Goal: Task Accomplishment & Management: Complete application form

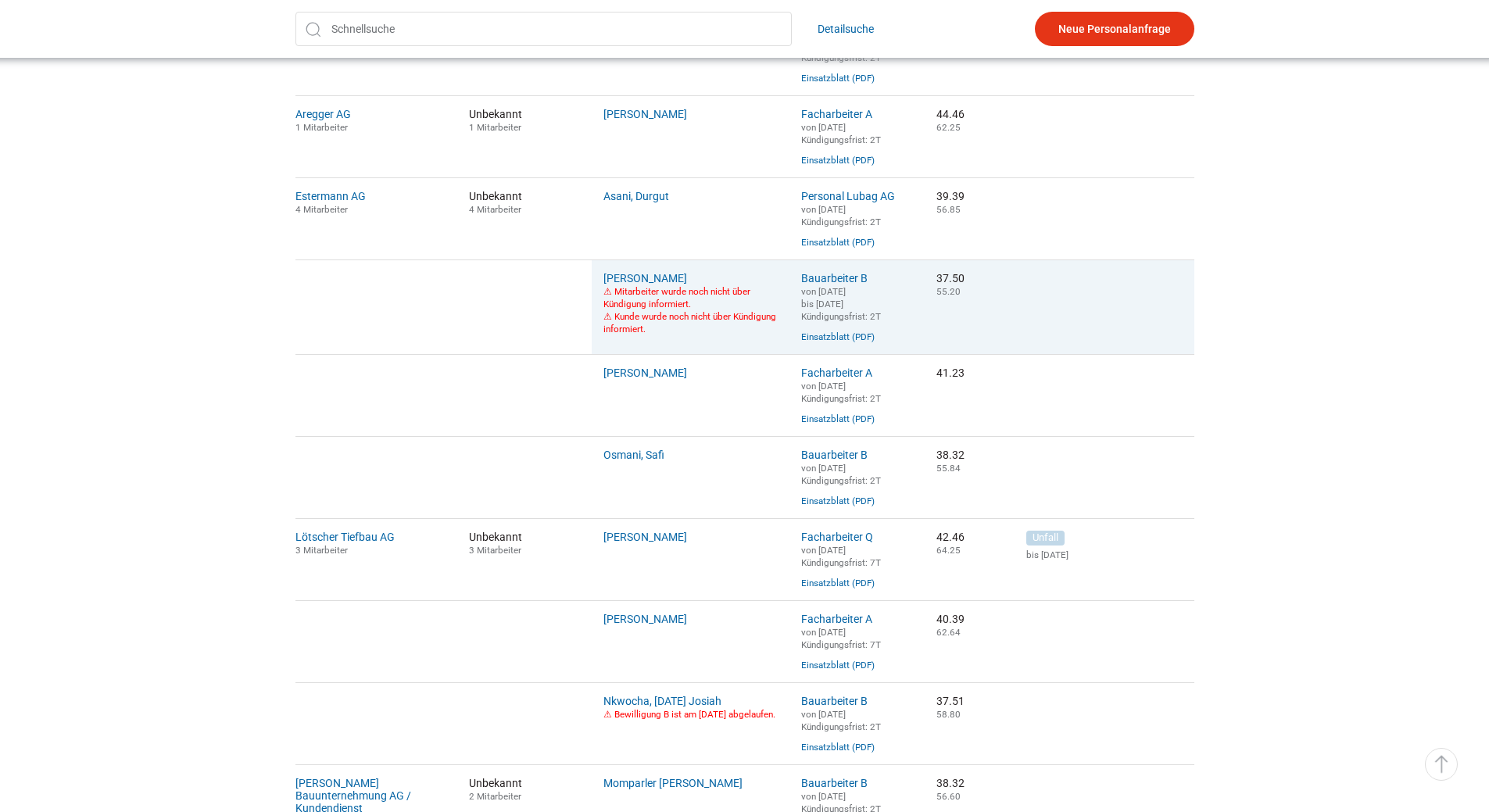
scroll to position [933, 0]
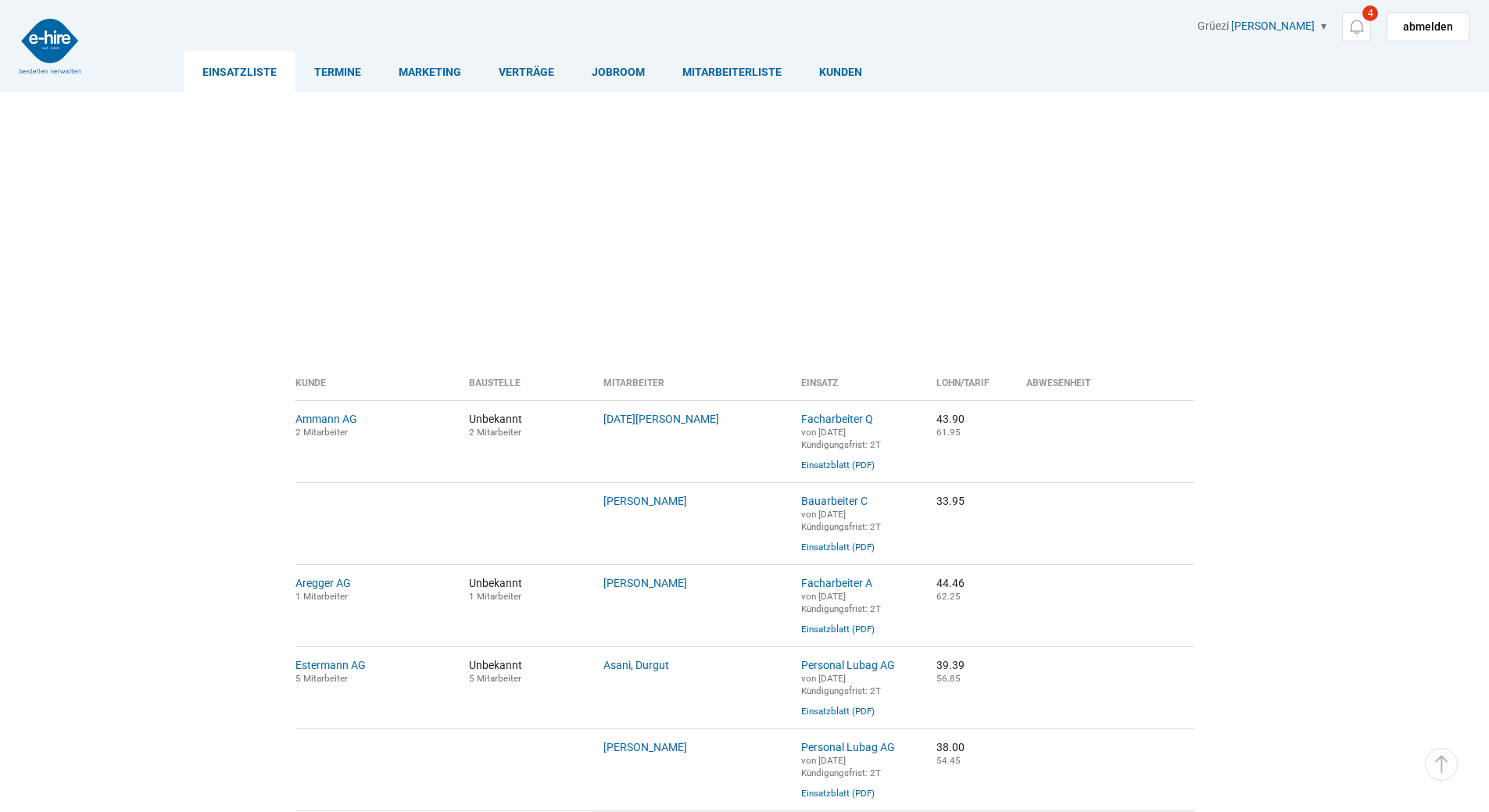
scroll to position [1018, 0]
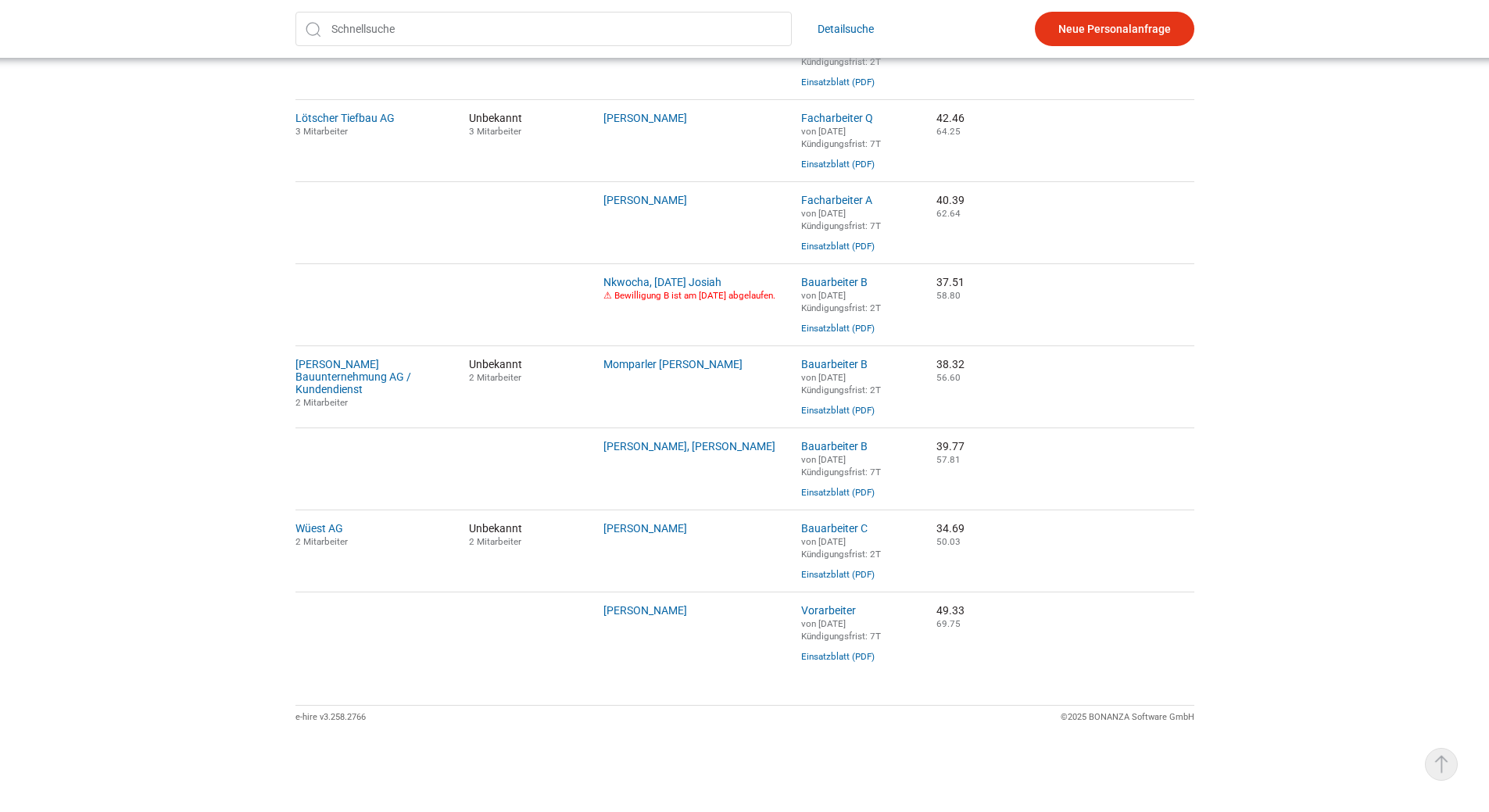
click at [1436, 759] on link "▵ Nach oben" at bounding box center [1441, 764] width 33 height 33
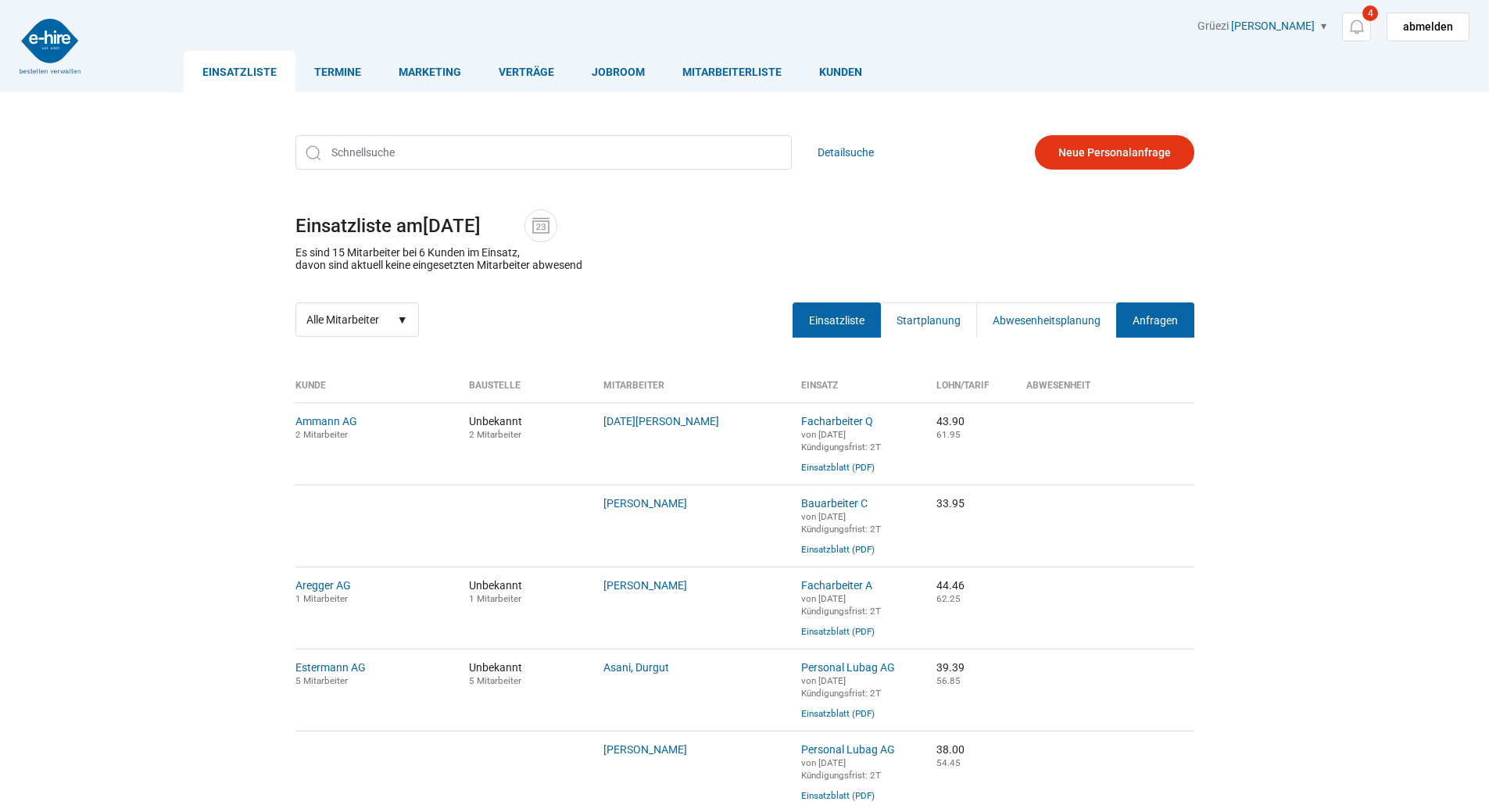
click at [1155, 321] on link "Anfragen" at bounding box center [1154, 320] width 79 height 35
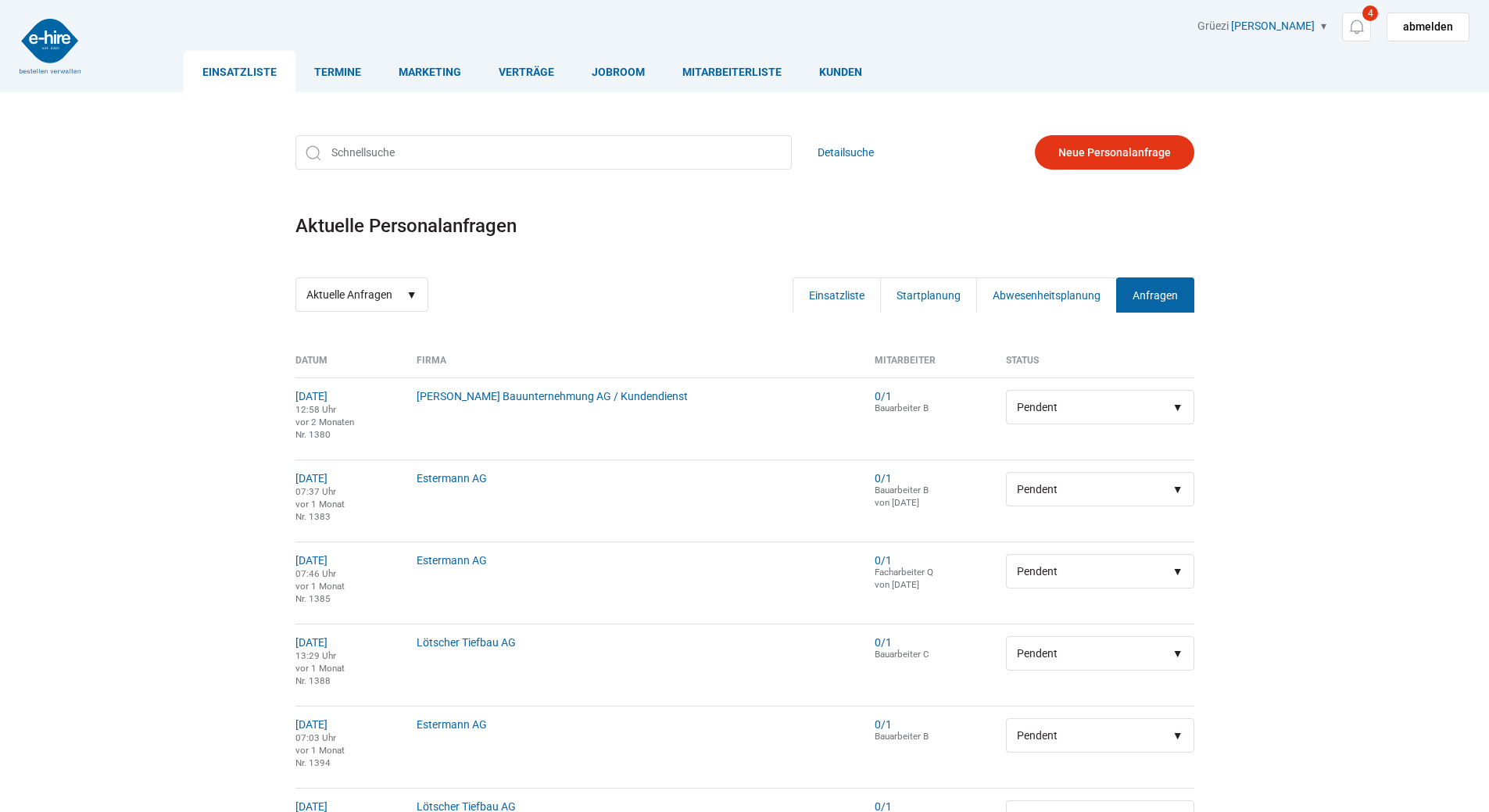
click at [1160, 302] on link "Anfragen" at bounding box center [1154, 295] width 79 height 35
click at [1091, 149] on link "Neue Personalanfrage" at bounding box center [1115, 151] width 159 height 34
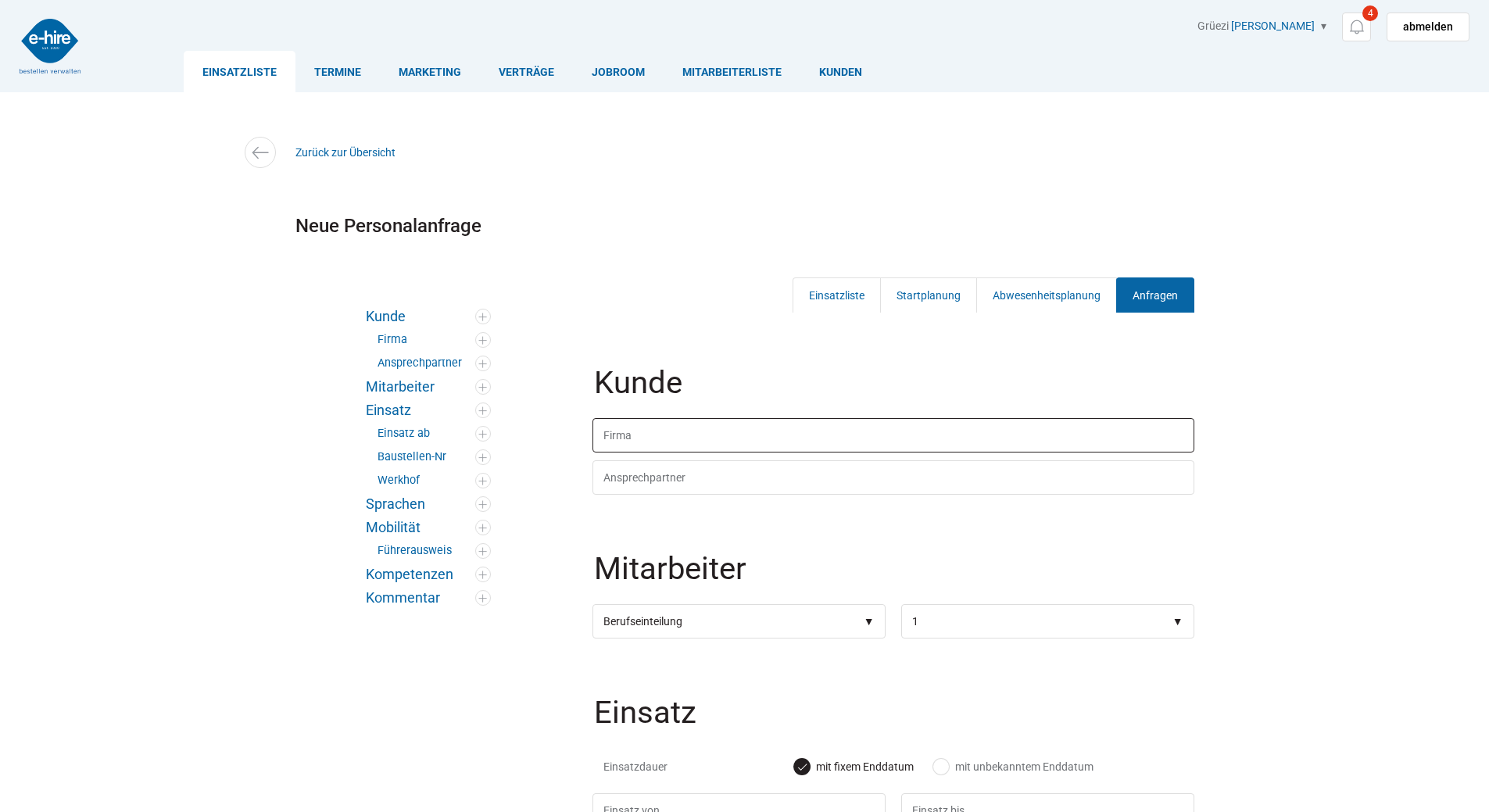
click at [635, 432] on input "text" at bounding box center [893, 434] width 602 height 34
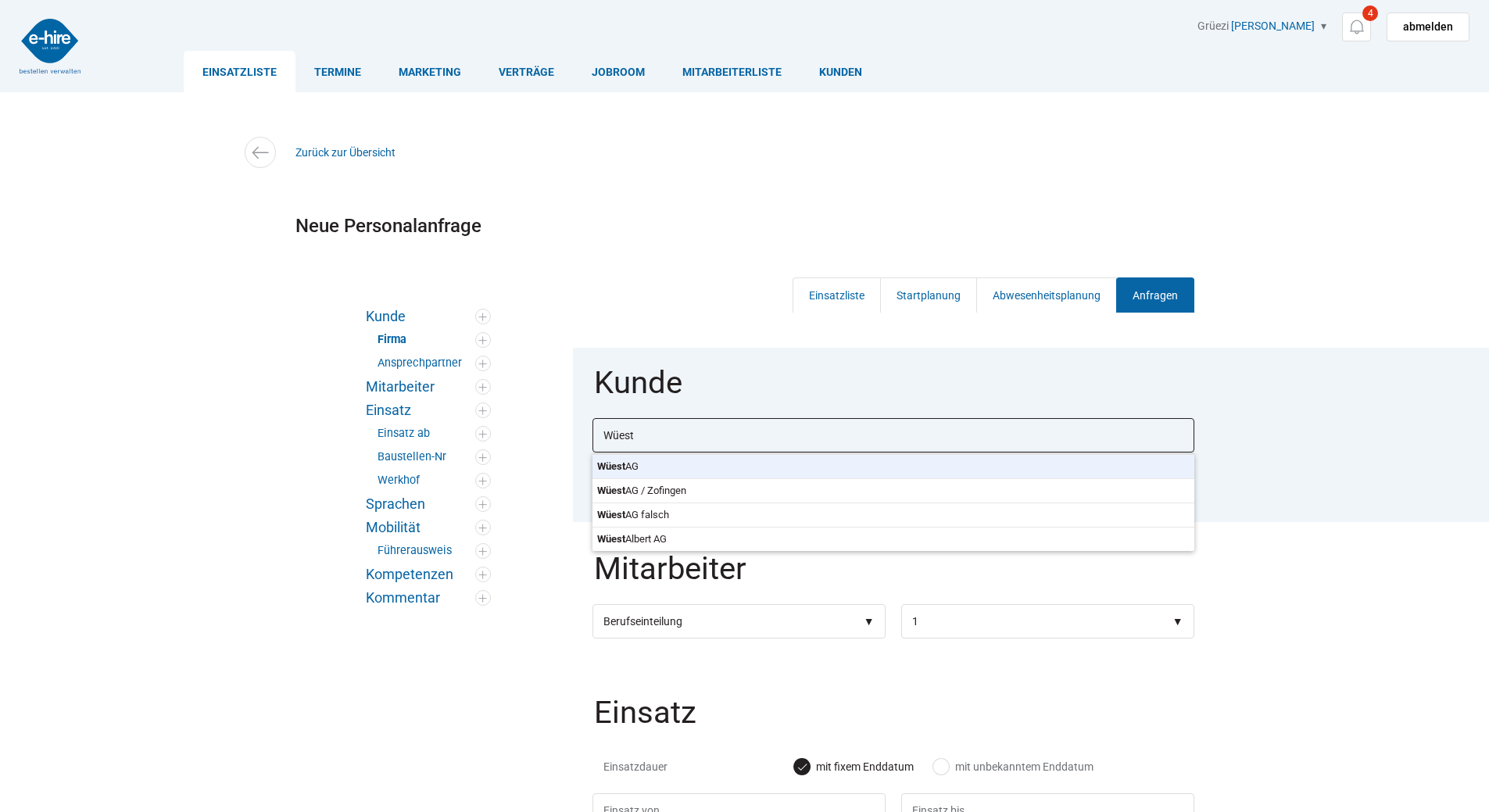
type input "Wüest AG"
click at [645, 475] on body "Einsatzliste Termine Marketing Verträge Jobroom Mitarbeiterliste Kunden Grüezi …" at bounding box center [744, 406] width 1489 height 812
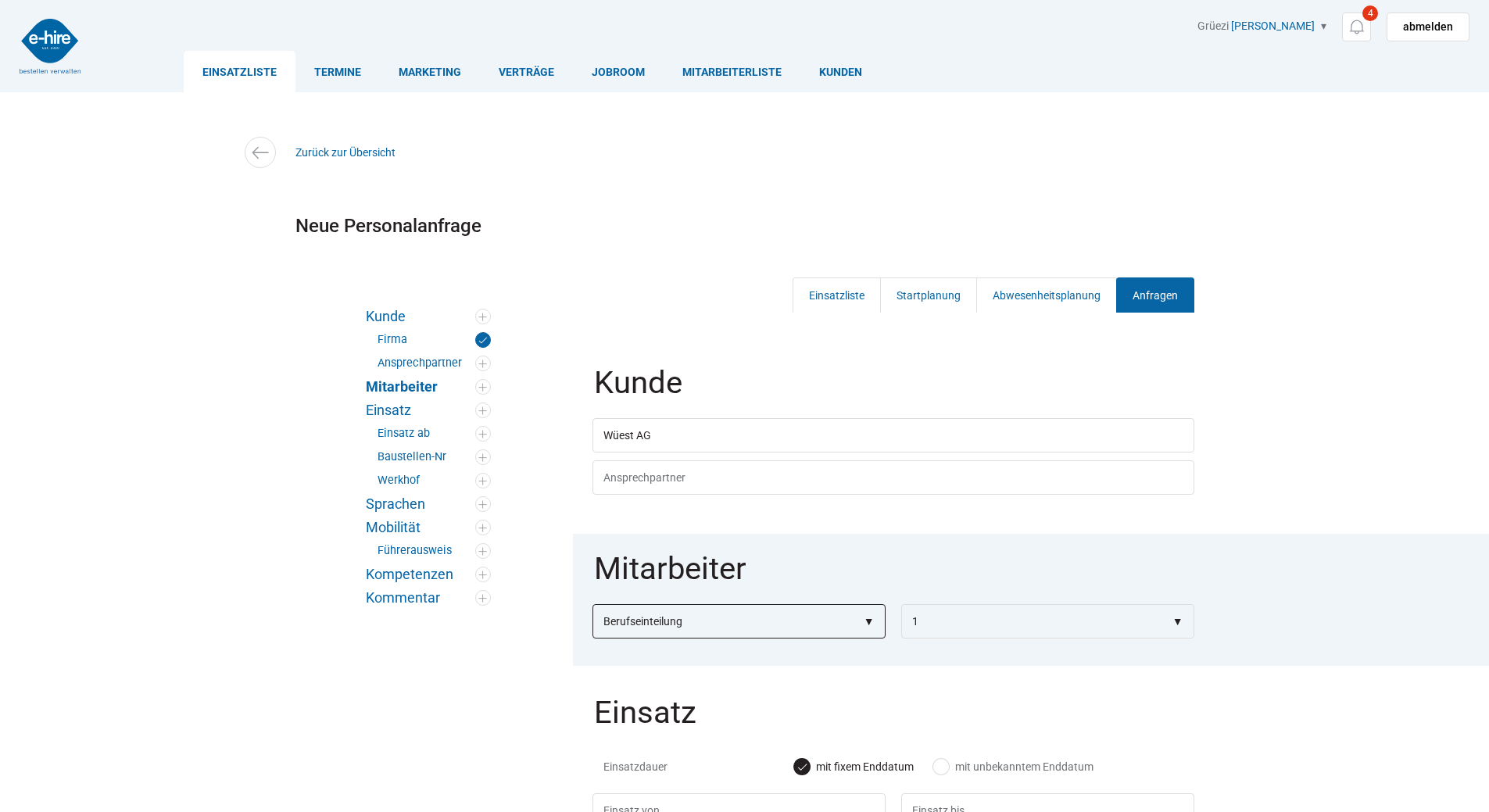
click at [647, 620] on select"] "Berufseinteilung Bauarbeiter C Bauarbeiter B Facharbeiter A Facharbeiter Q Vora…" at bounding box center [738, 621] width 293 height 34
select select"] "Facharbeiter A"
select select"]
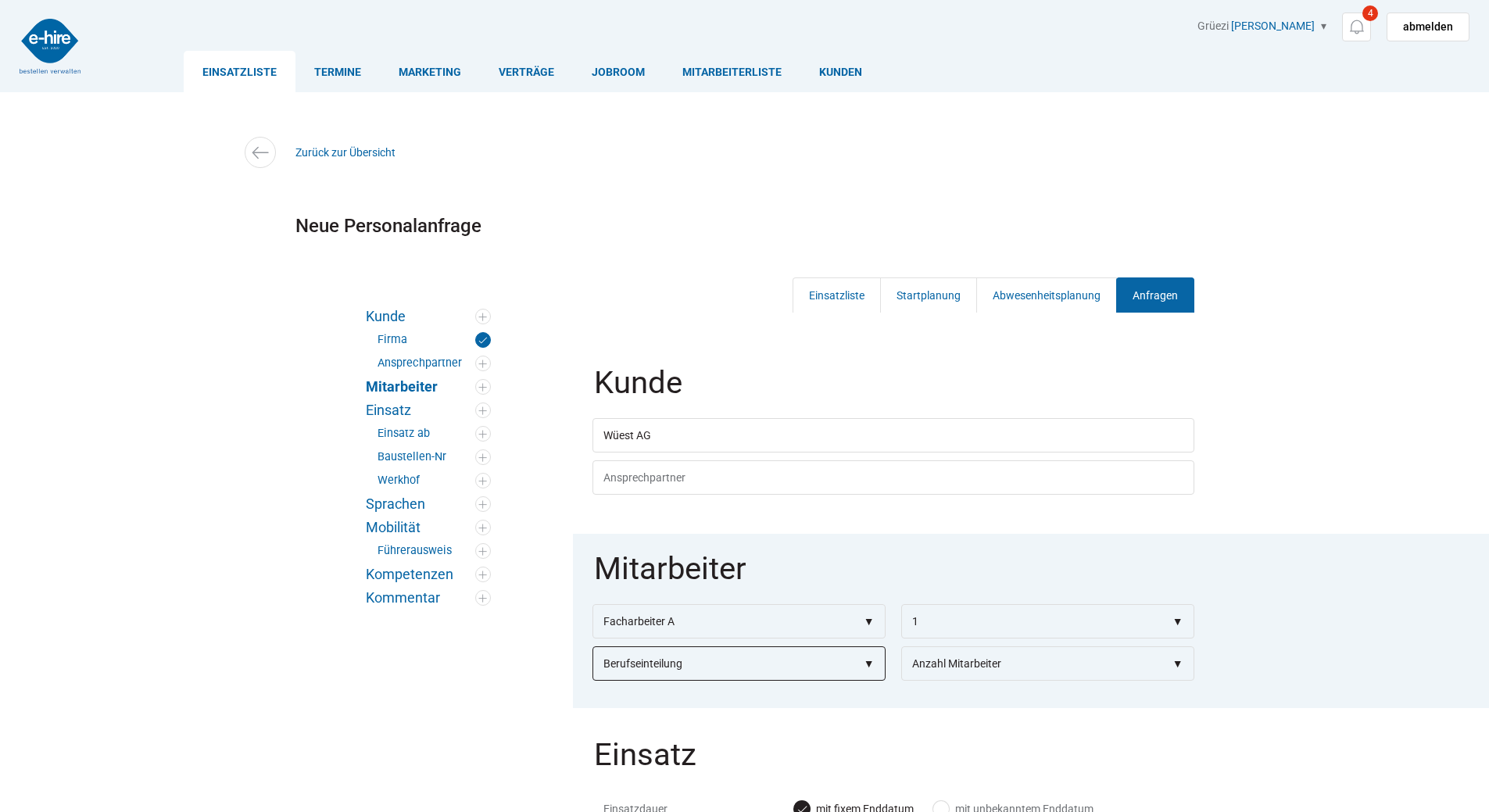
click at [670, 657] on select"] "Berufseinteilung Bauarbeiter C Bauarbeiter B Facharbeiter A Facharbeiter Q Vora…" at bounding box center [738, 662] width 293 height 34
select select"] "Facharbeiter Q"
select select"]
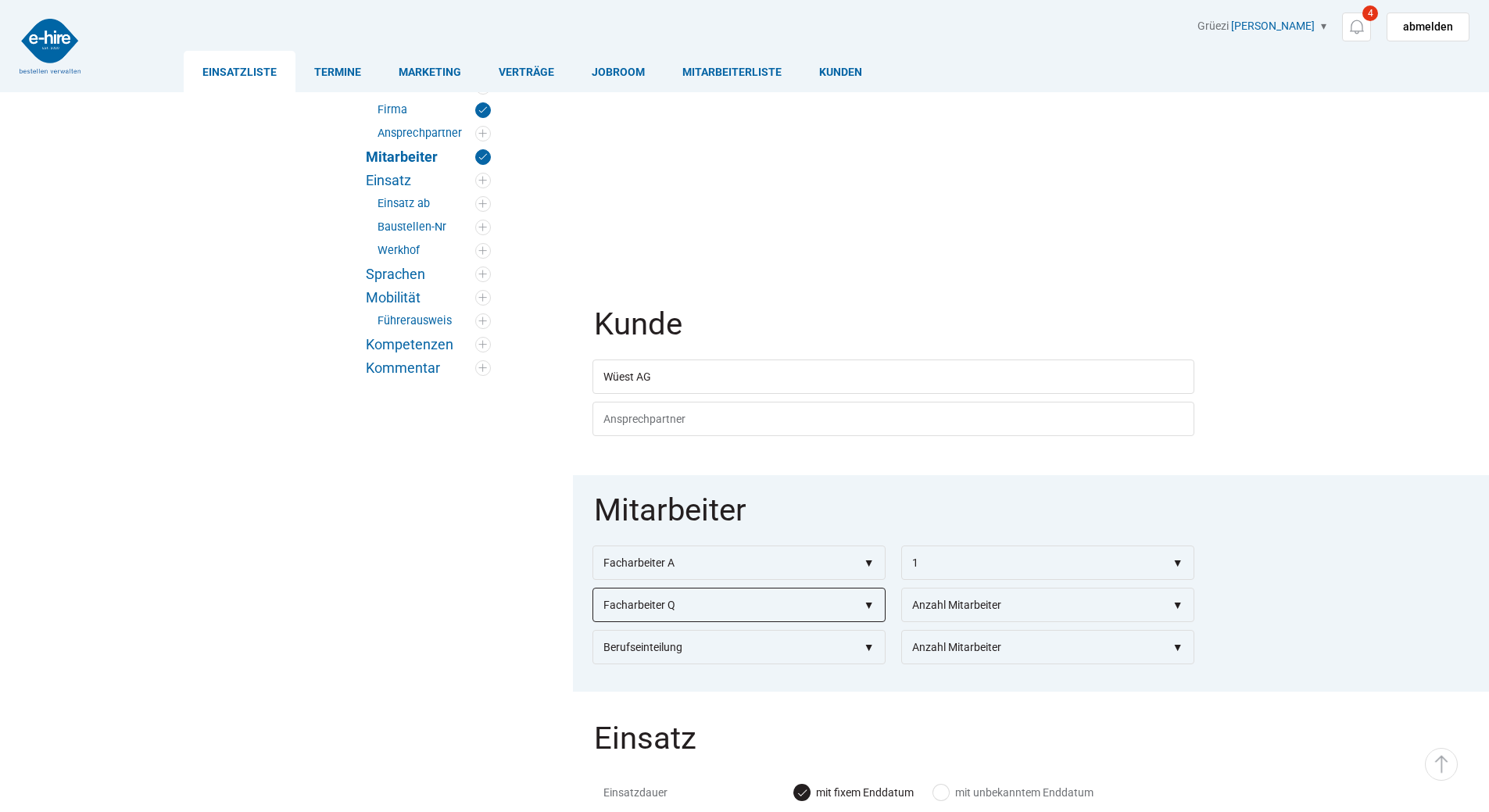
scroll to position [468, 0]
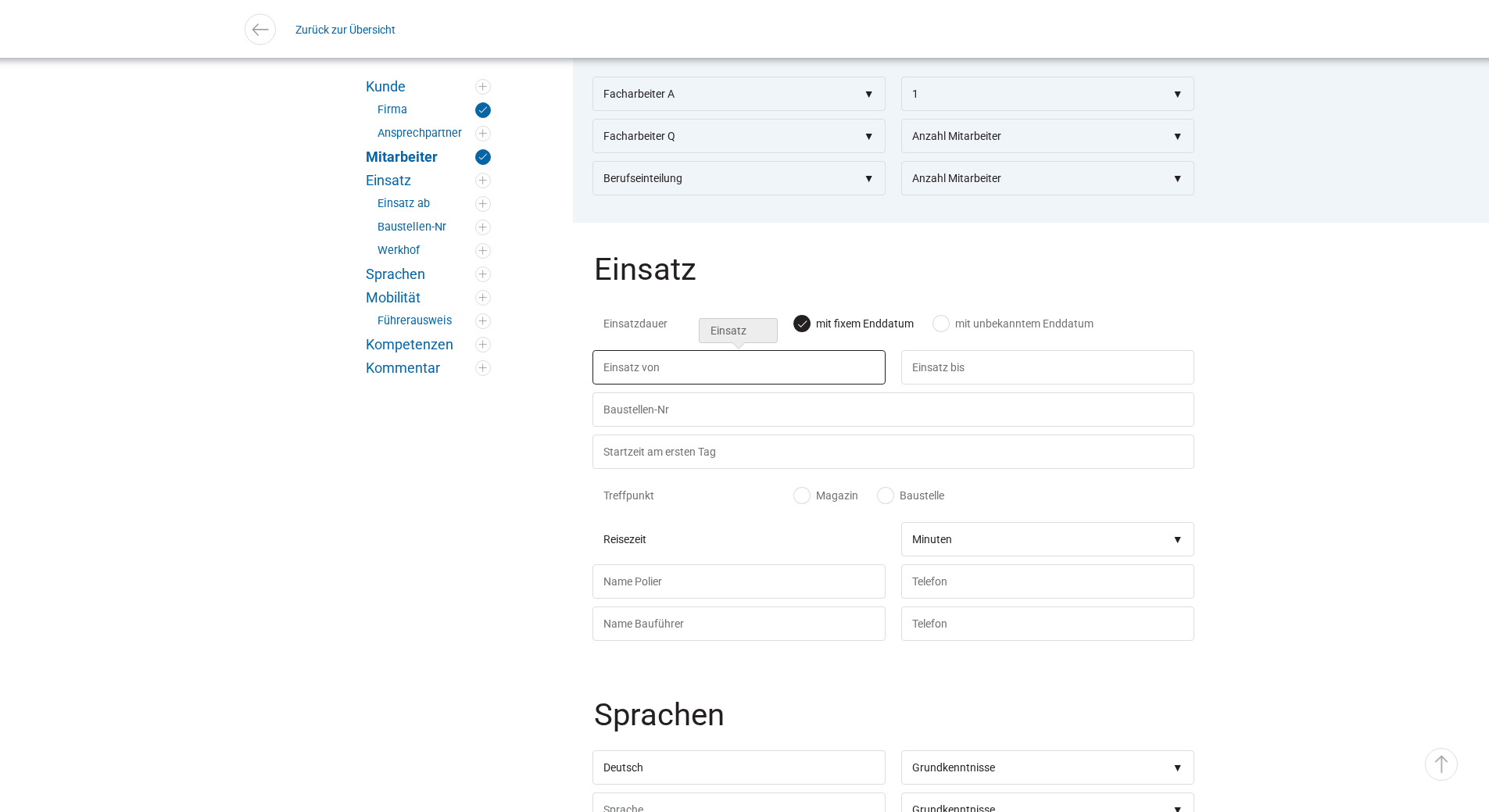
click at [640, 371] on input "text" at bounding box center [738, 367] width 293 height 34
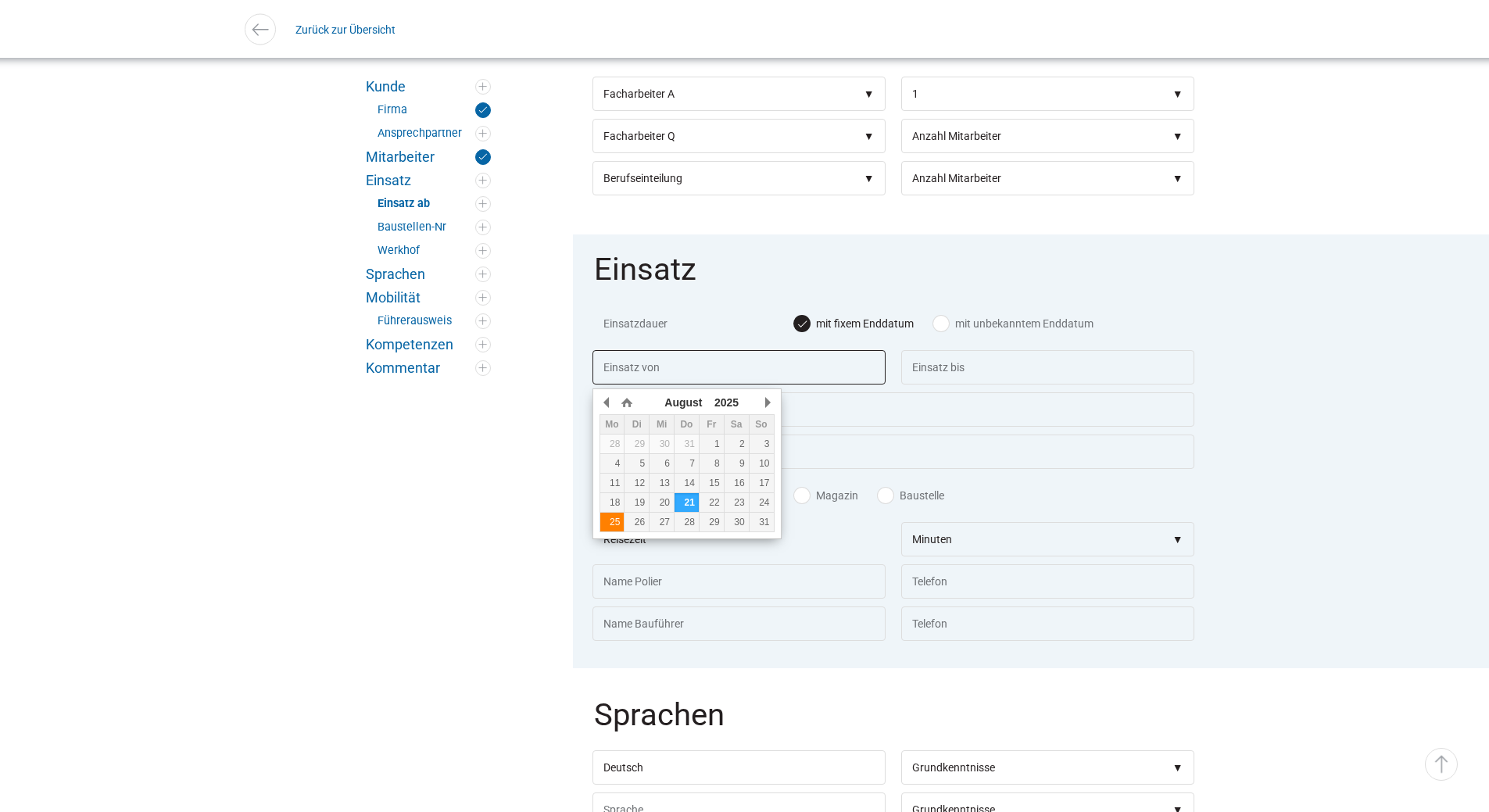
click at [611, 513] on td "25" at bounding box center [612, 522] width 25 height 19
type input "25.08.2025"
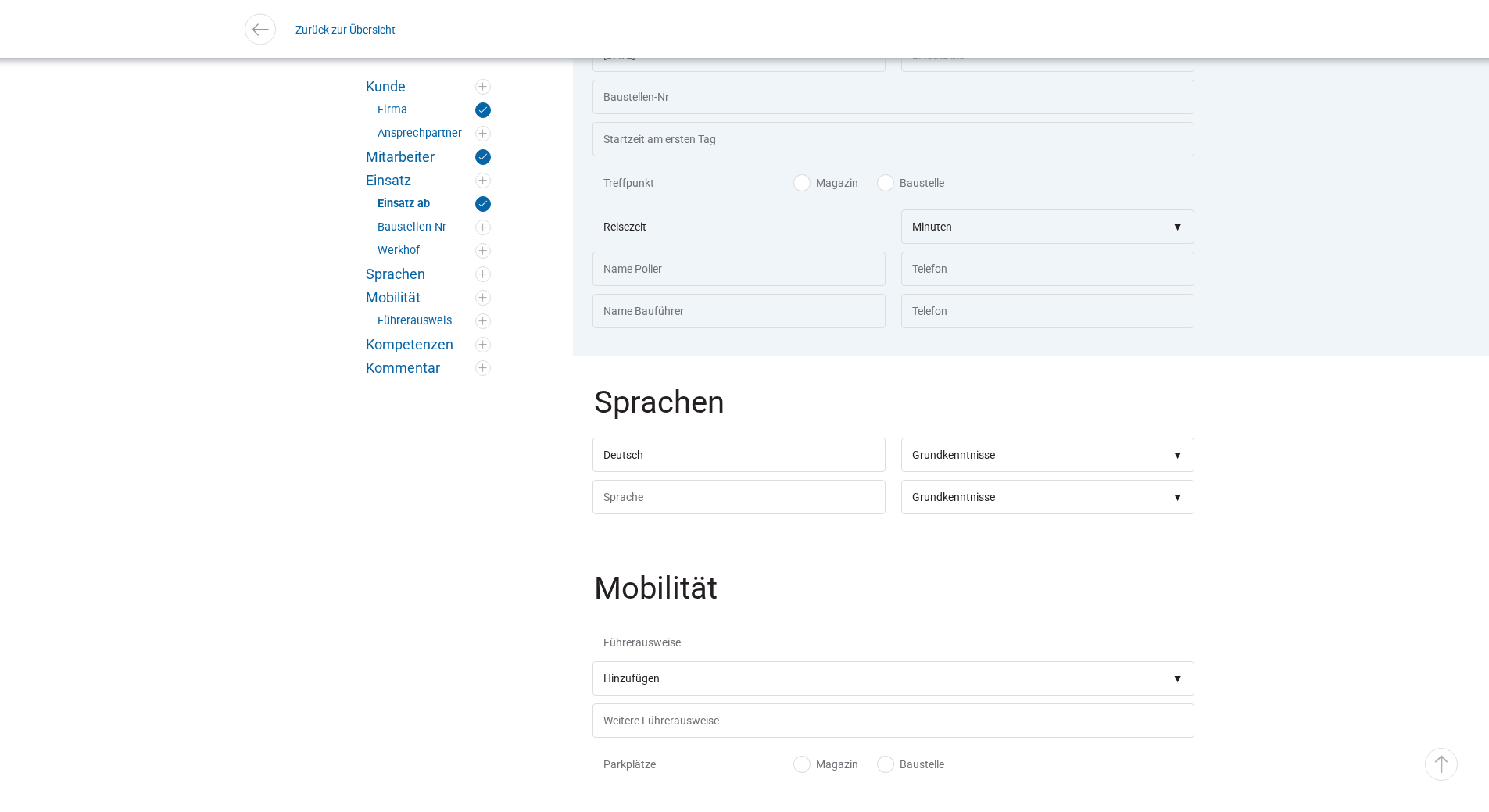
scroll to position [1171, 0]
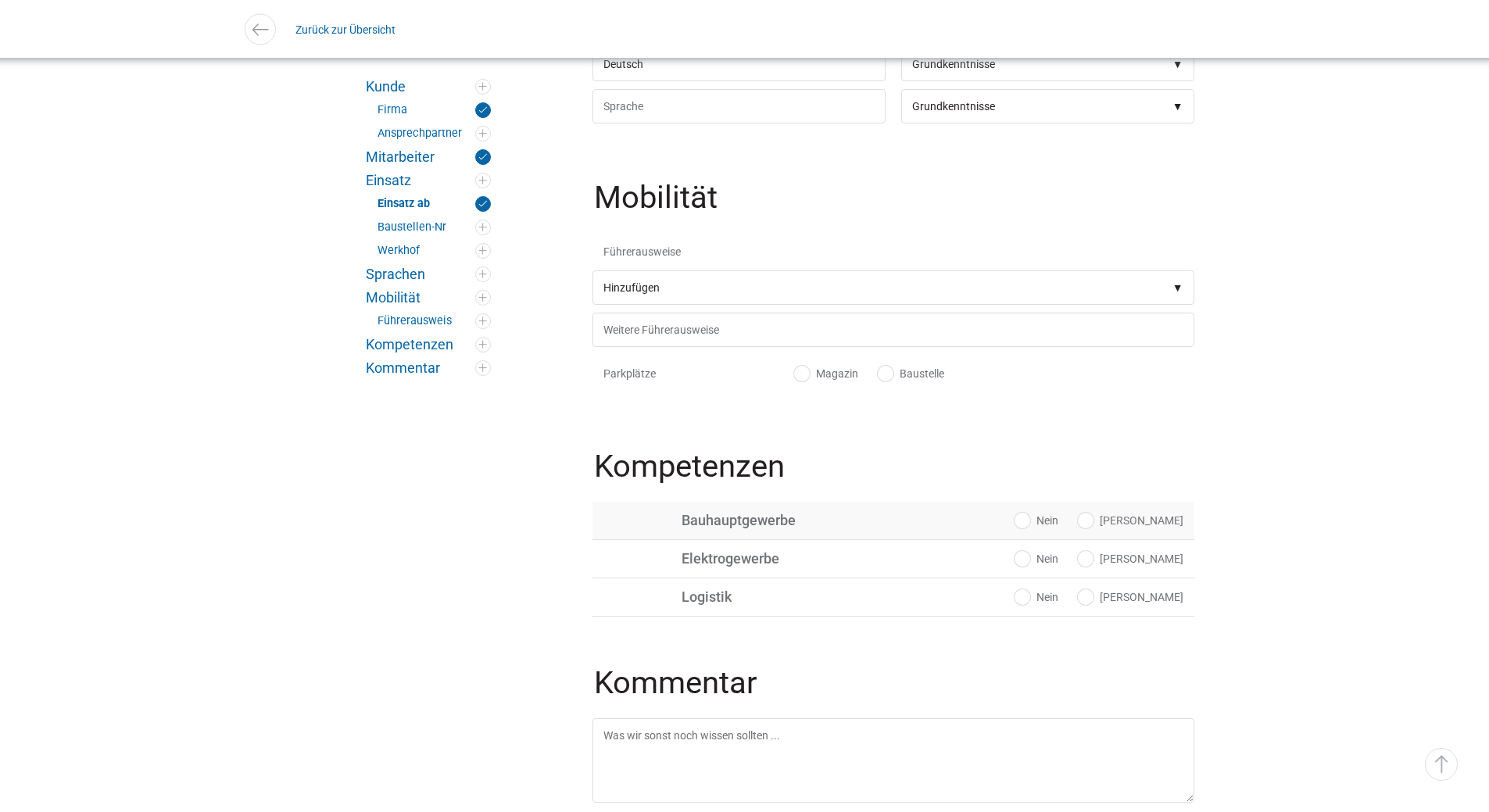
click at [1151, 528] on label "Ja" at bounding box center [1130, 520] width 105 height 16
radio input "true"
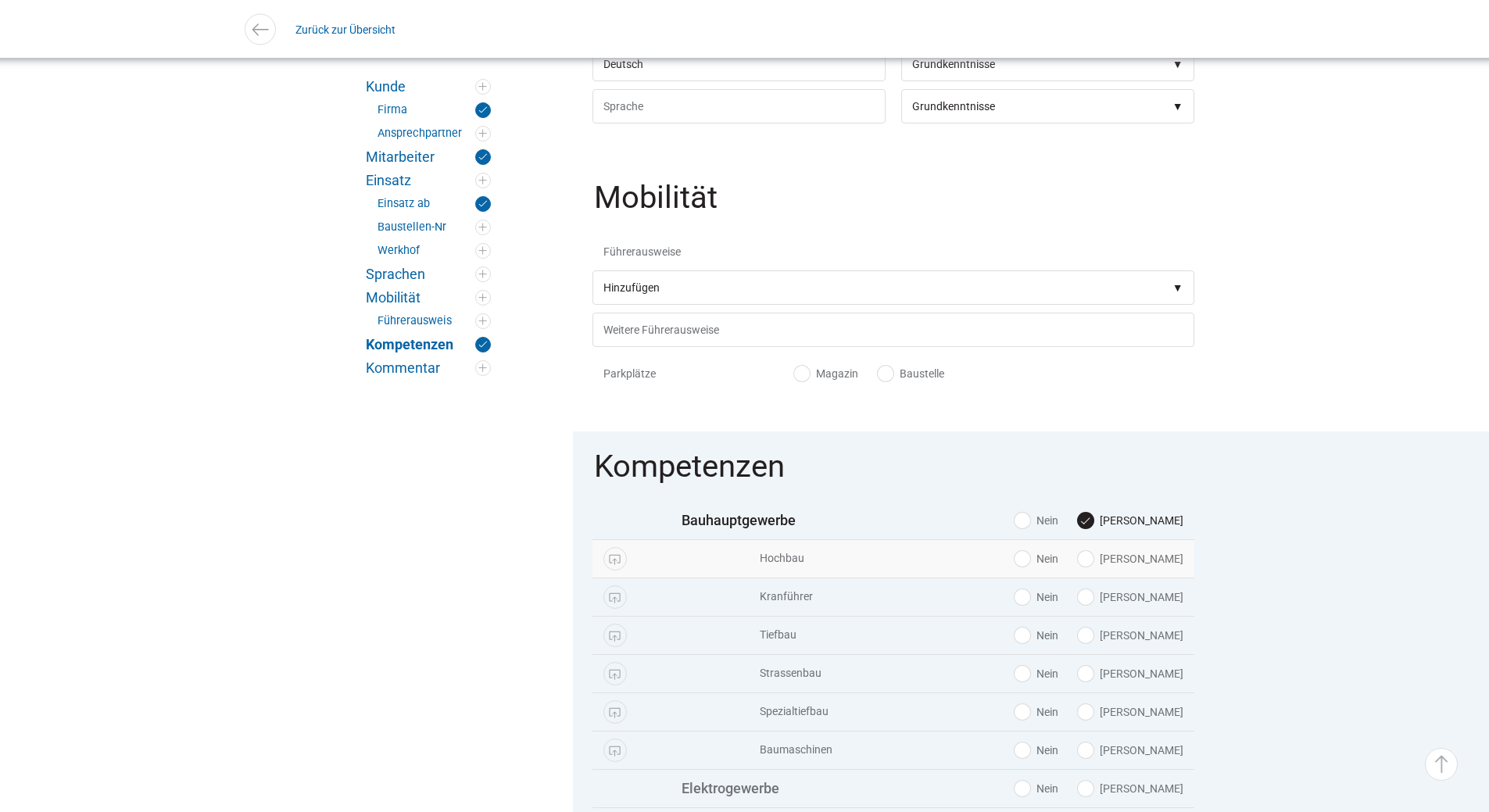
click at [1153, 566] on label "Ja" at bounding box center [1130, 558] width 105 height 16
radio input "true"
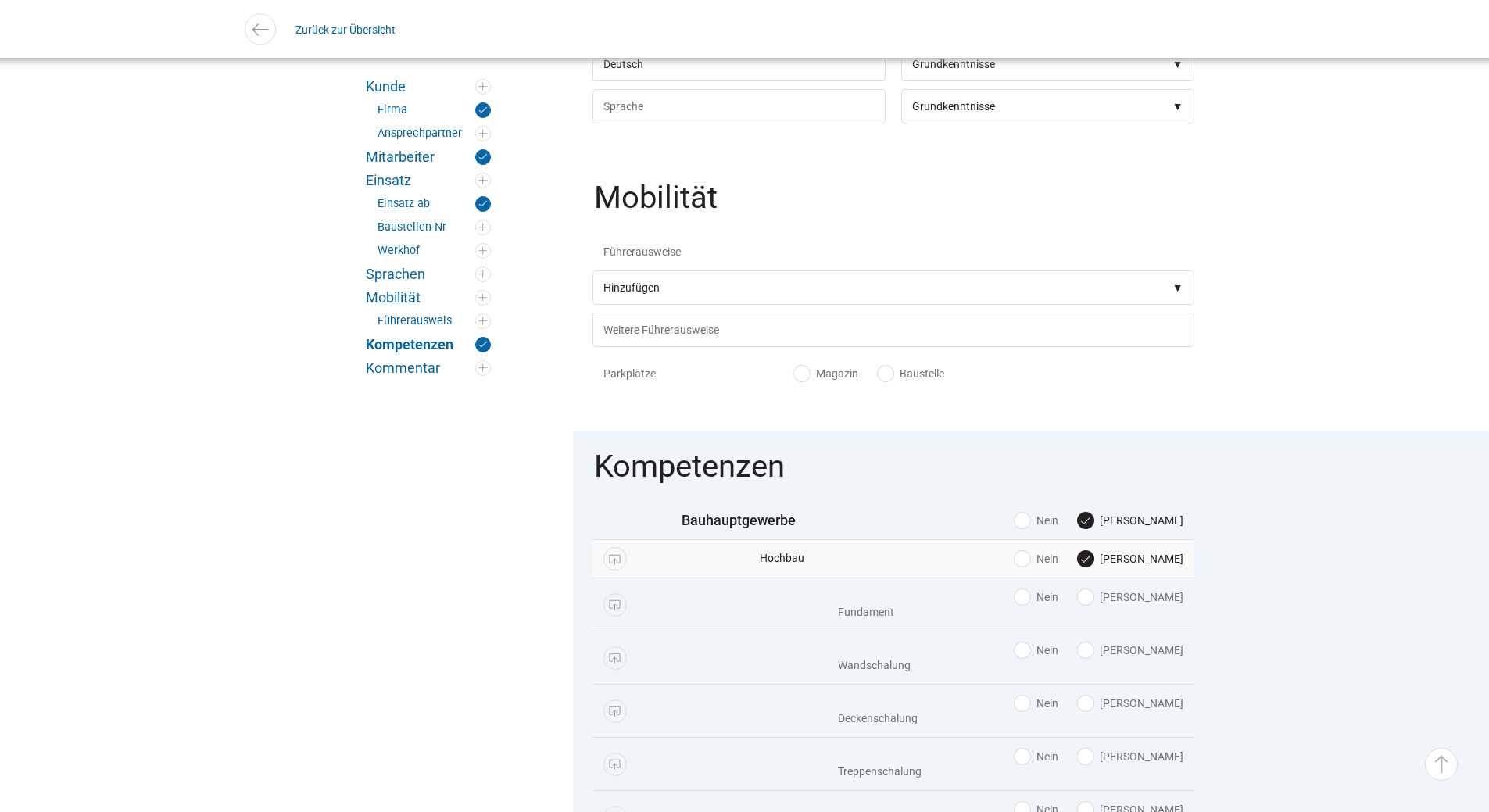
scroll to position [1562, 0]
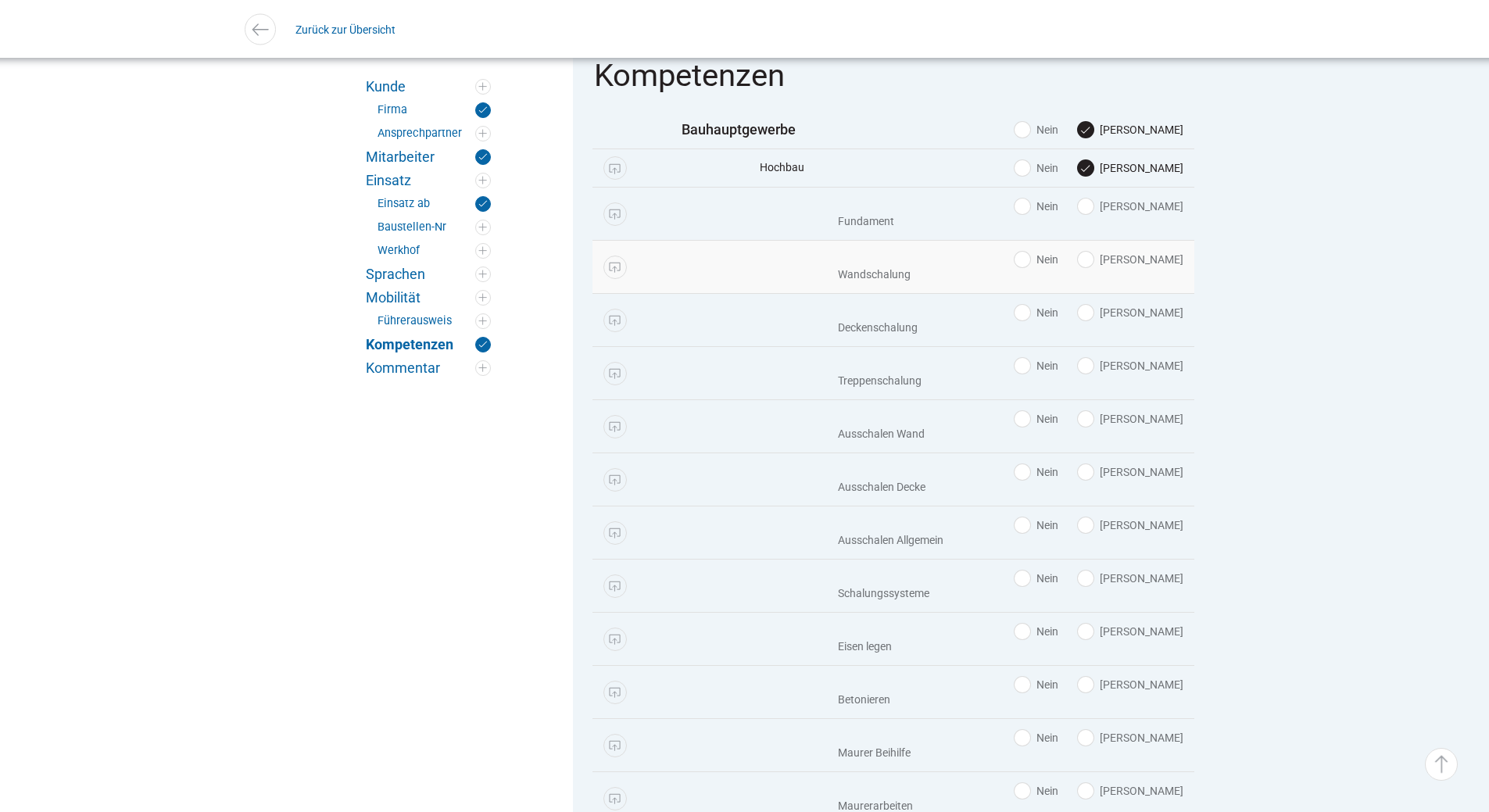
click at [1160, 267] on label "Ja" at bounding box center [1130, 259] width 105 height 16
radio input "true"
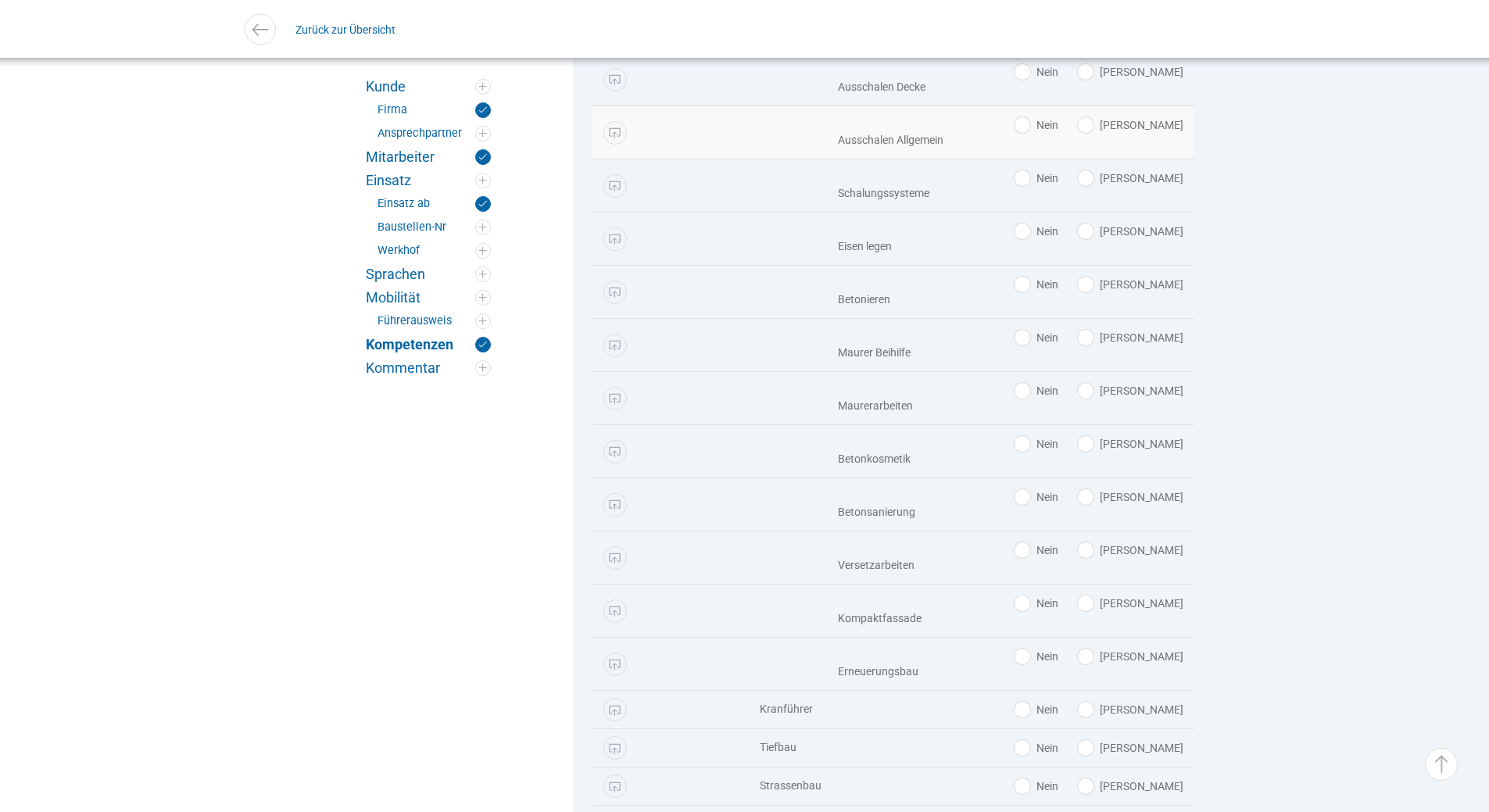
scroll to position [2938, 0]
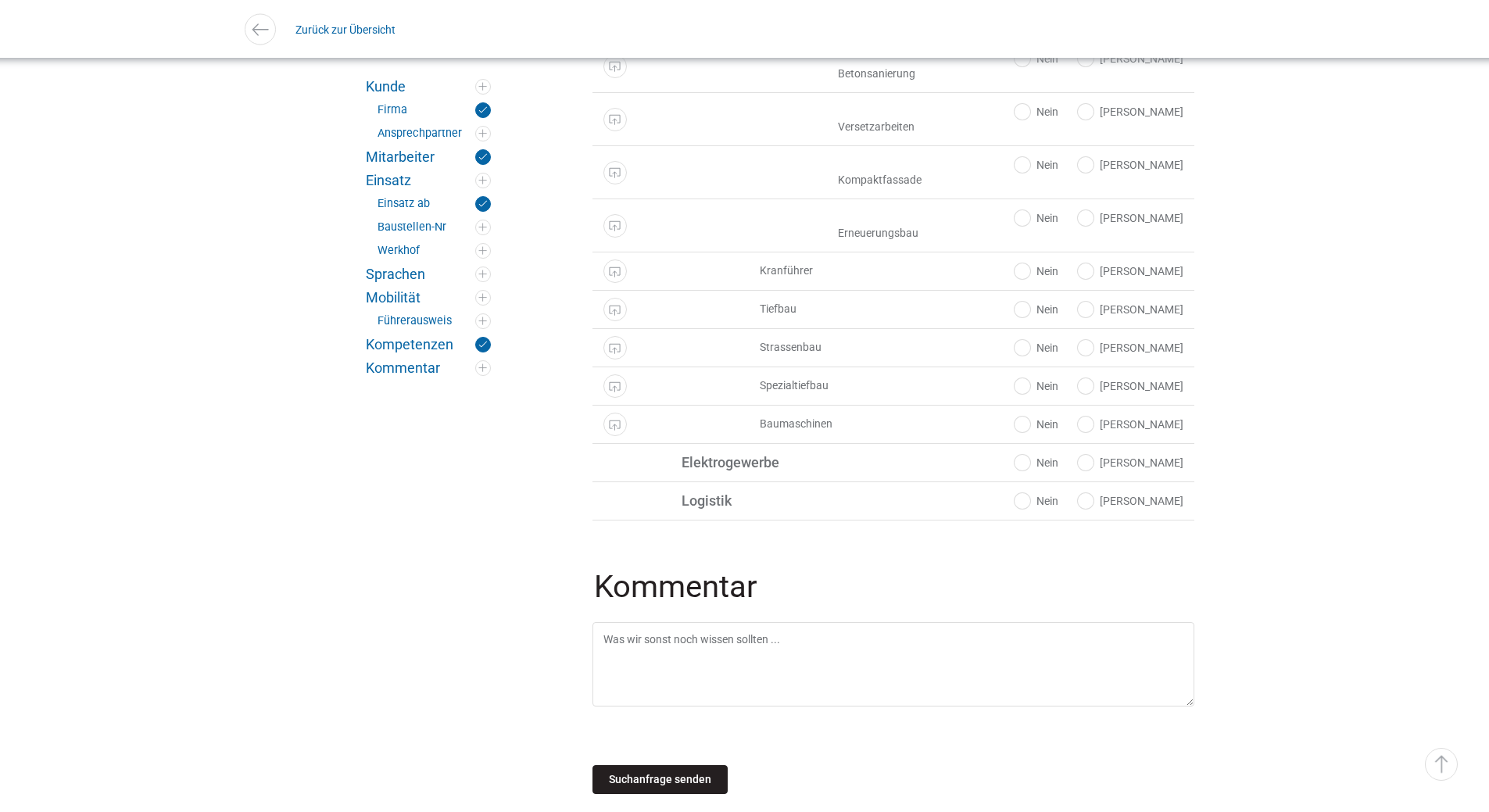
click at [635, 765] on input "Suchanfrage senden" at bounding box center [660, 779] width 135 height 29
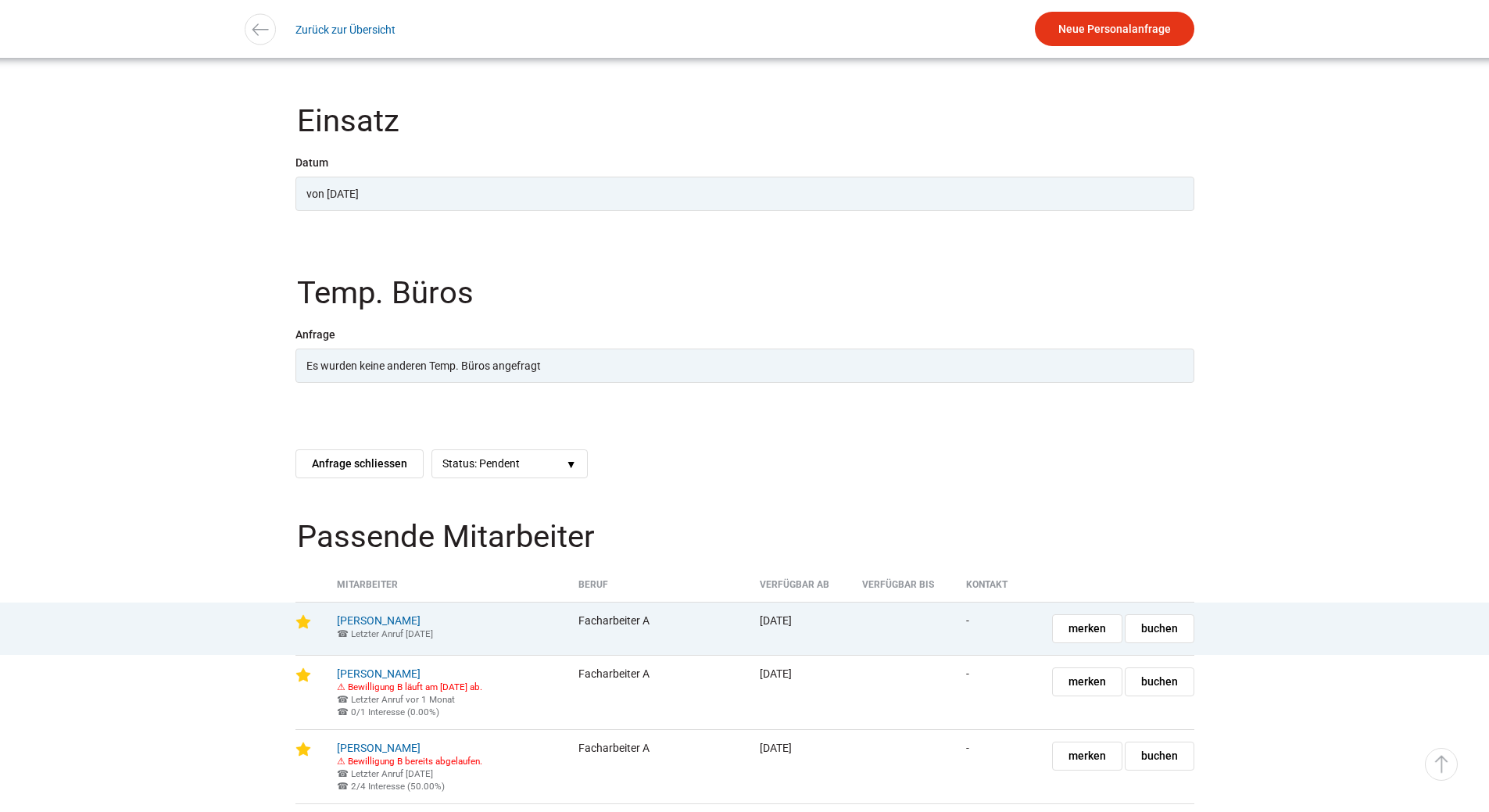
scroll to position [1327, 0]
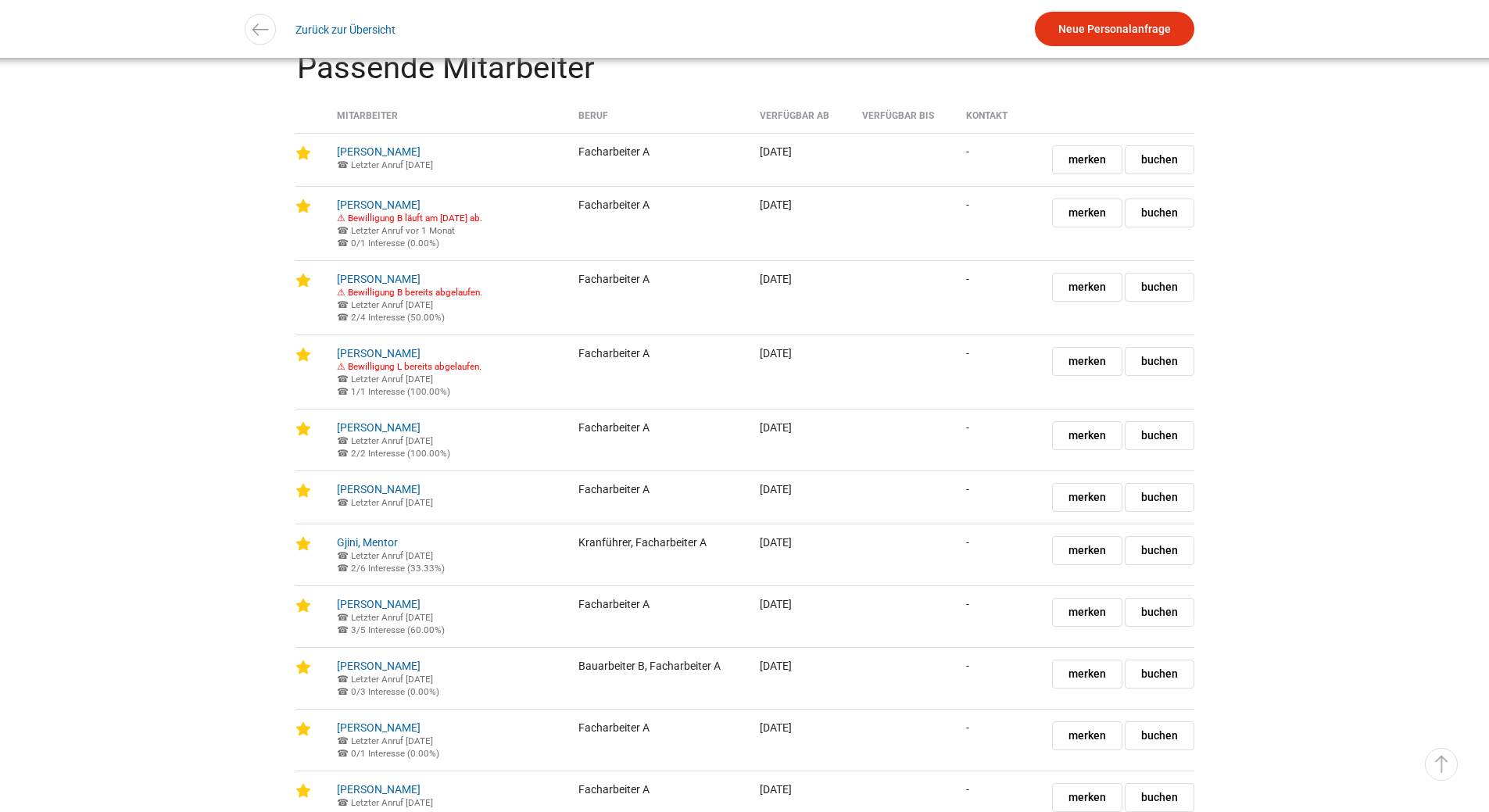
click at [1068, 168] on span "merken" at bounding box center [1087, 160] width 38 height 28
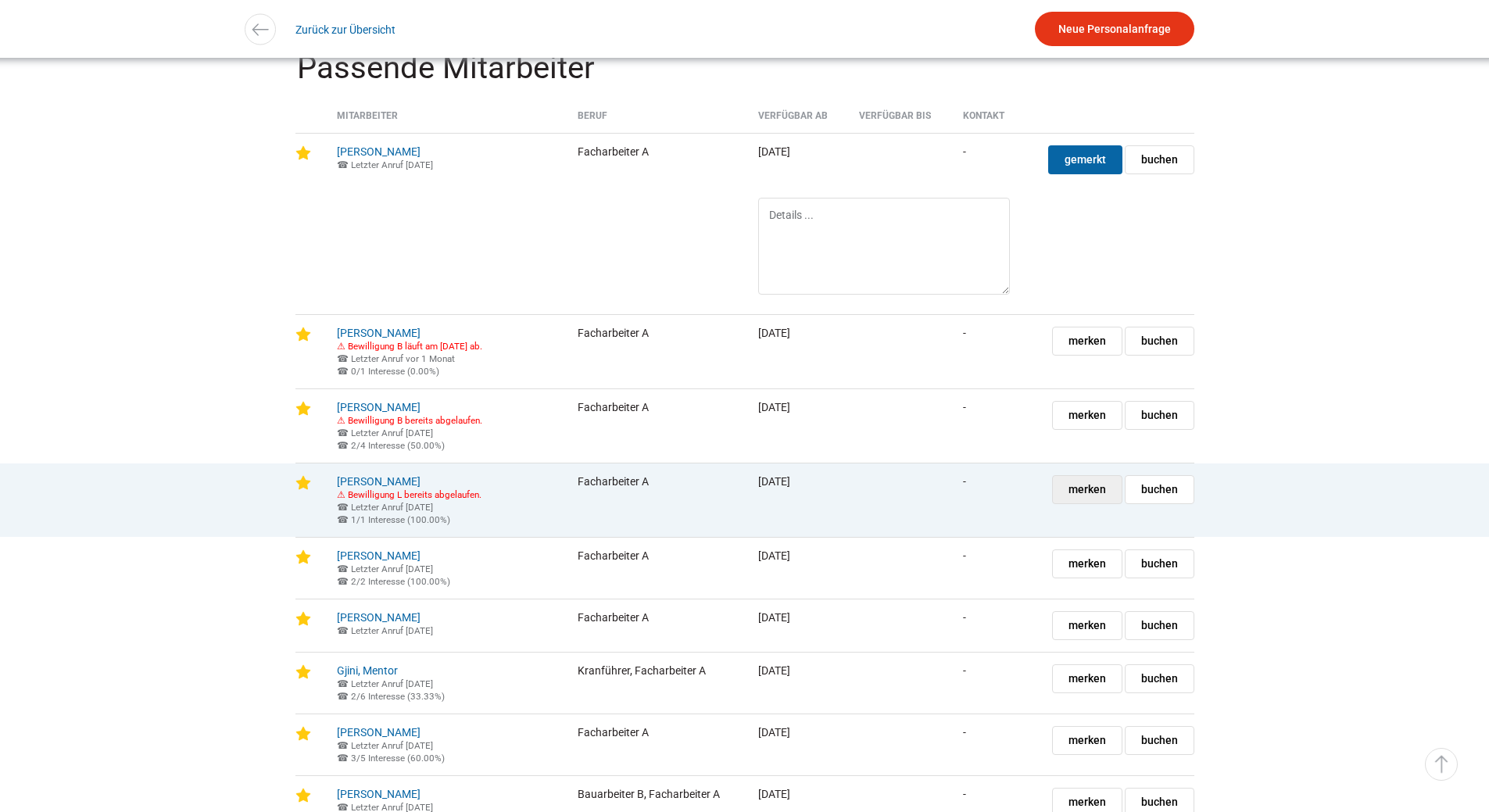
scroll to position [1406, 0]
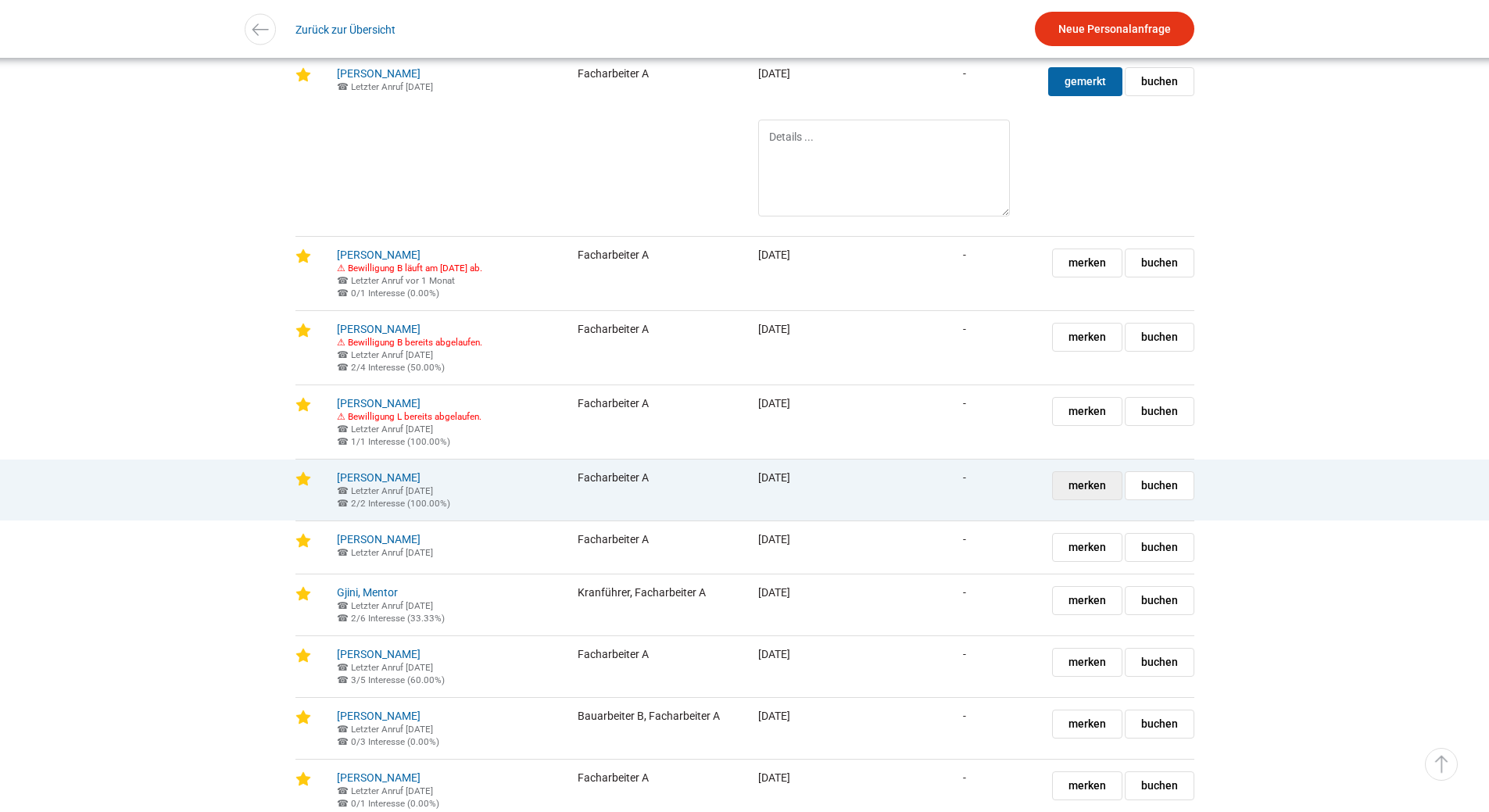
click at [1090, 499] on span "merken" at bounding box center [1087, 486] width 38 height 28
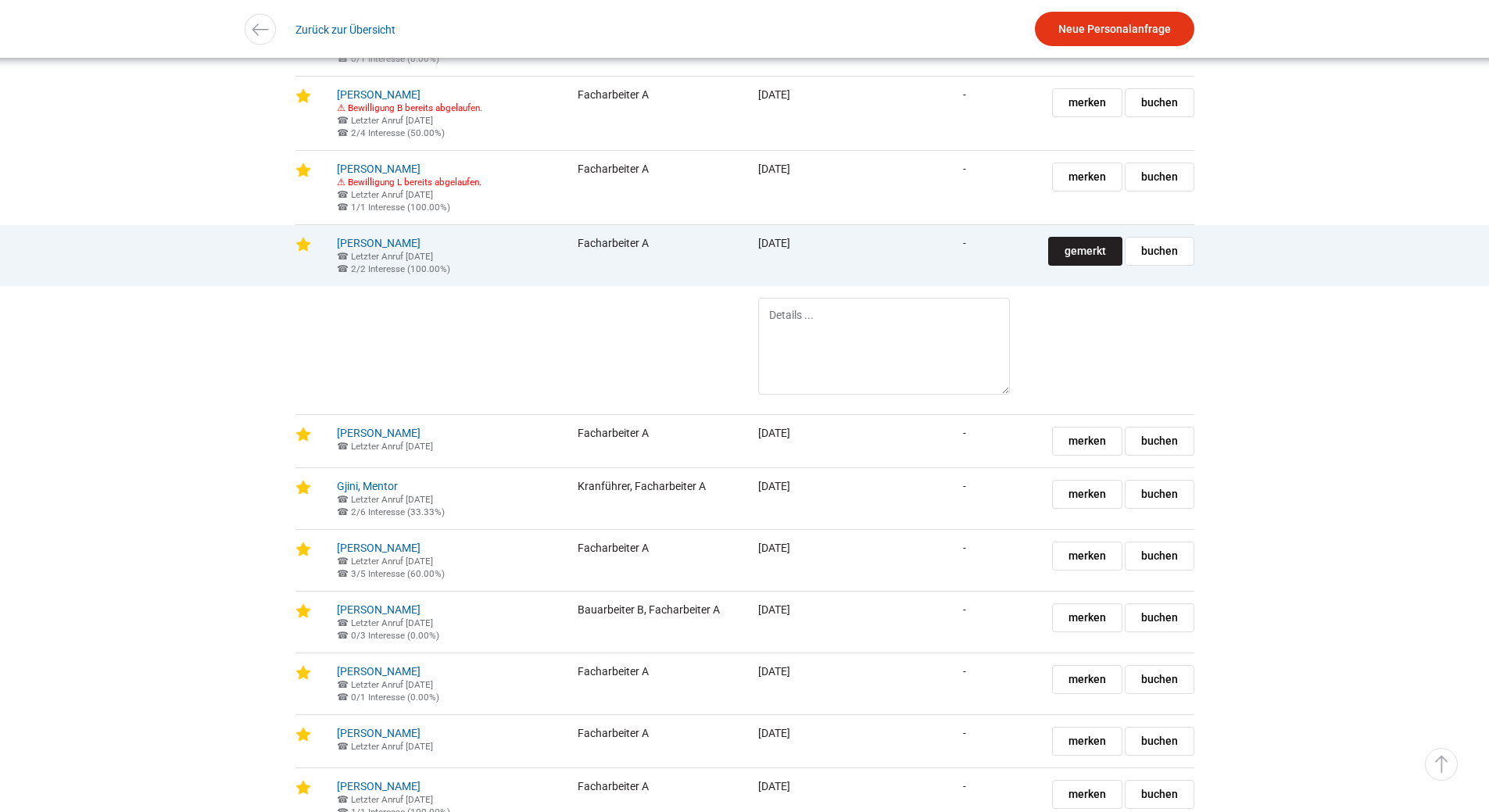
scroll to position [1718, 0]
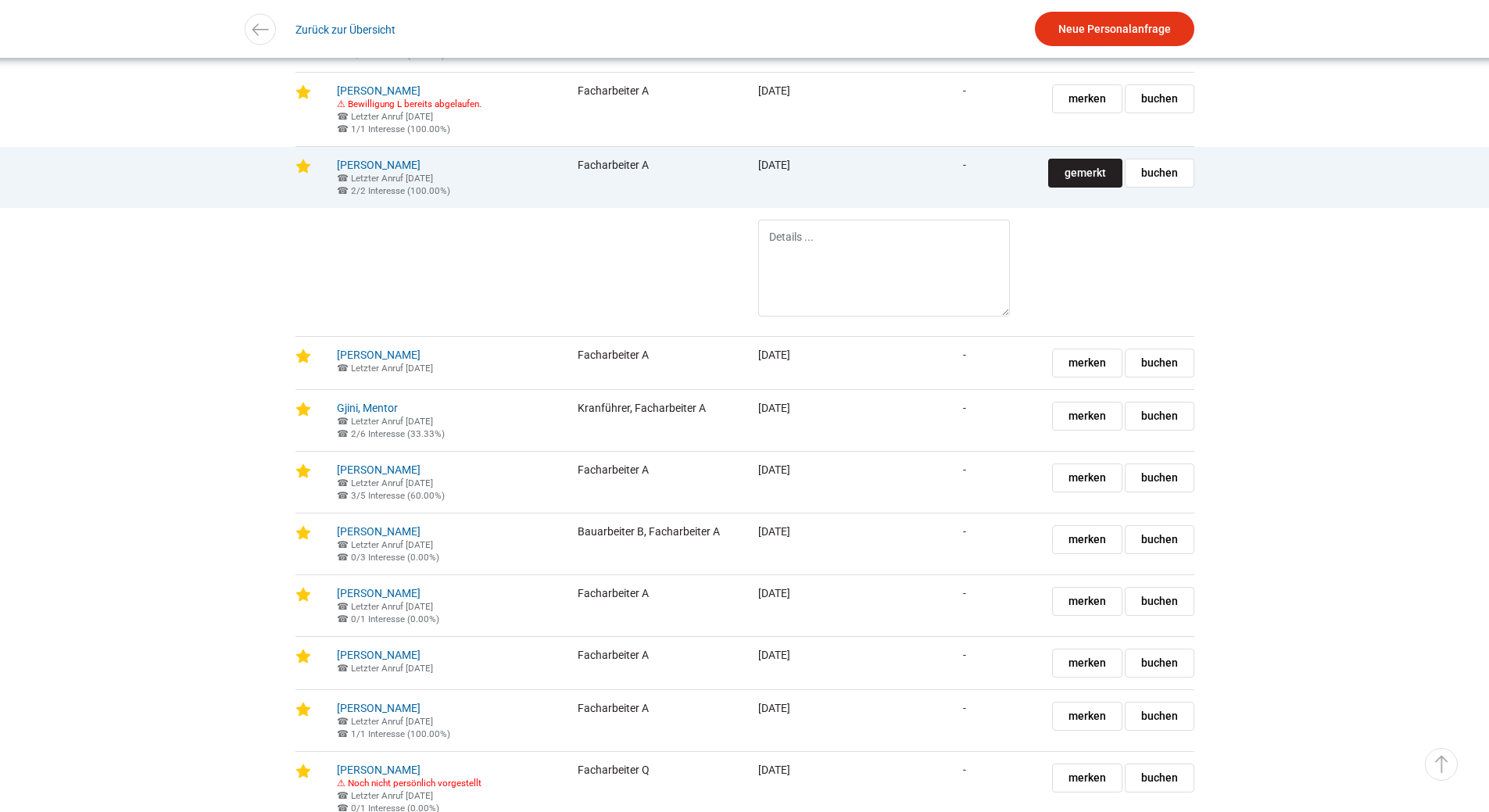
click at [1074, 187] on span "gemerkt" at bounding box center [1085, 173] width 42 height 28
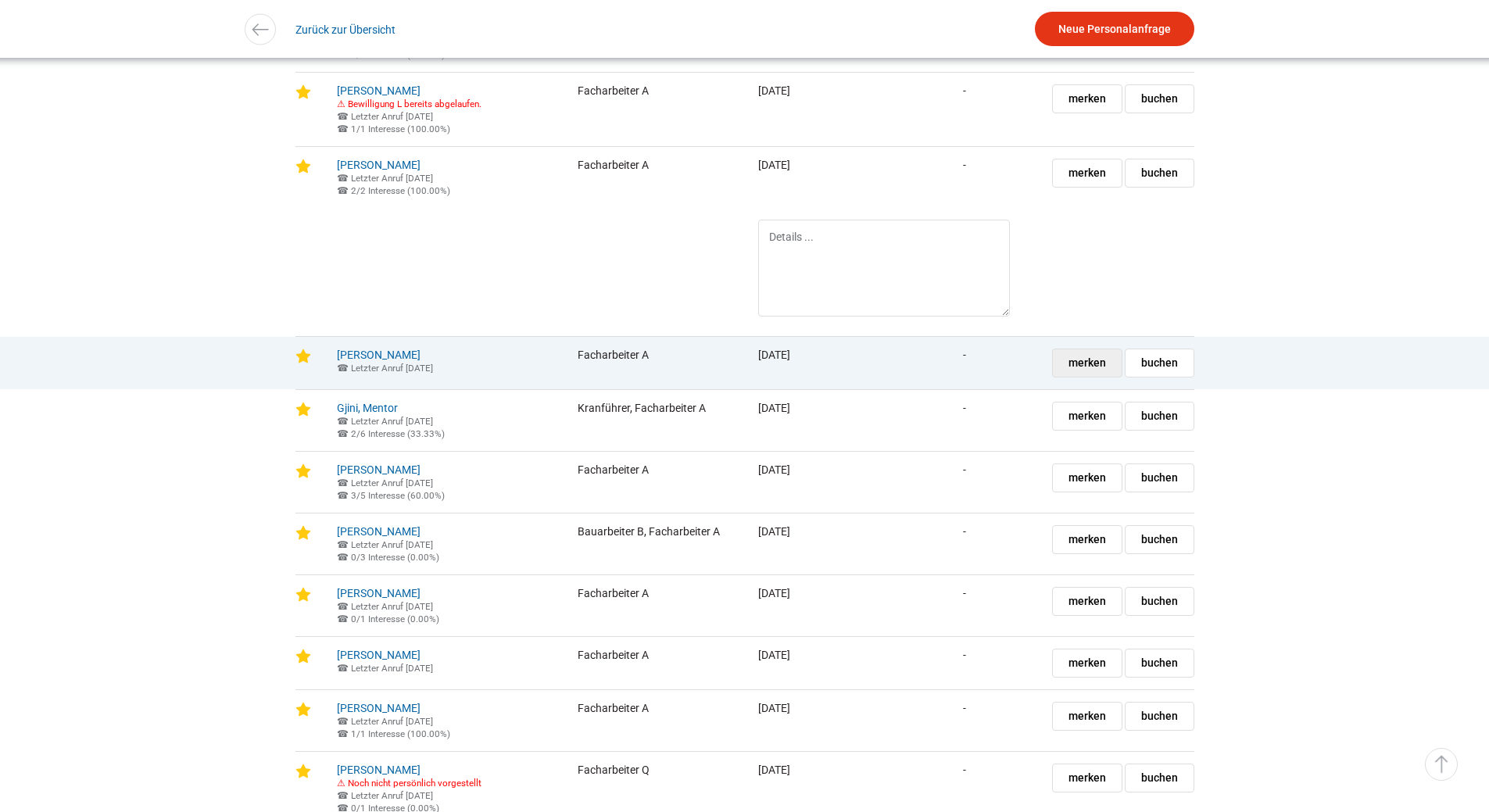
click at [1102, 377] on span "merken" at bounding box center [1087, 363] width 38 height 28
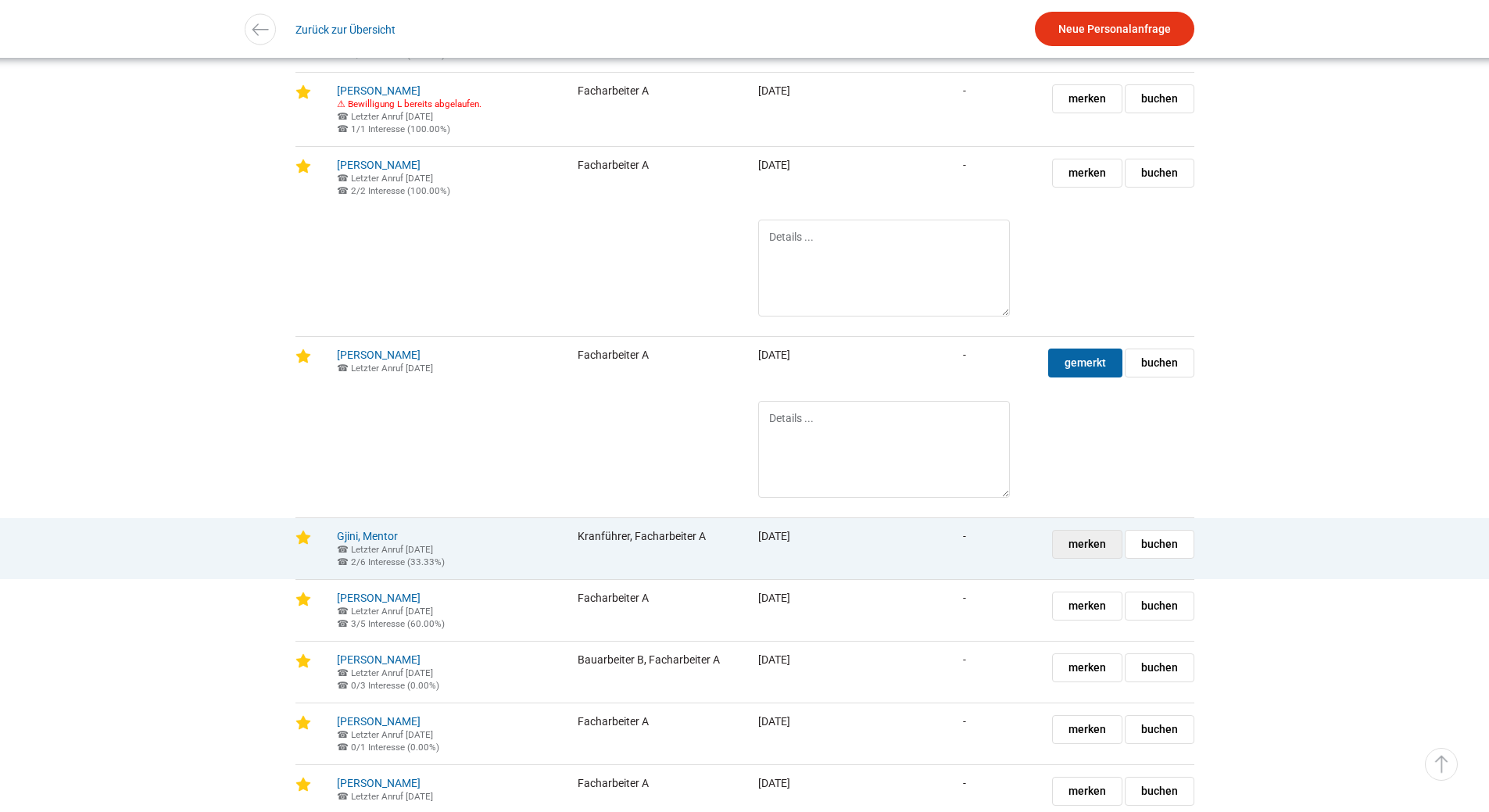
click at [1074, 558] on span "merken" at bounding box center [1087, 544] width 38 height 28
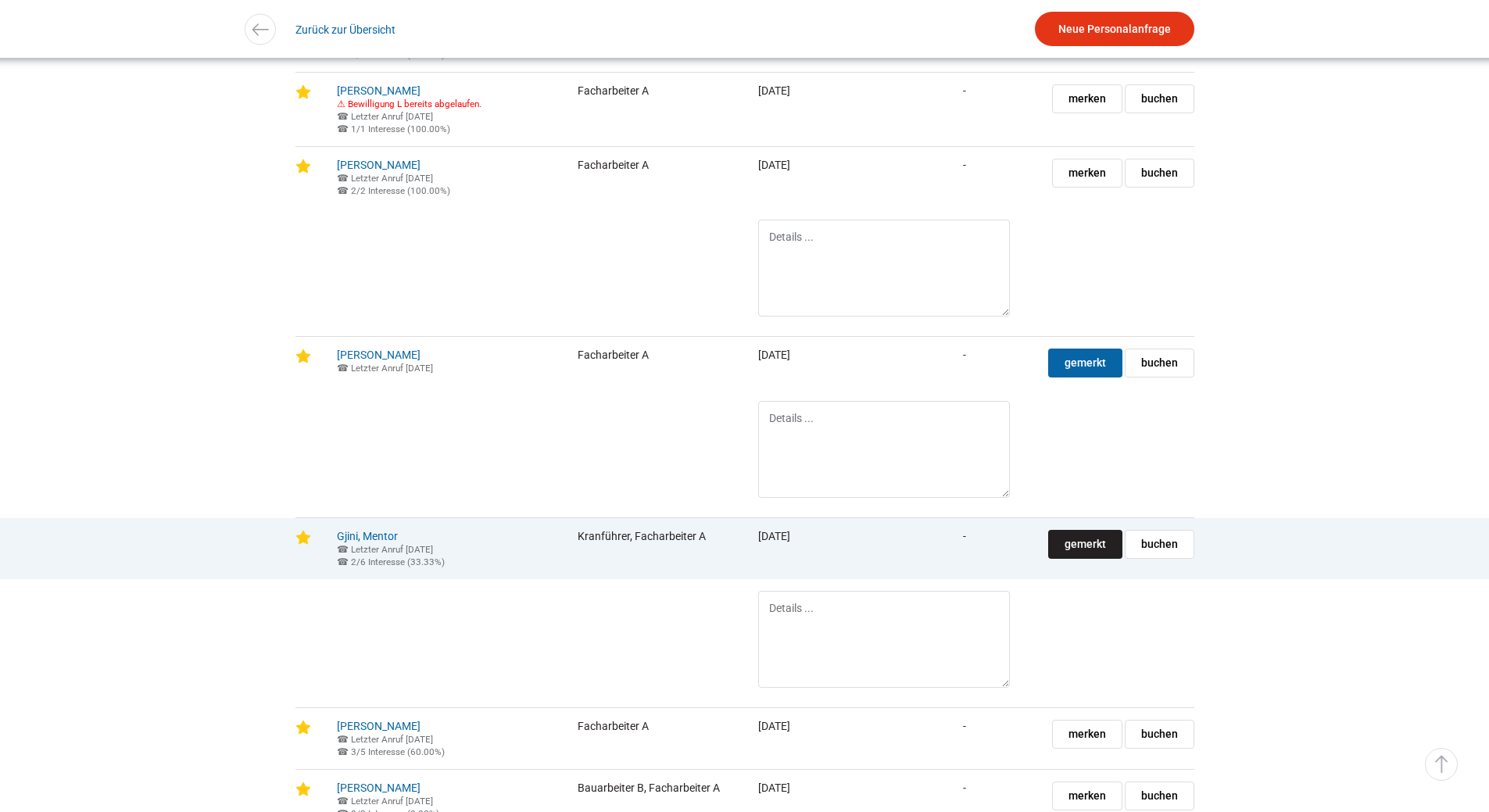
scroll to position [1953, 0]
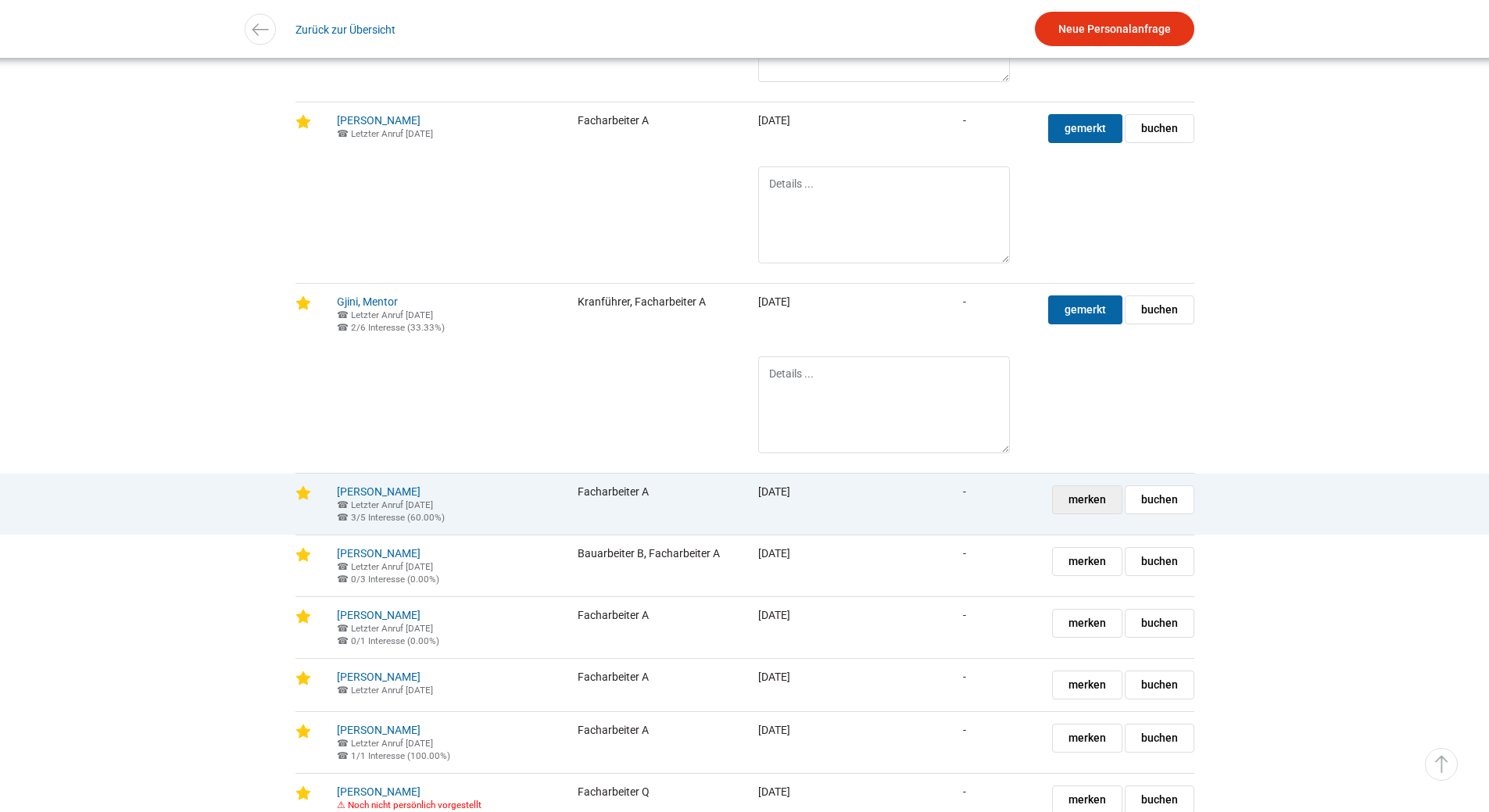
click at [1065, 514] on link "merken gemerkt" at bounding box center [1087, 499] width 70 height 29
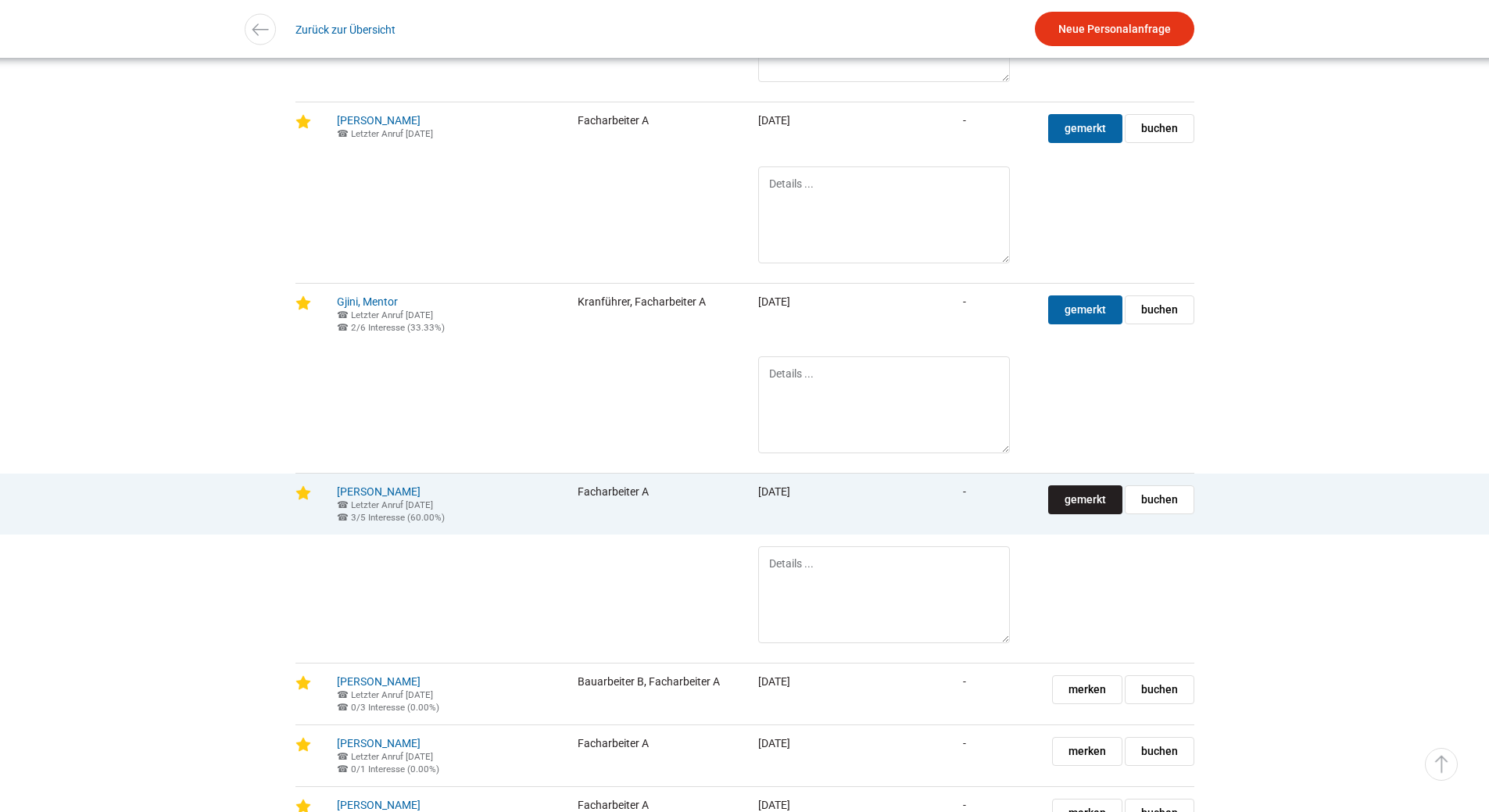
scroll to position [2421, 0]
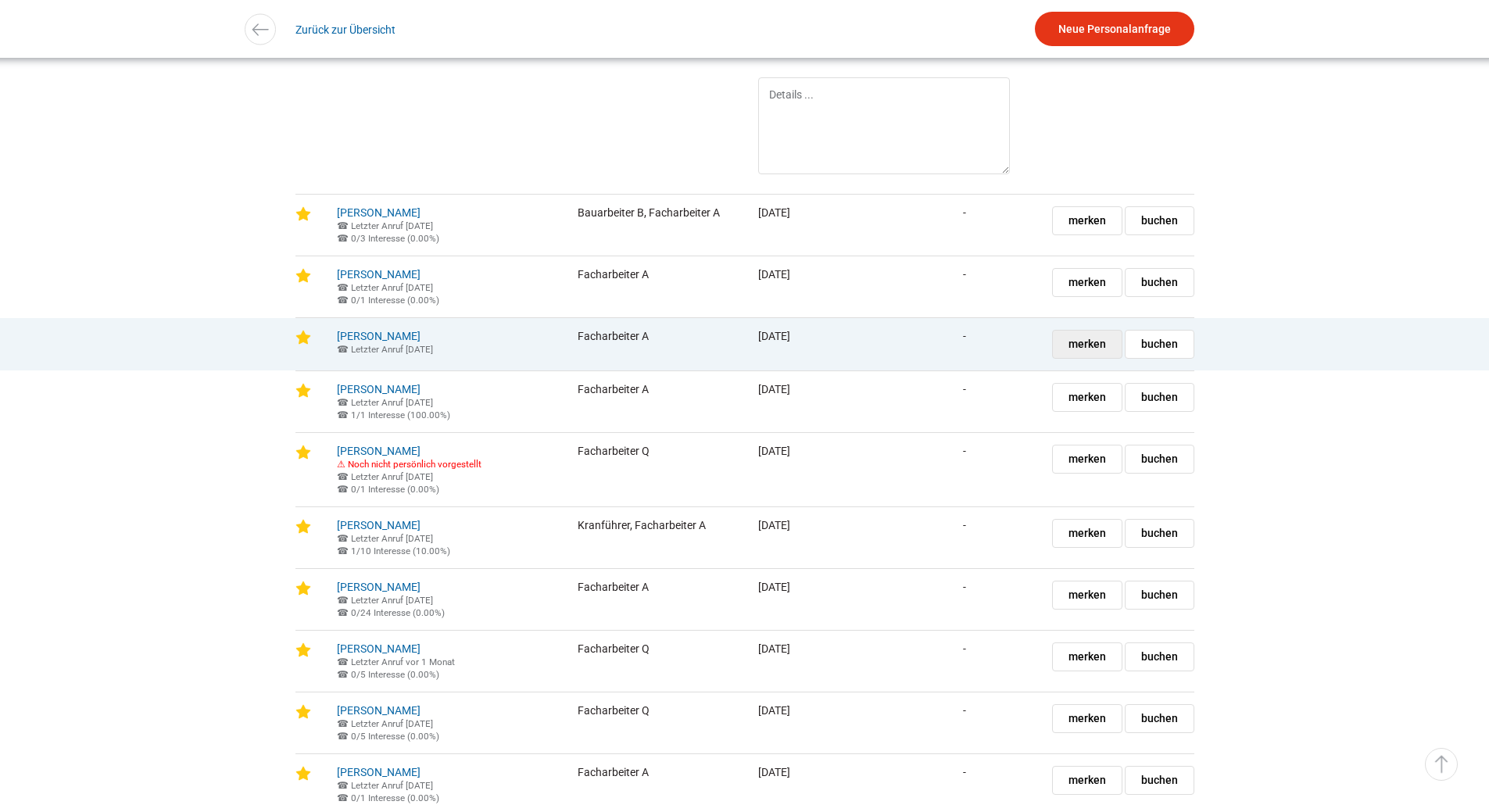
click at [1068, 358] on link "merken gemerkt" at bounding box center [1087, 344] width 70 height 29
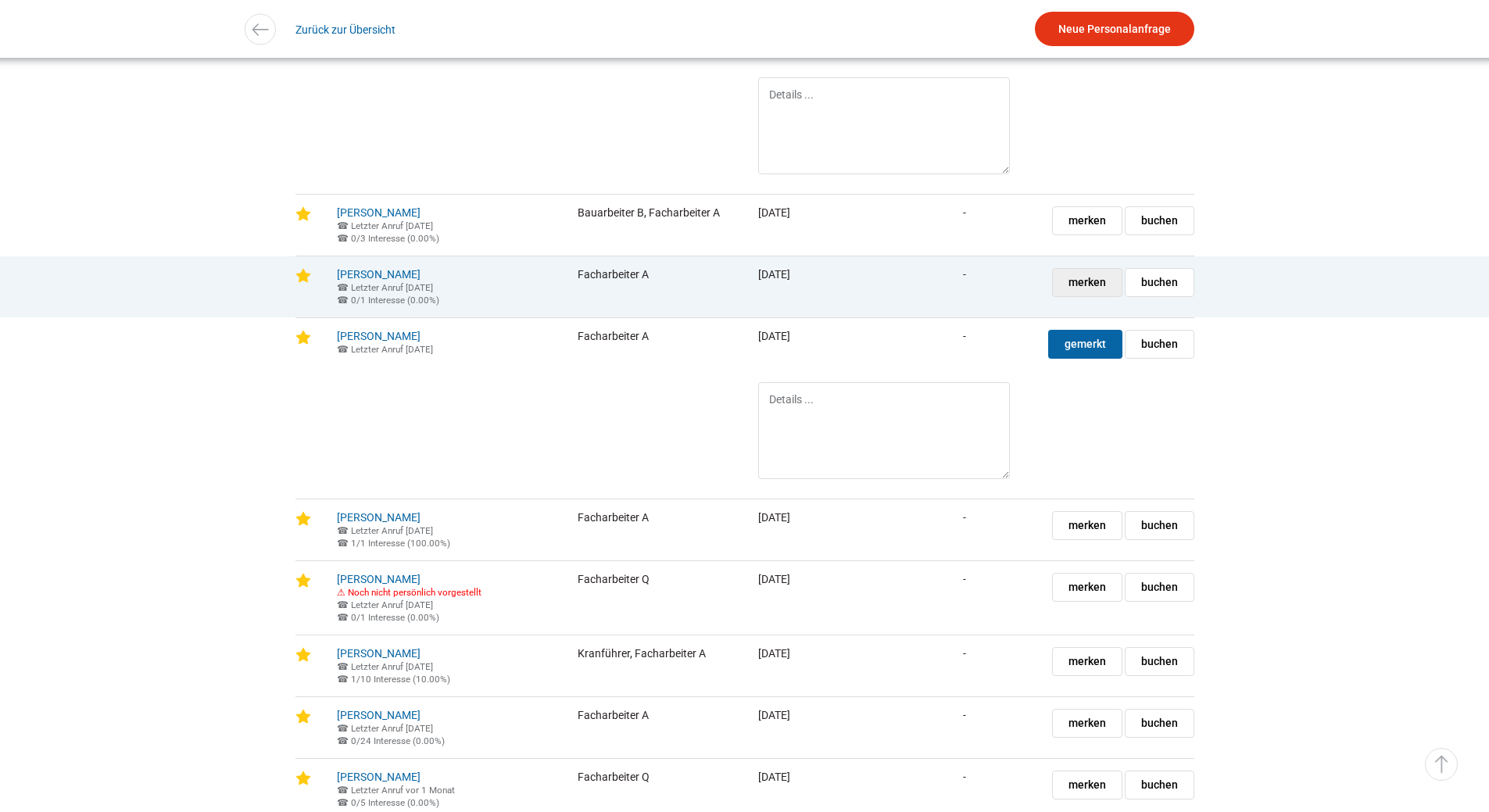
click at [1085, 296] on span "merken" at bounding box center [1087, 283] width 38 height 28
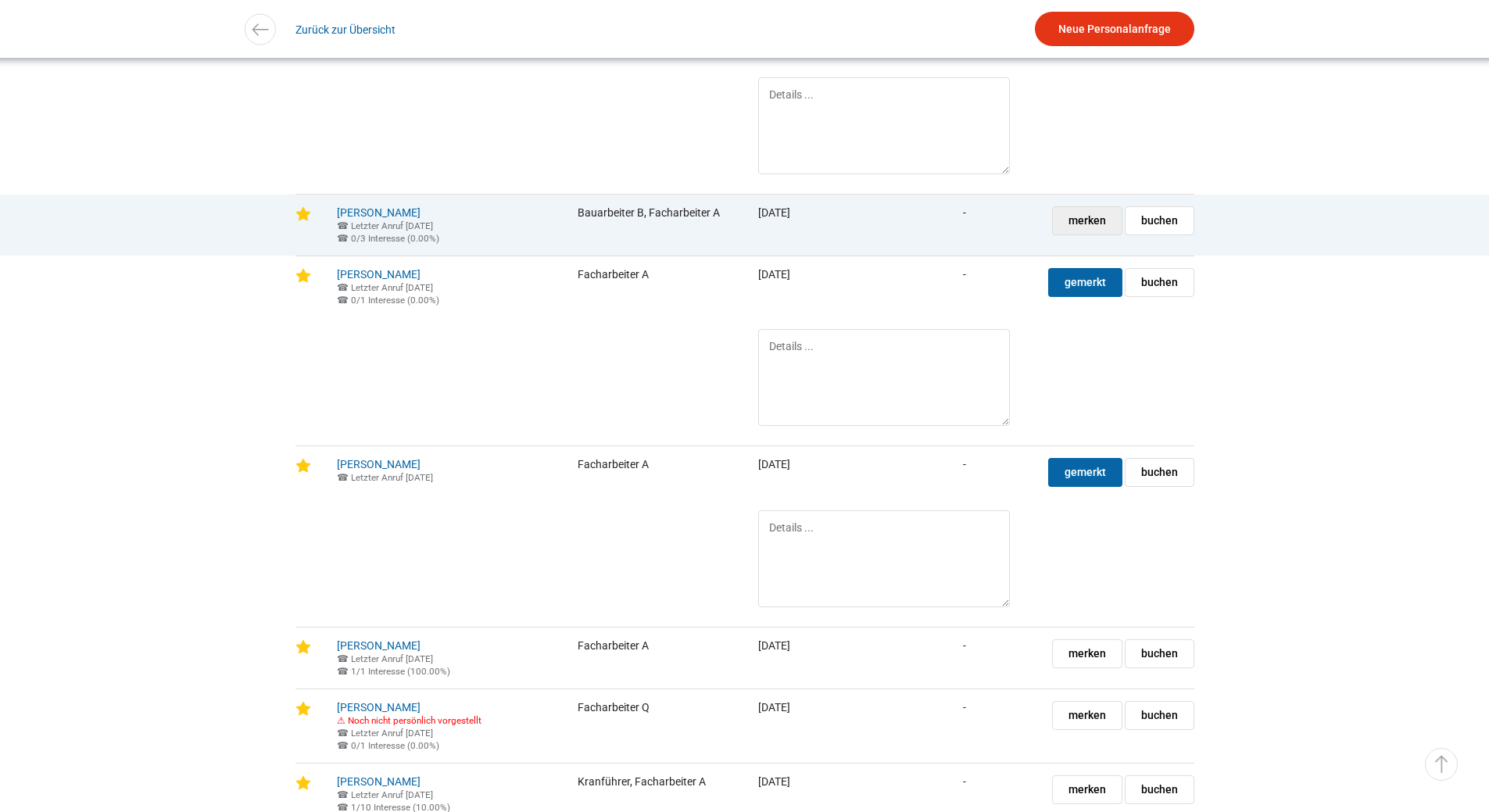
click at [1086, 235] on span "merken" at bounding box center [1087, 221] width 38 height 28
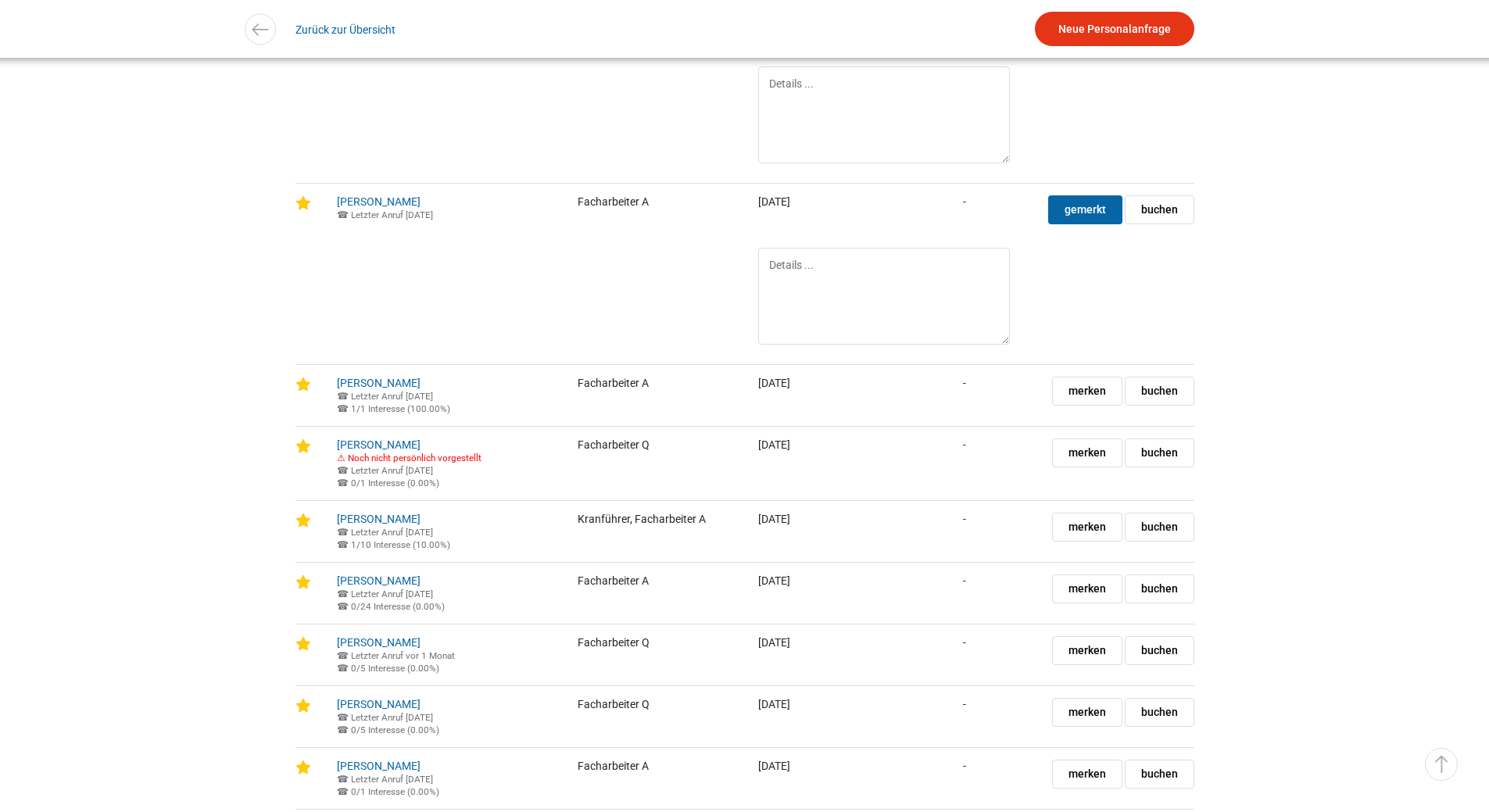
scroll to position [3047, 0]
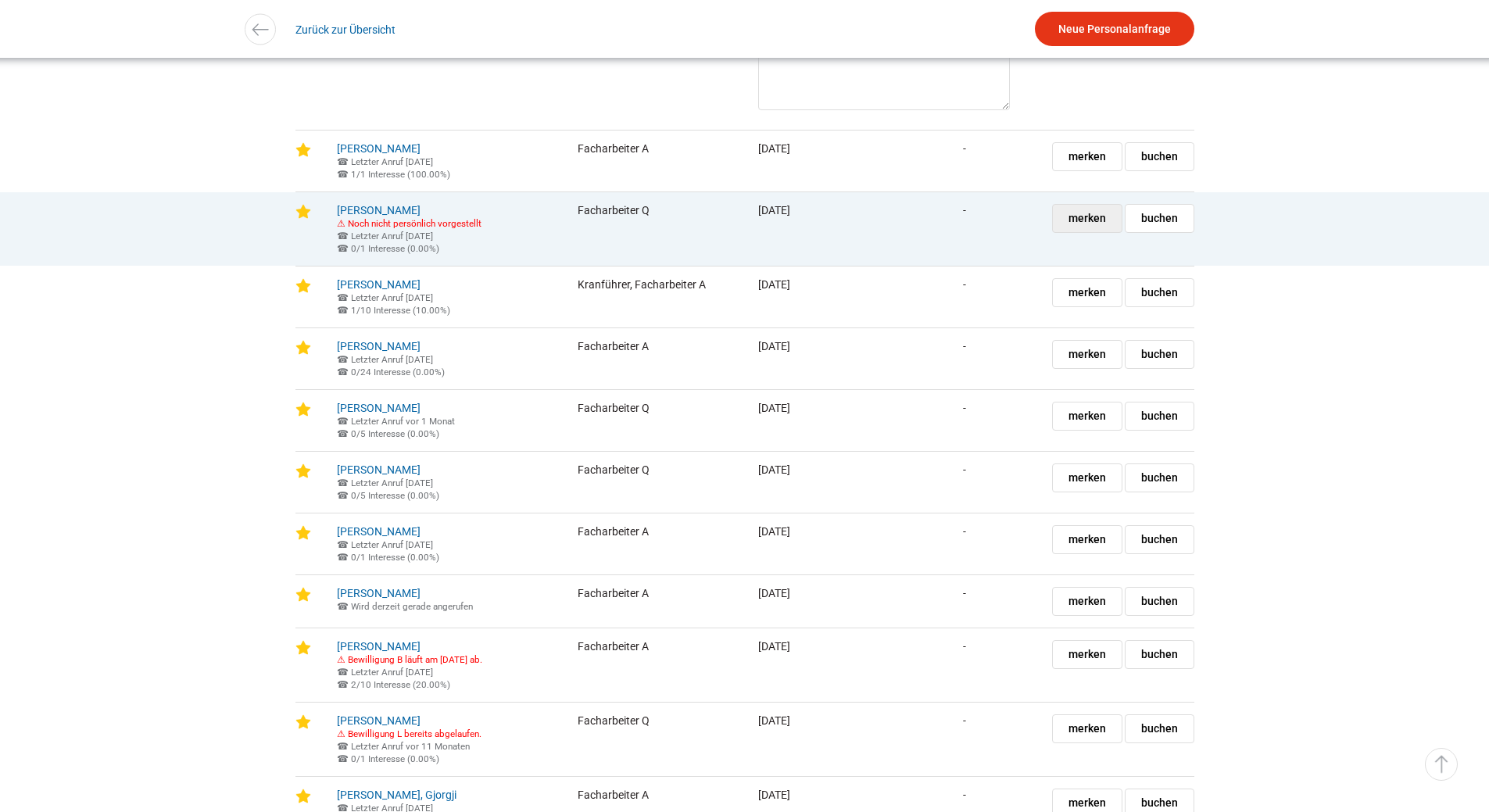
click at [1070, 232] on span "merken" at bounding box center [1087, 219] width 38 height 28
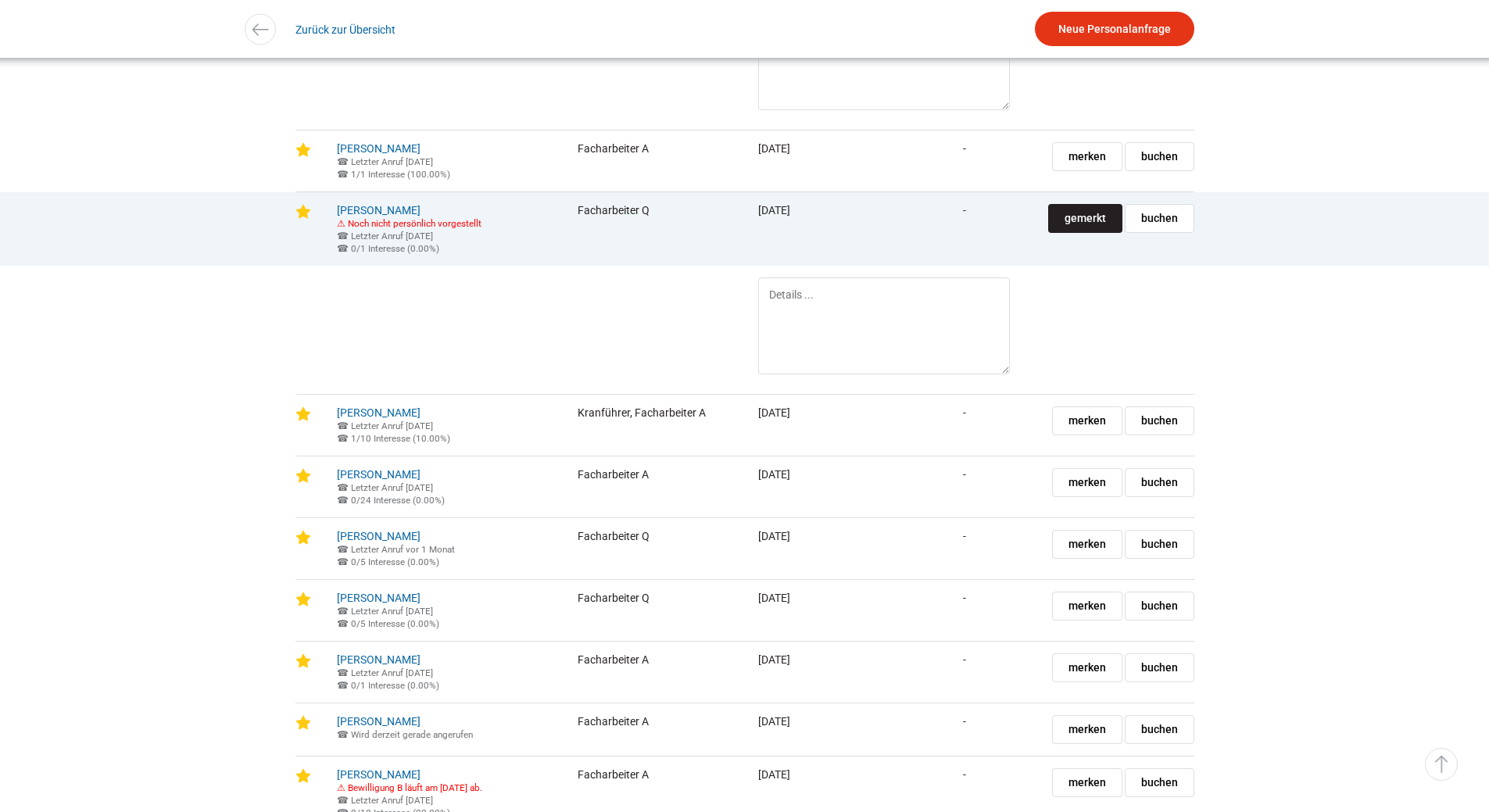
scroll to position [3124, 0]
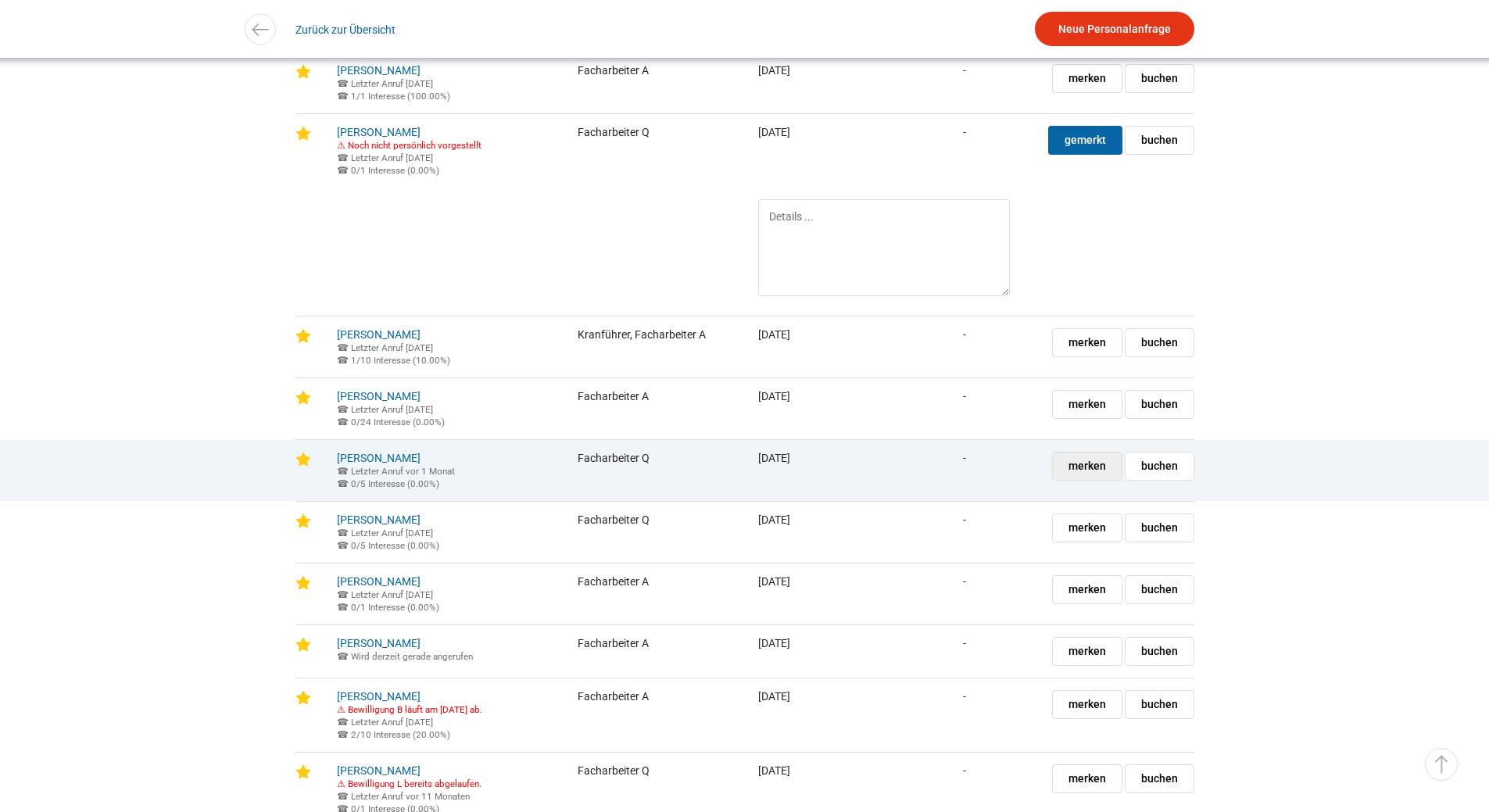
click at [1075, 479] on span "merken" at bounding box center [1087, 467] width 38 height 28
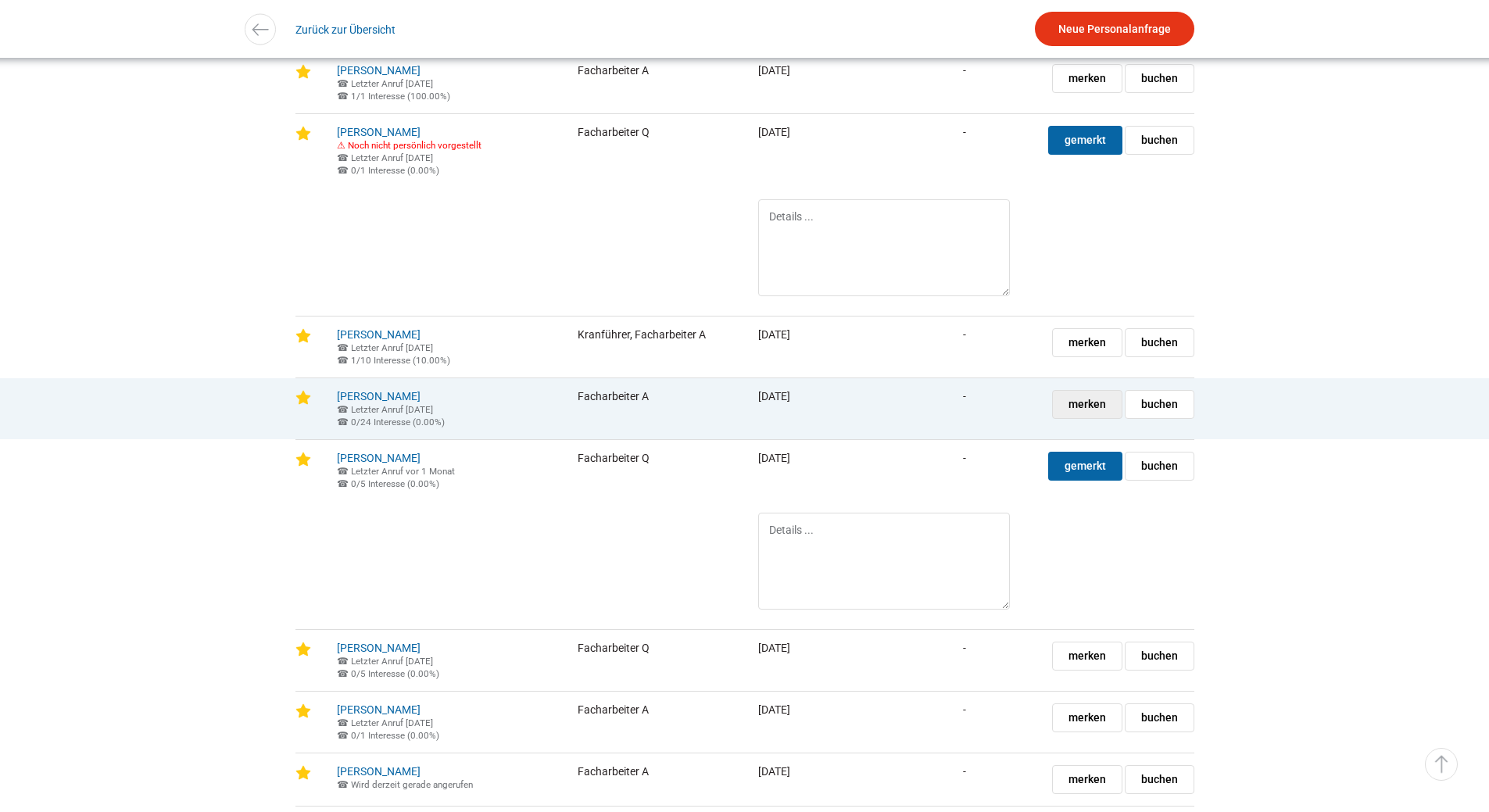
click at [1080, 418] on span "merken" at bounding box center [1087, 405] width 38 height 28
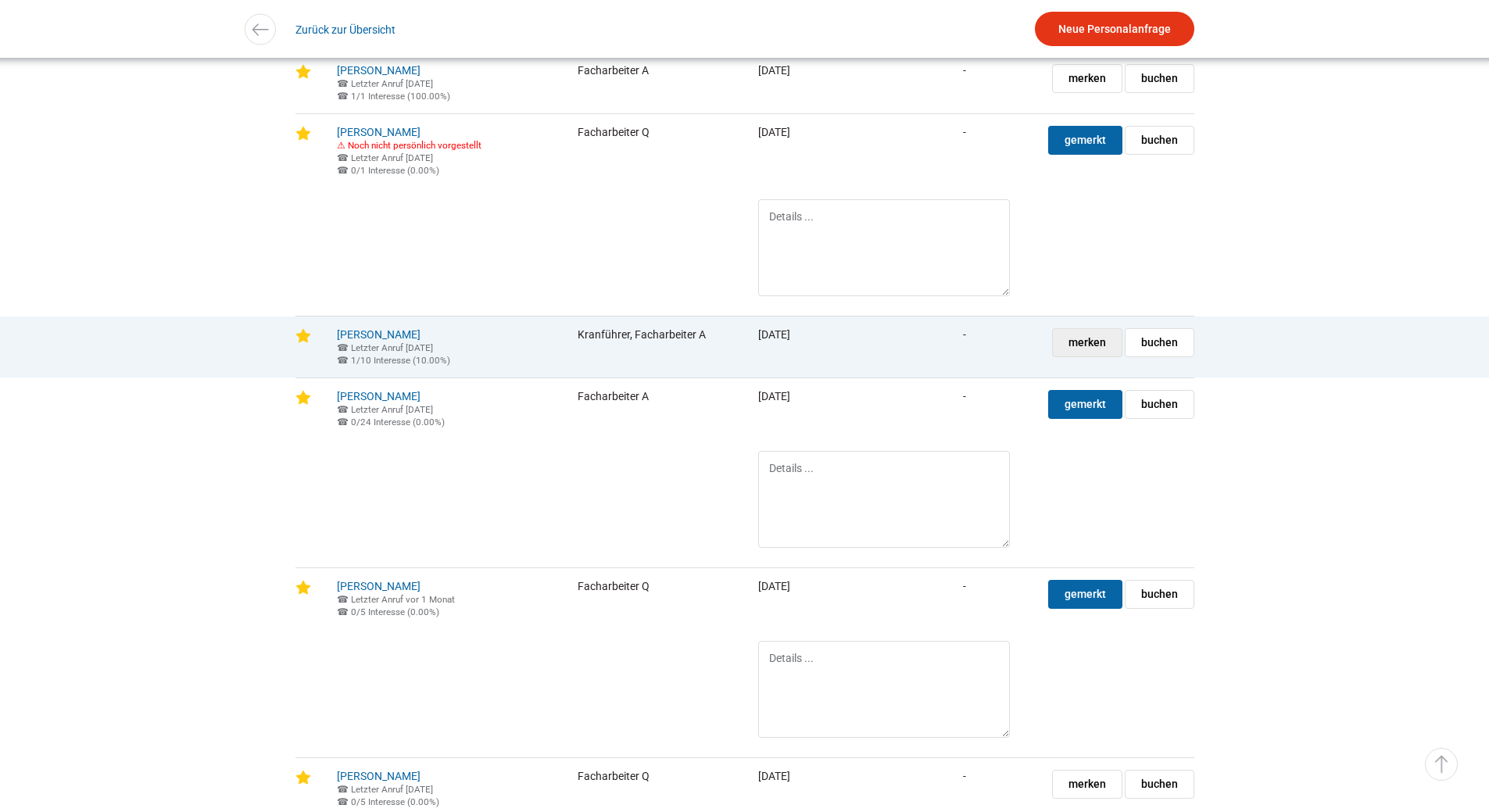
click at [1080, 357] on span "merken" at bounding box center [1087, 343] width 38 height 28
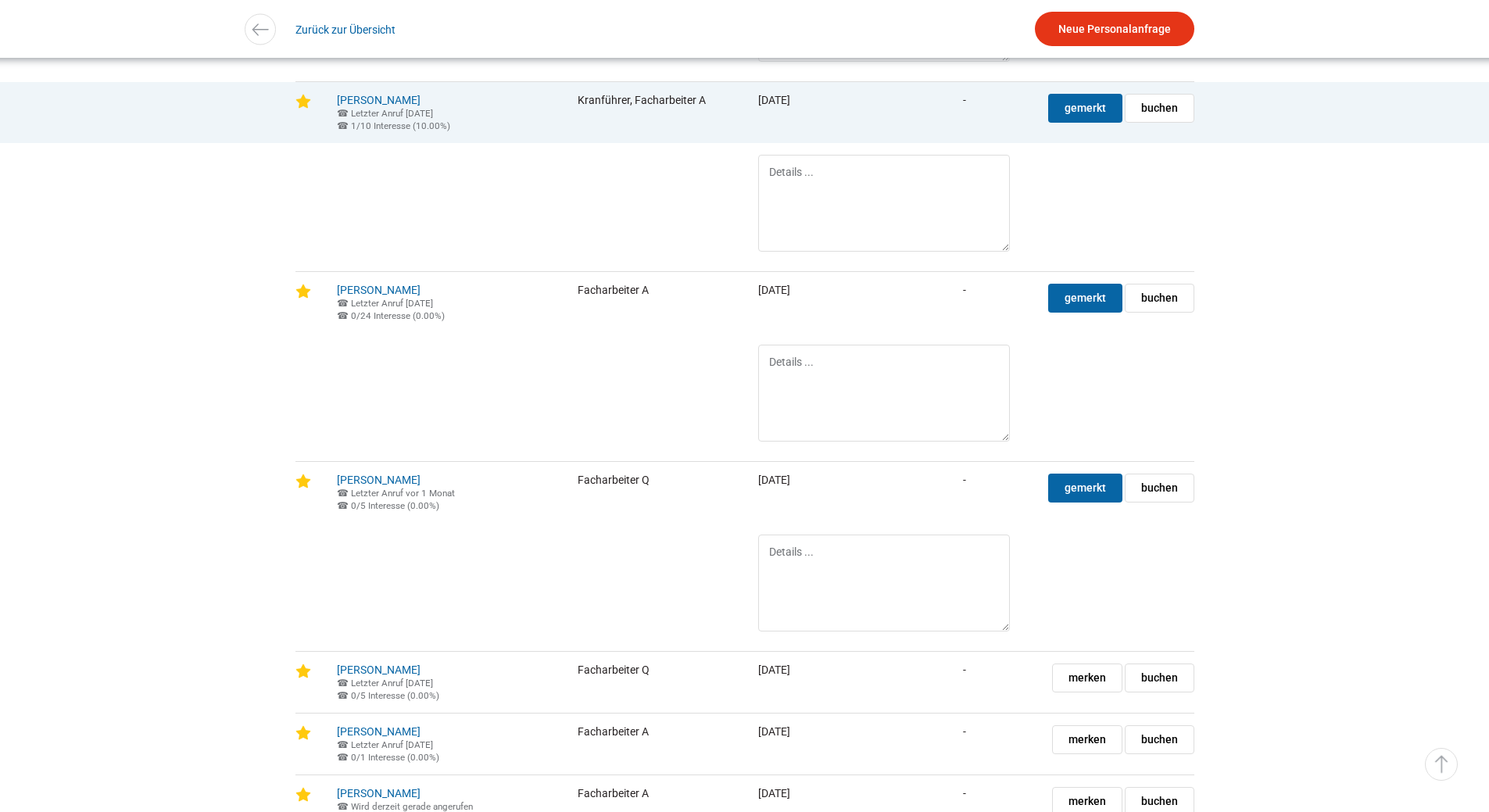
scroll to position [3750, 0]
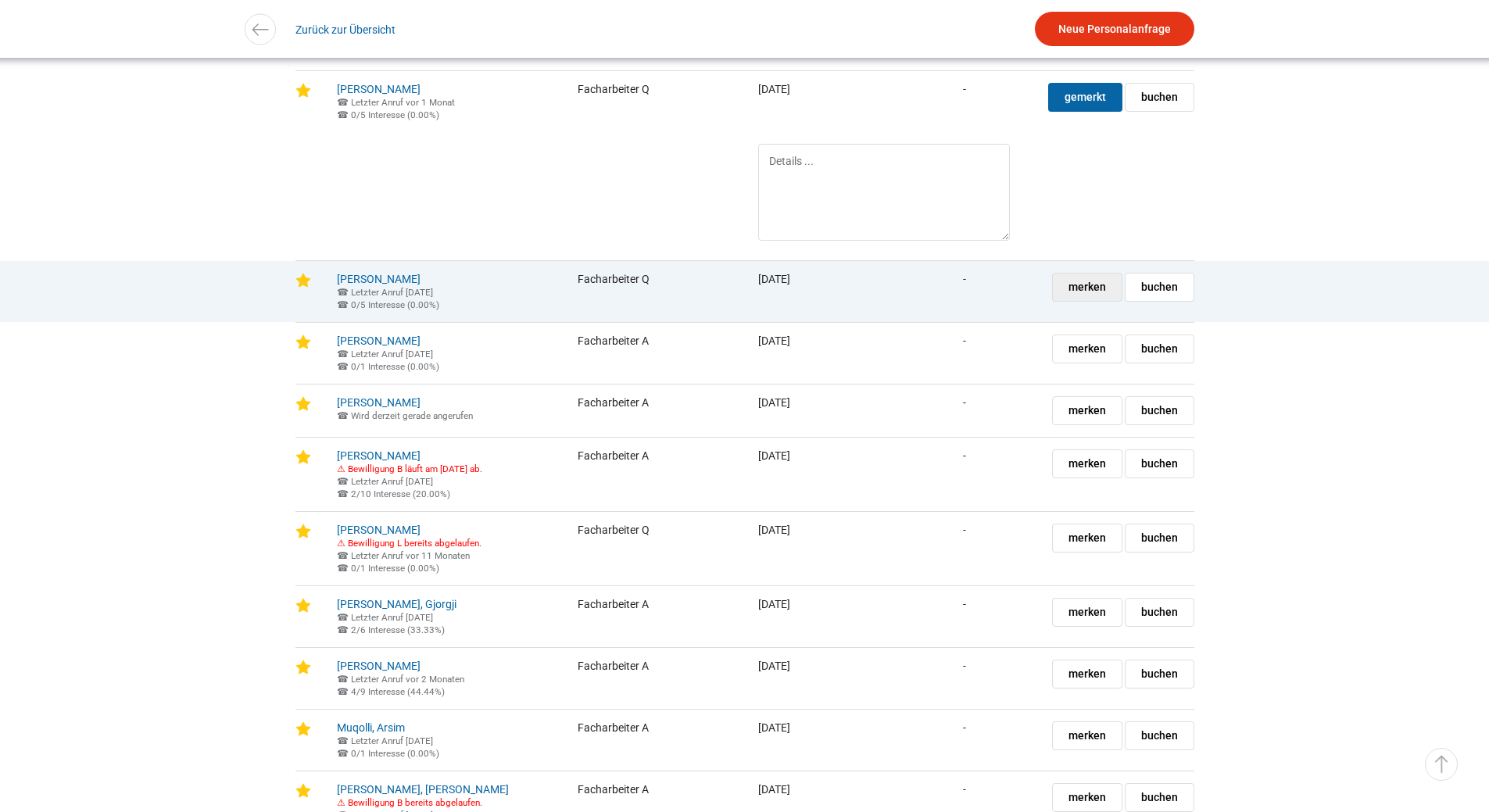
click at [1098, 301] on span "merken" at bounding box center [1087, 287] width 38 height 28
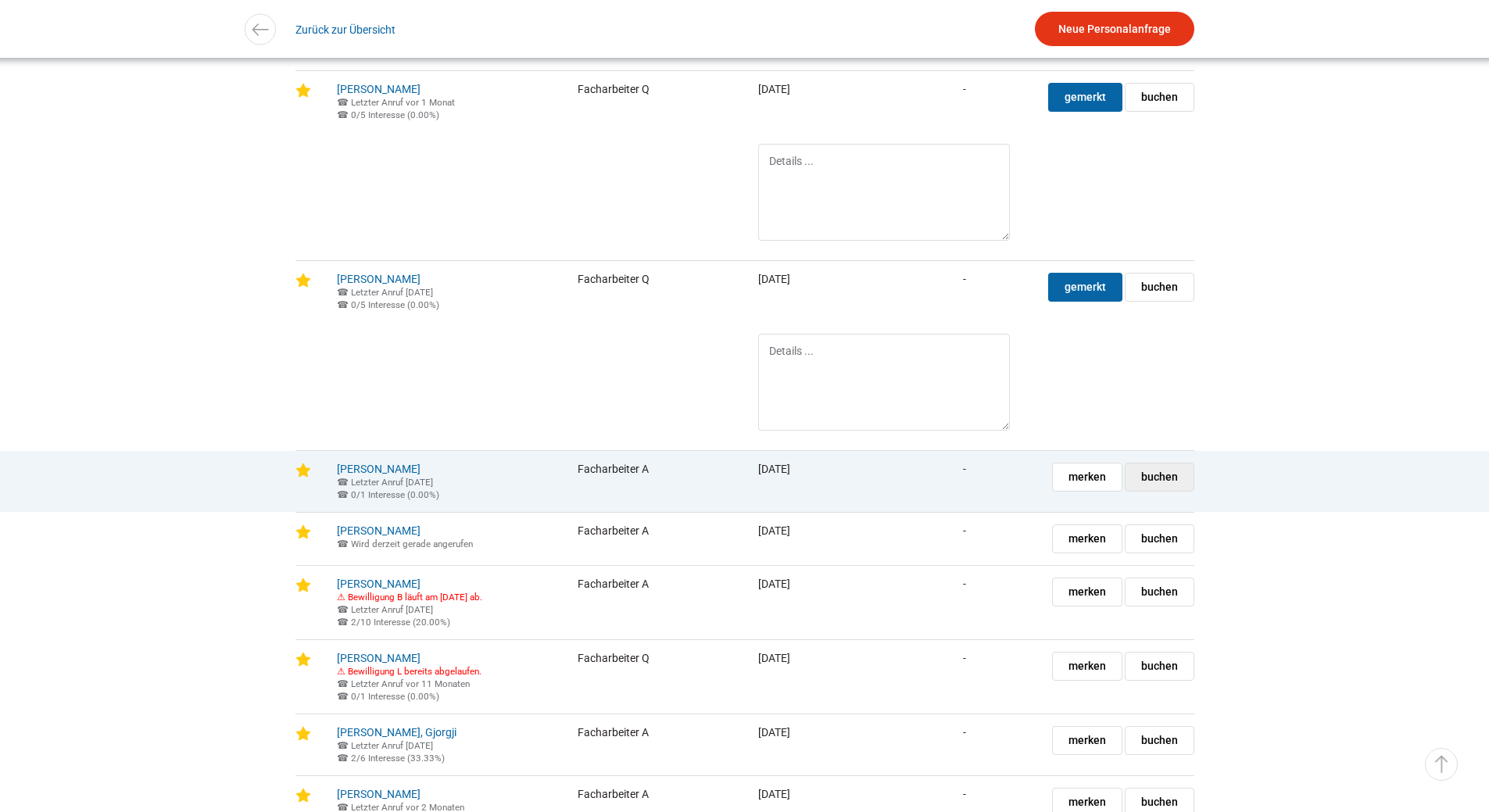
scroll to position [4139, 0]
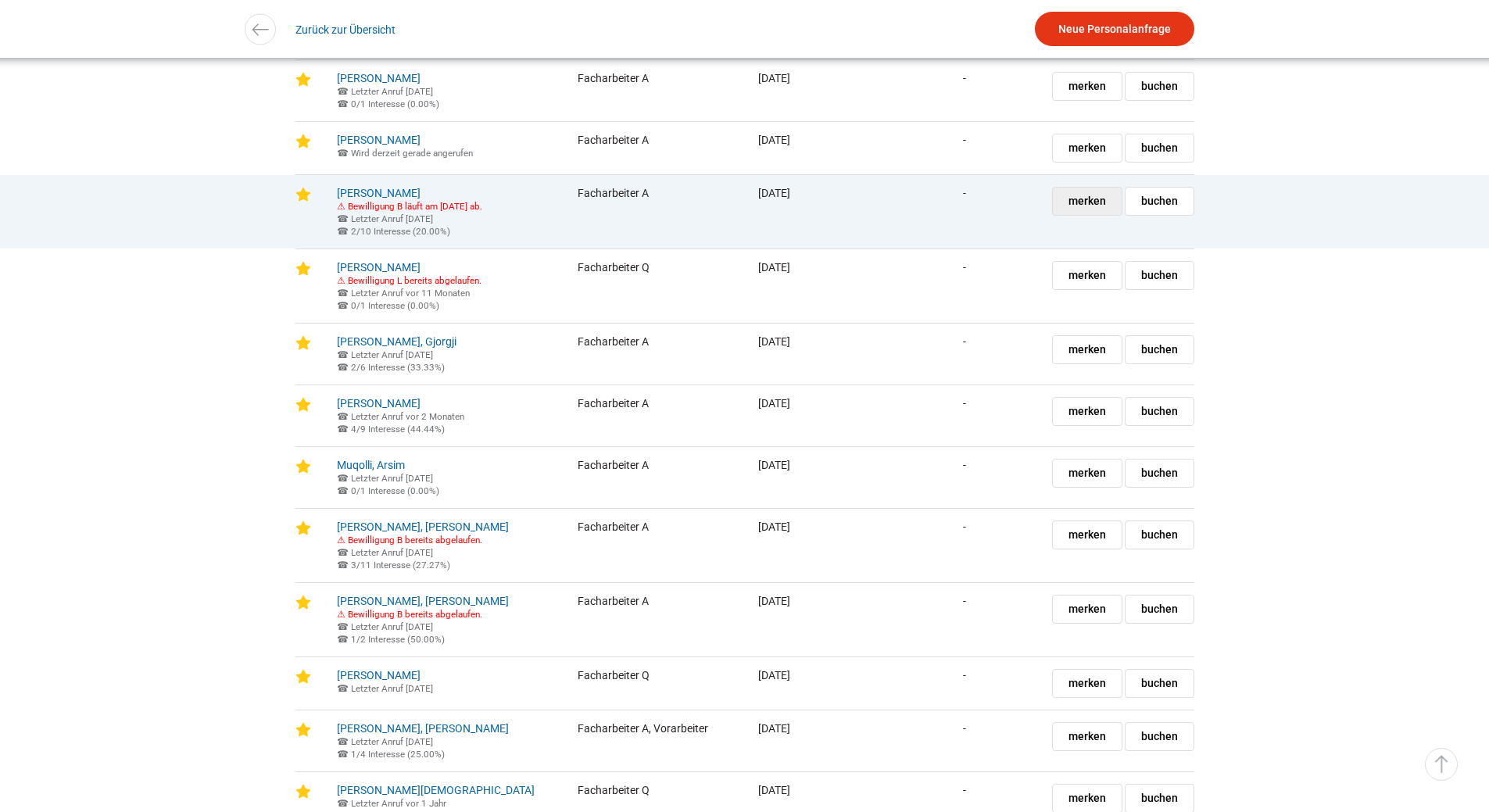
click at [1073, 215] on span "merken" at bounding box center [1087, 201] width 38 height 28
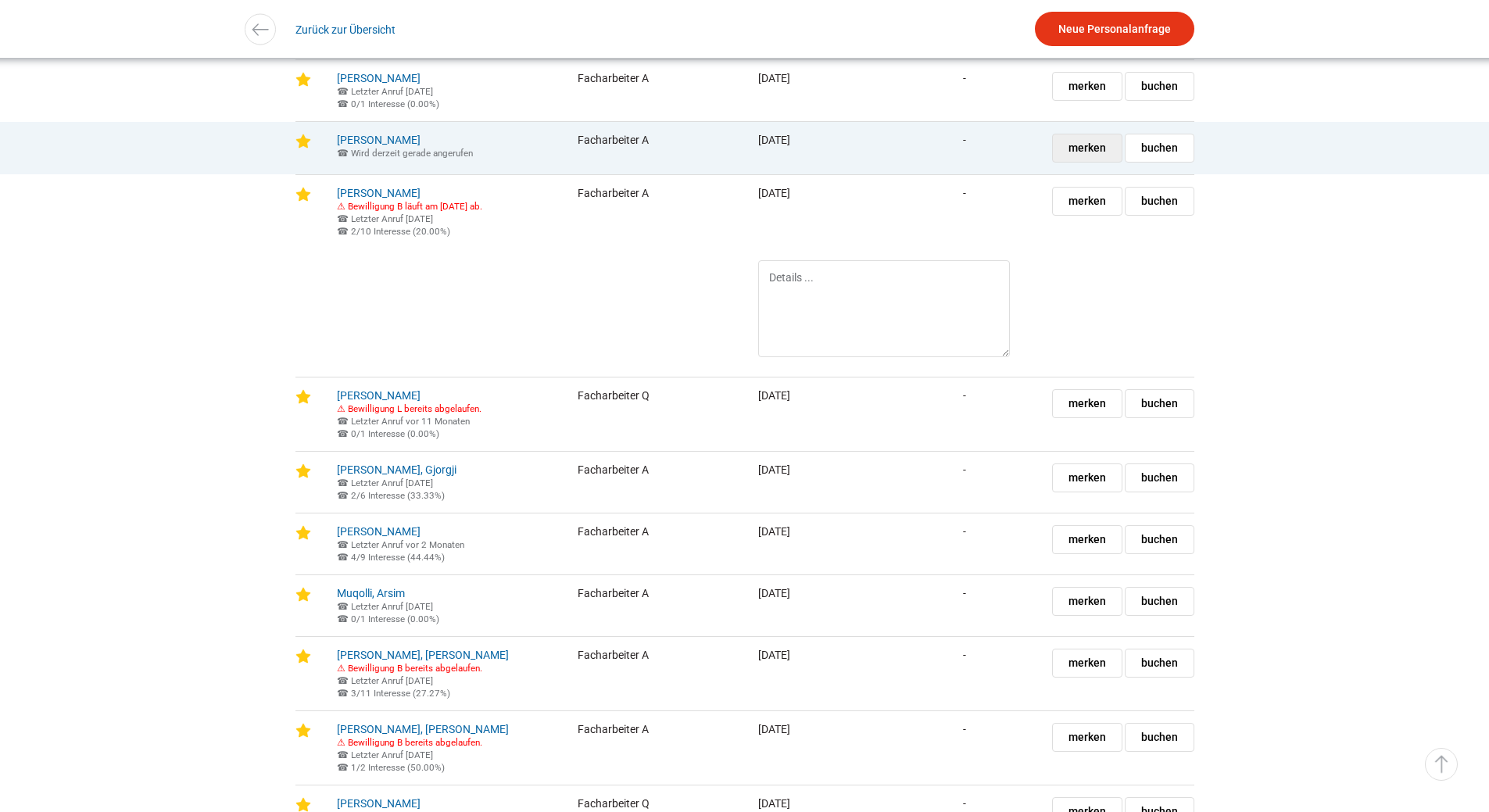
click at [1075, 162] on span "merken" at bounding box center [1087, 148] width 38 height 28
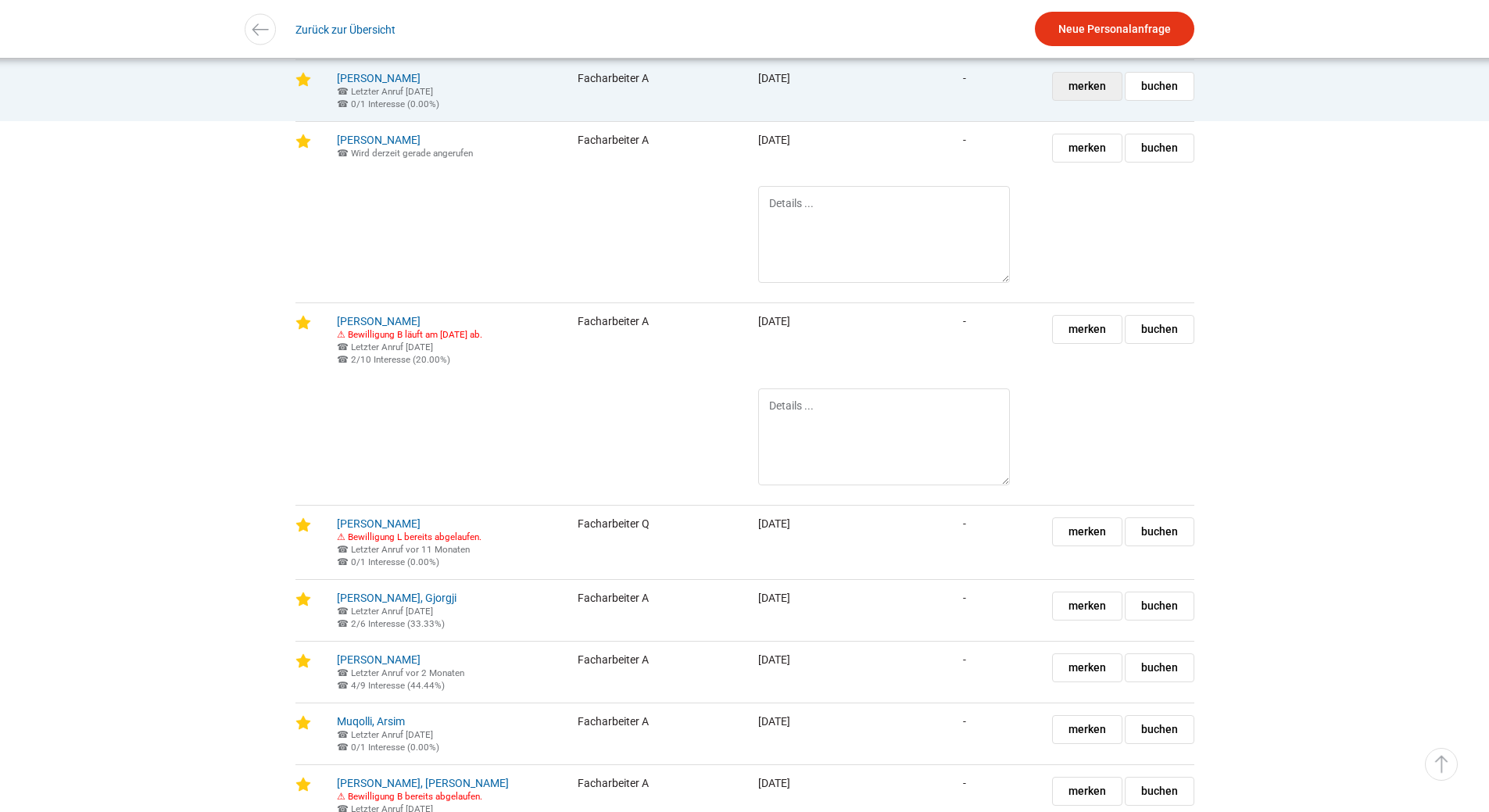
click at [1074, 100] on span "merken" at bounding box center [1087, 87] width 38 height 28
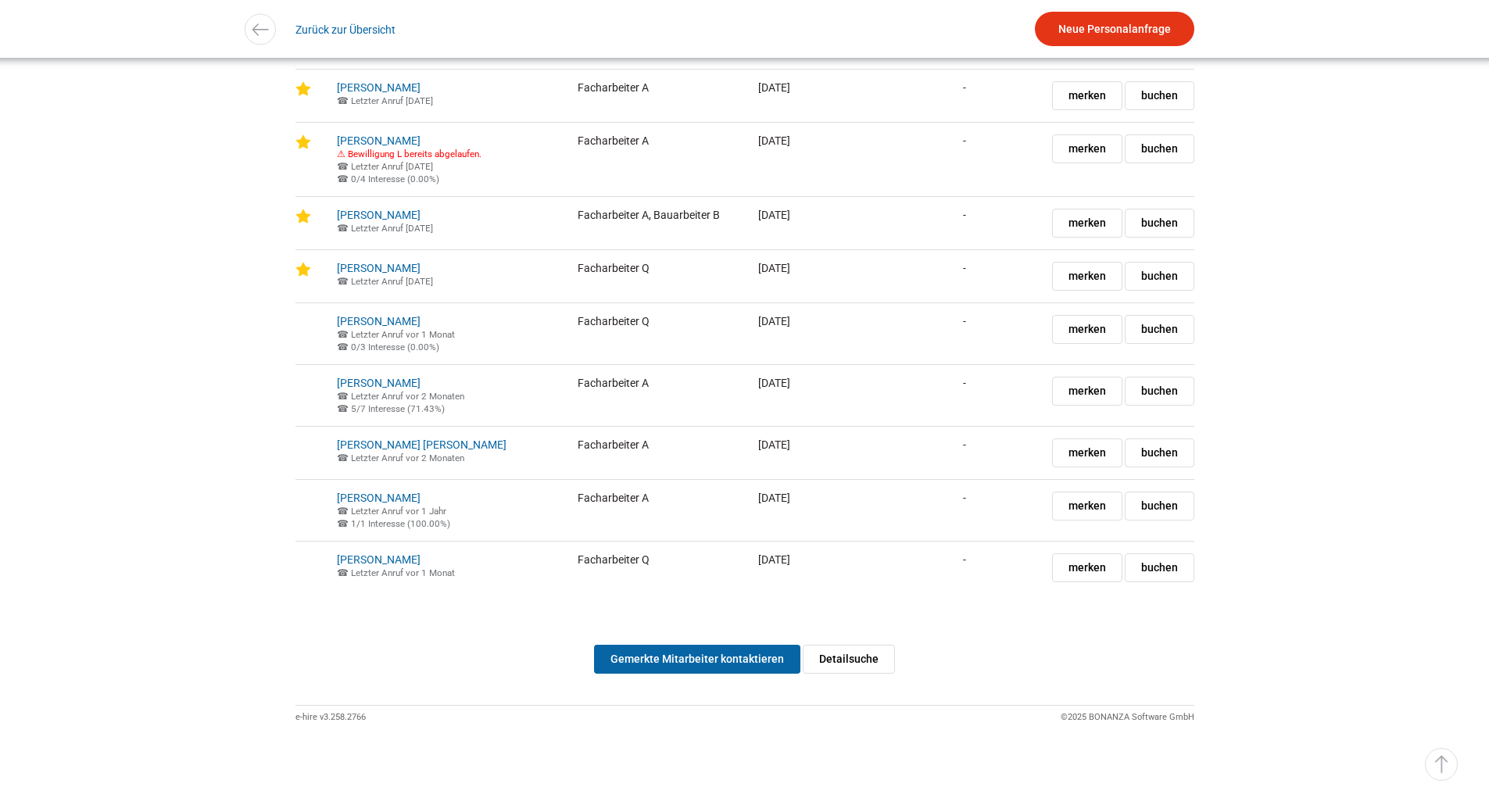
scroll to position [3464, 0]
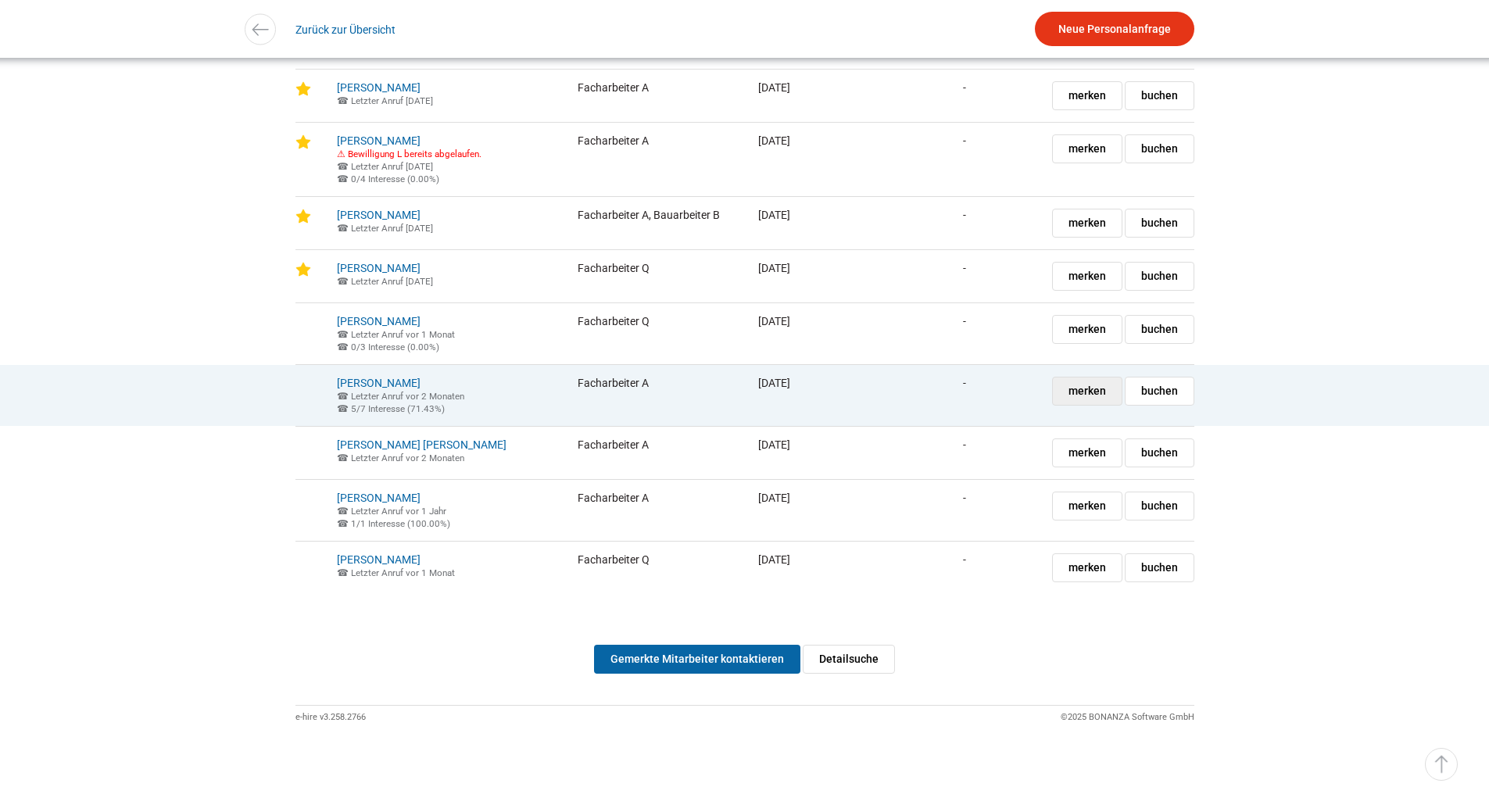
click at [1077, 384] on span "merken" at bounding box center [1087, 391] width 38 height 28
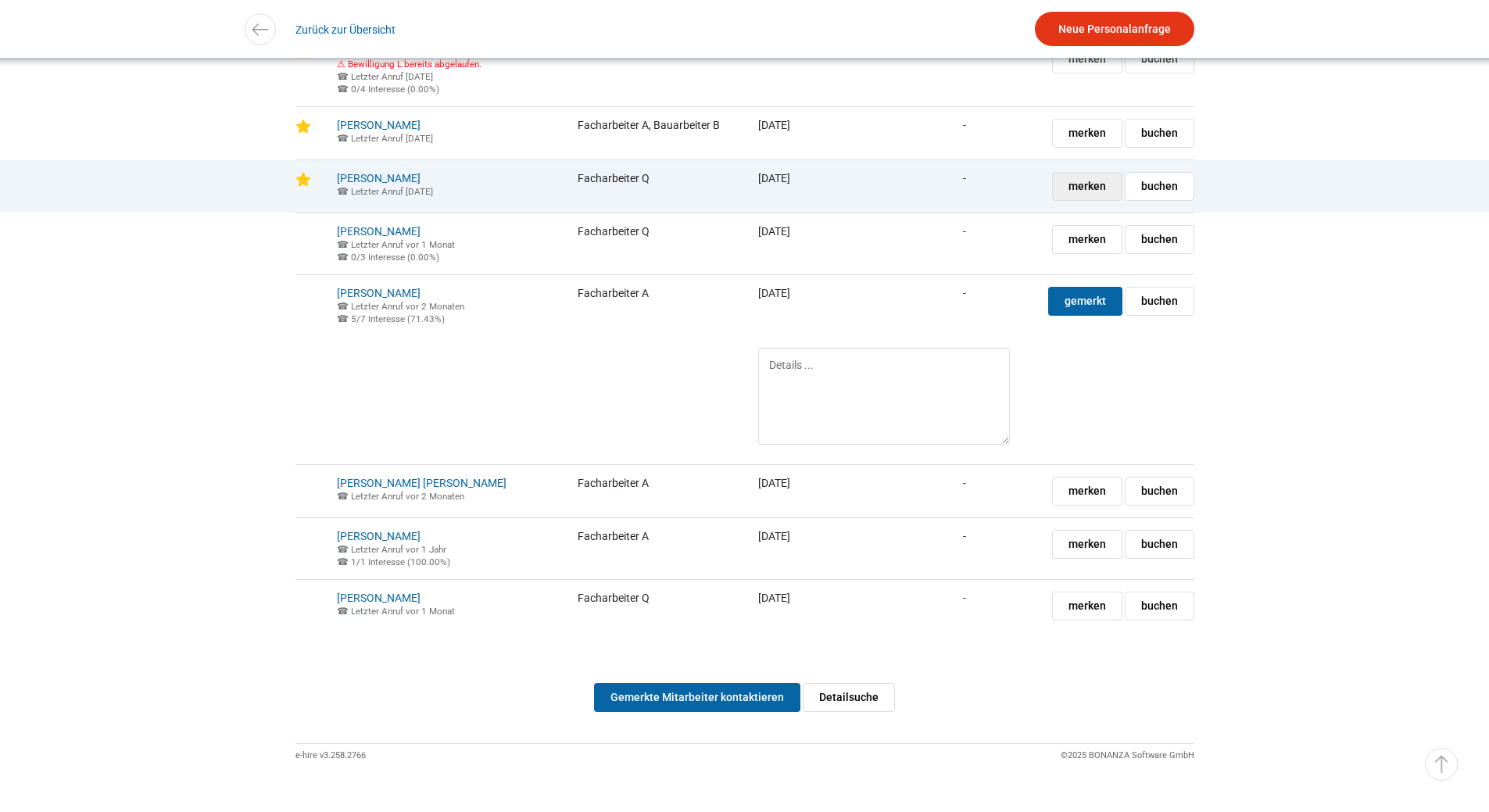
click at [1071, 200] on span "merken" at bounding box center [1087, 187] width 38 height 28
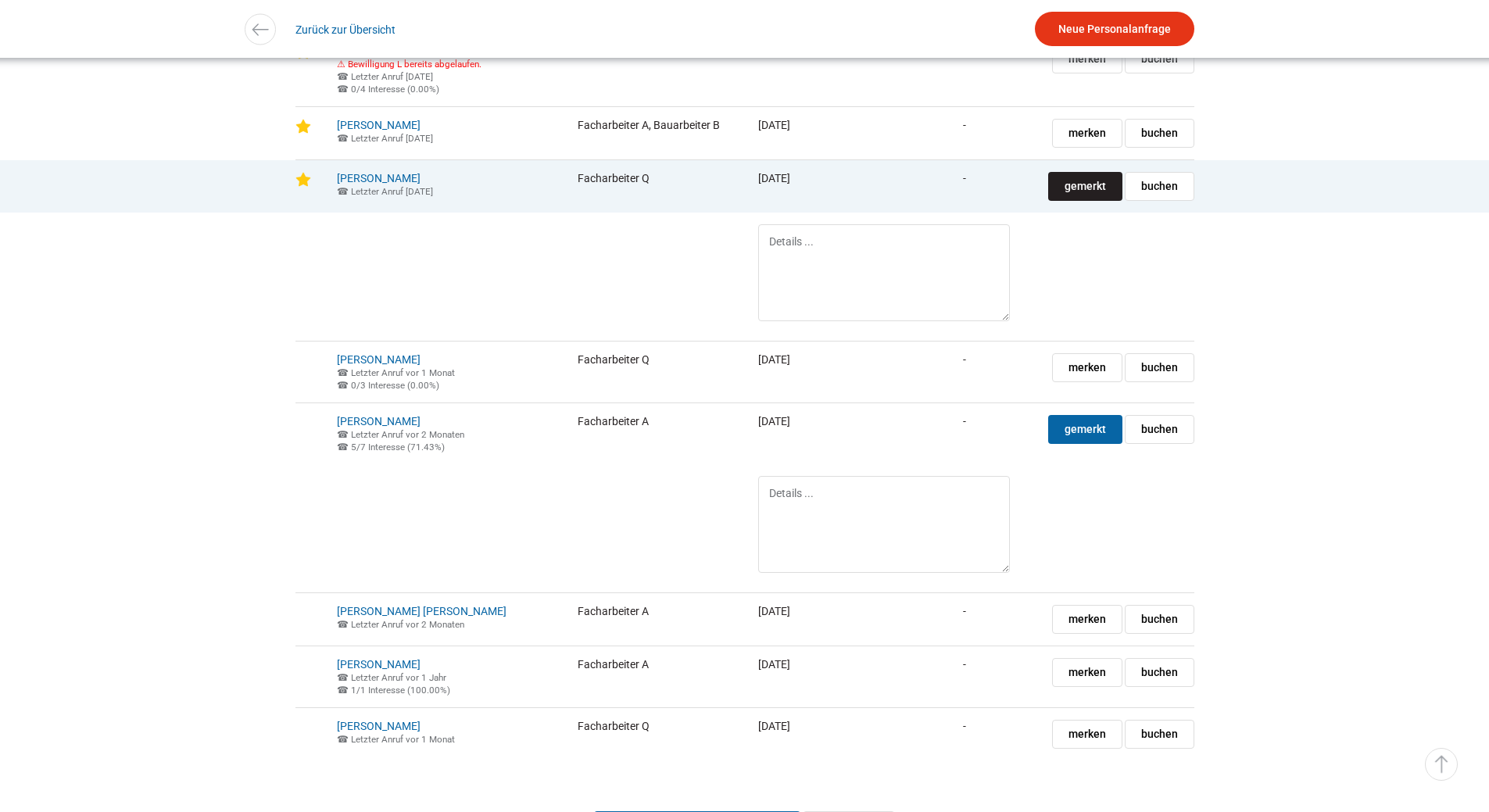
scroll to position [3386, 0]
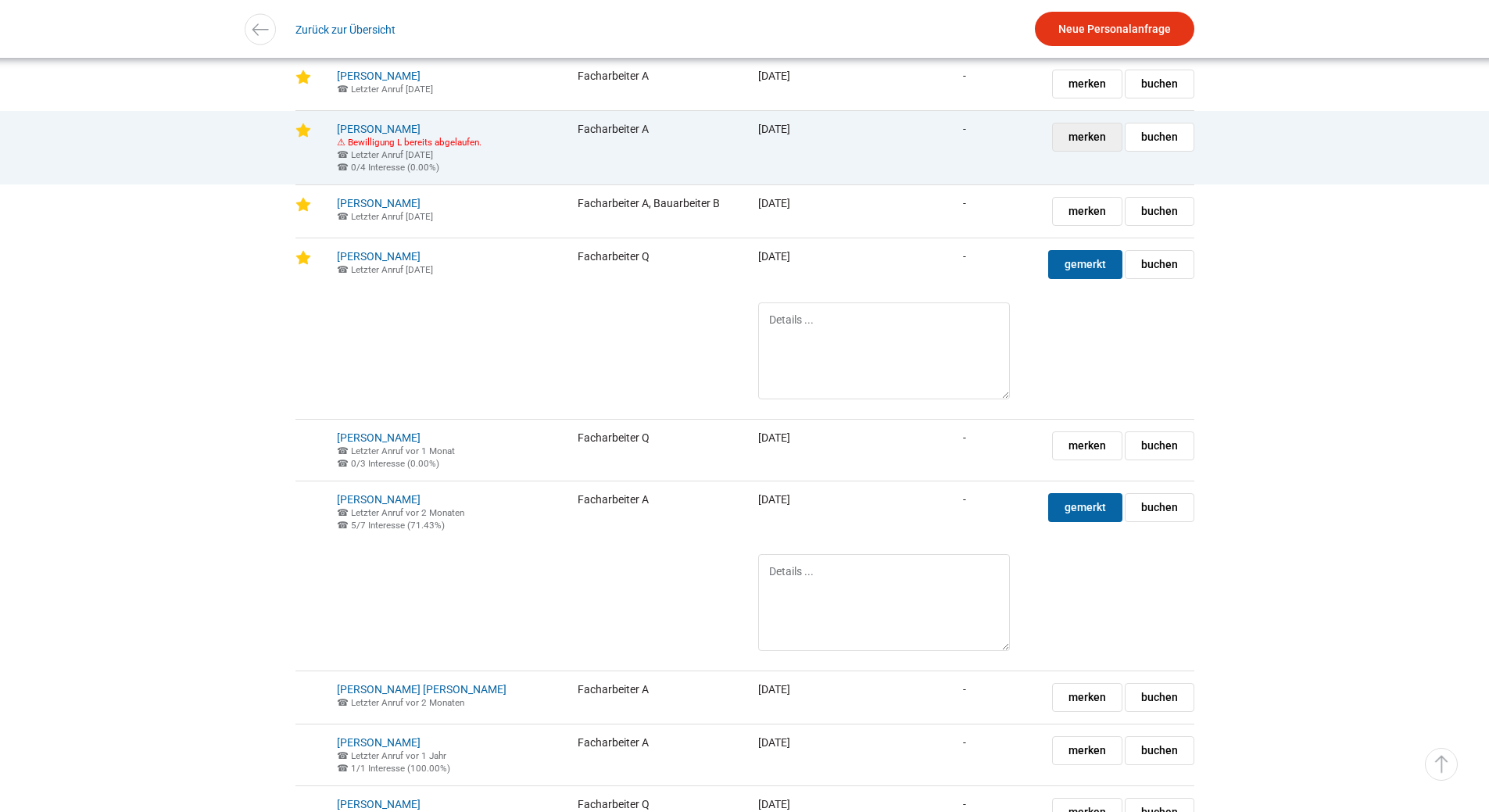
click at [1075, 151] on span "merken" at bounding box center [1087, 138] width 38 height 28
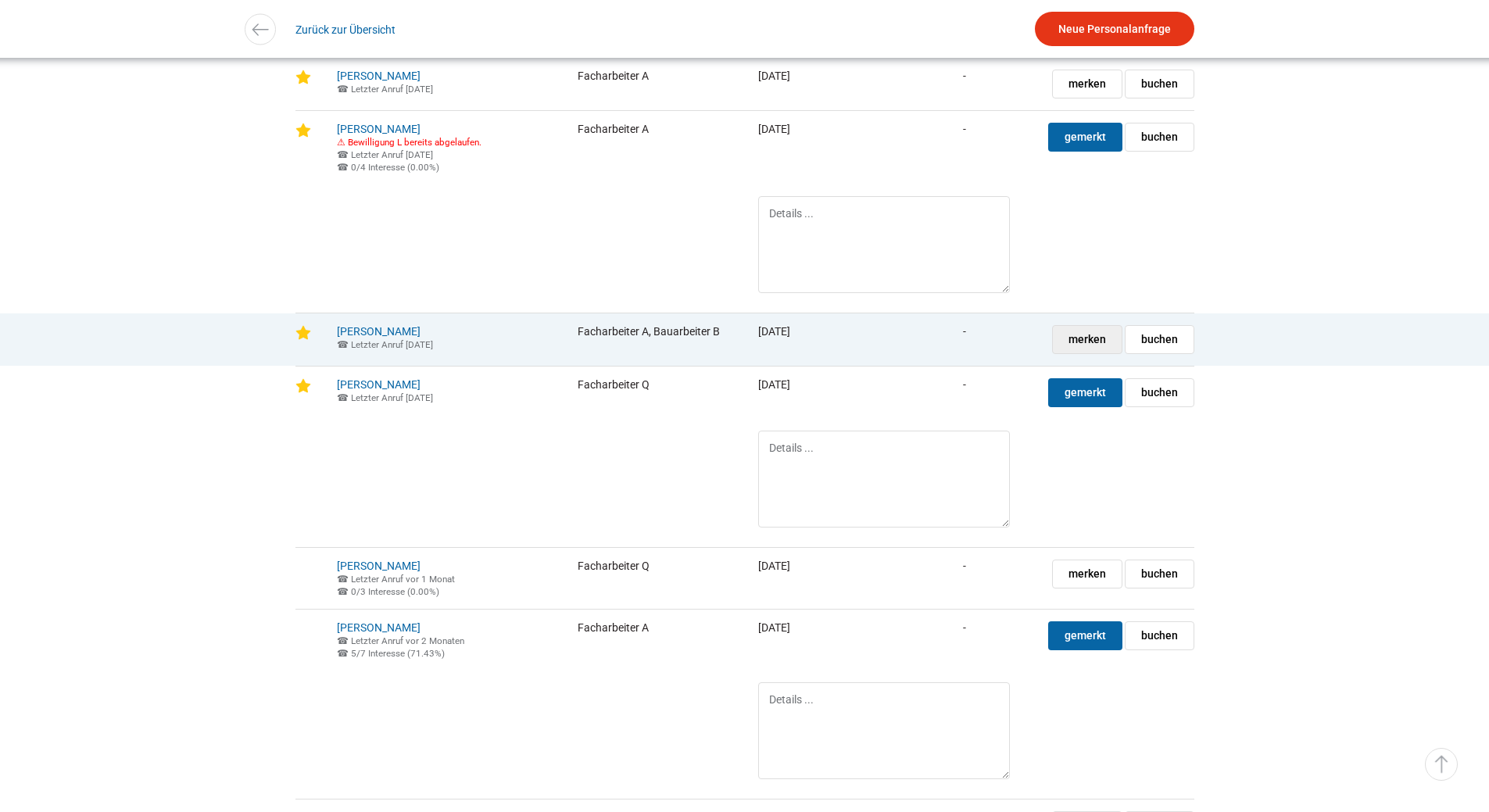
scroll to position [3230, 0]
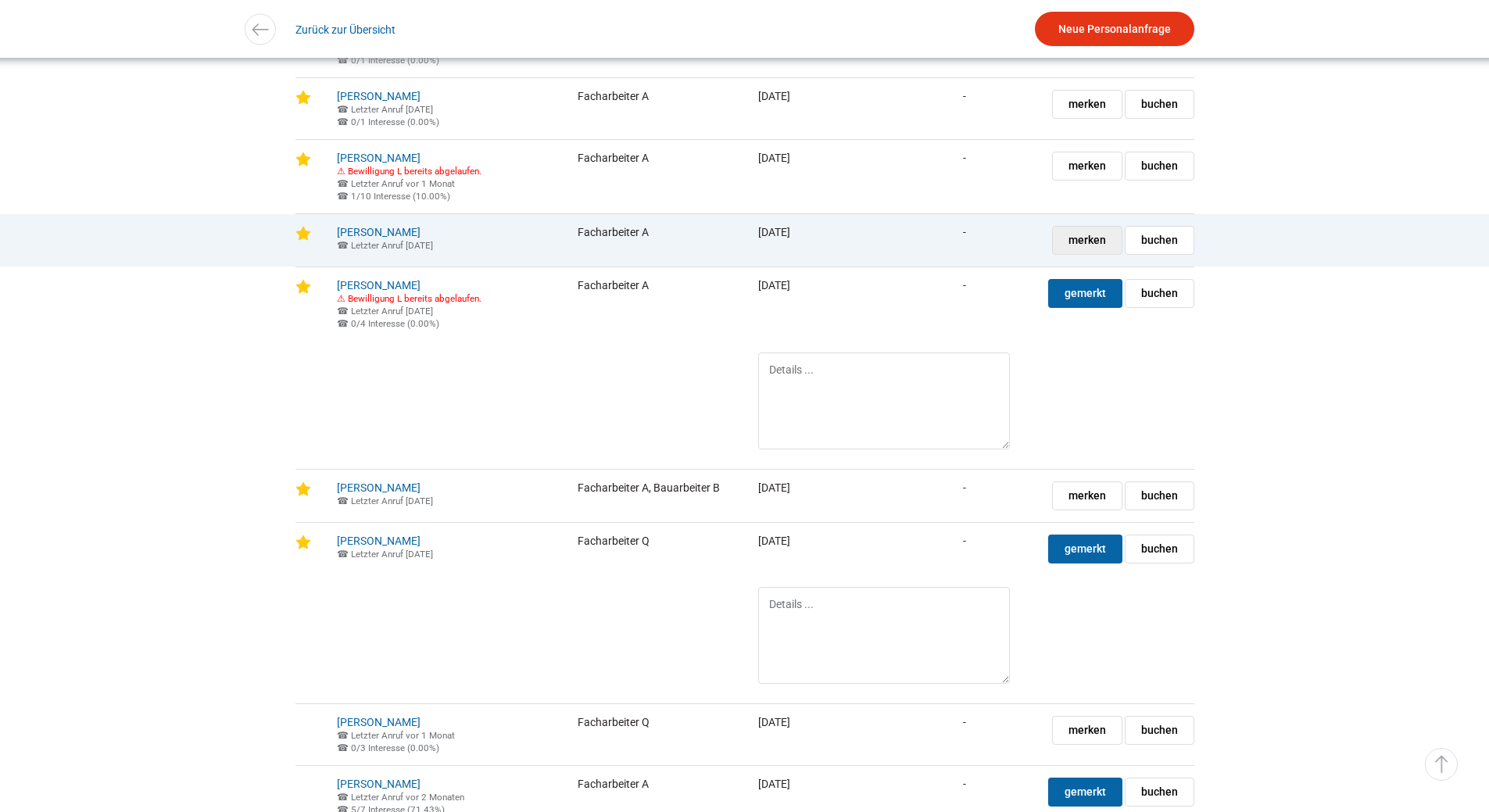
click at [1093, 254] on span "merken" at bounding box center [1087, 240] width 38 height 28
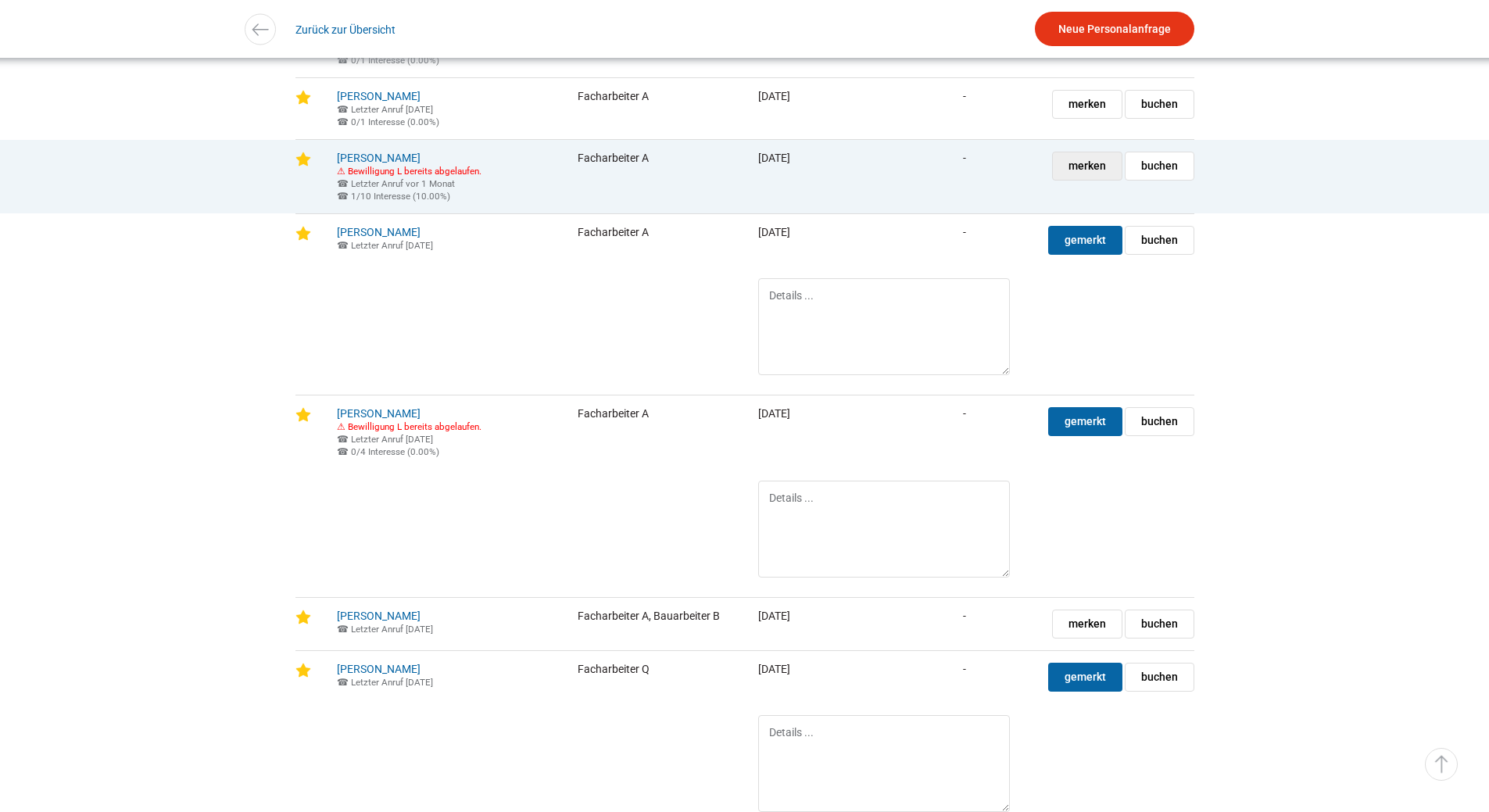
click at [1098, 179] on span "merken" at bounding box center [1087, 166] width 38 height 28
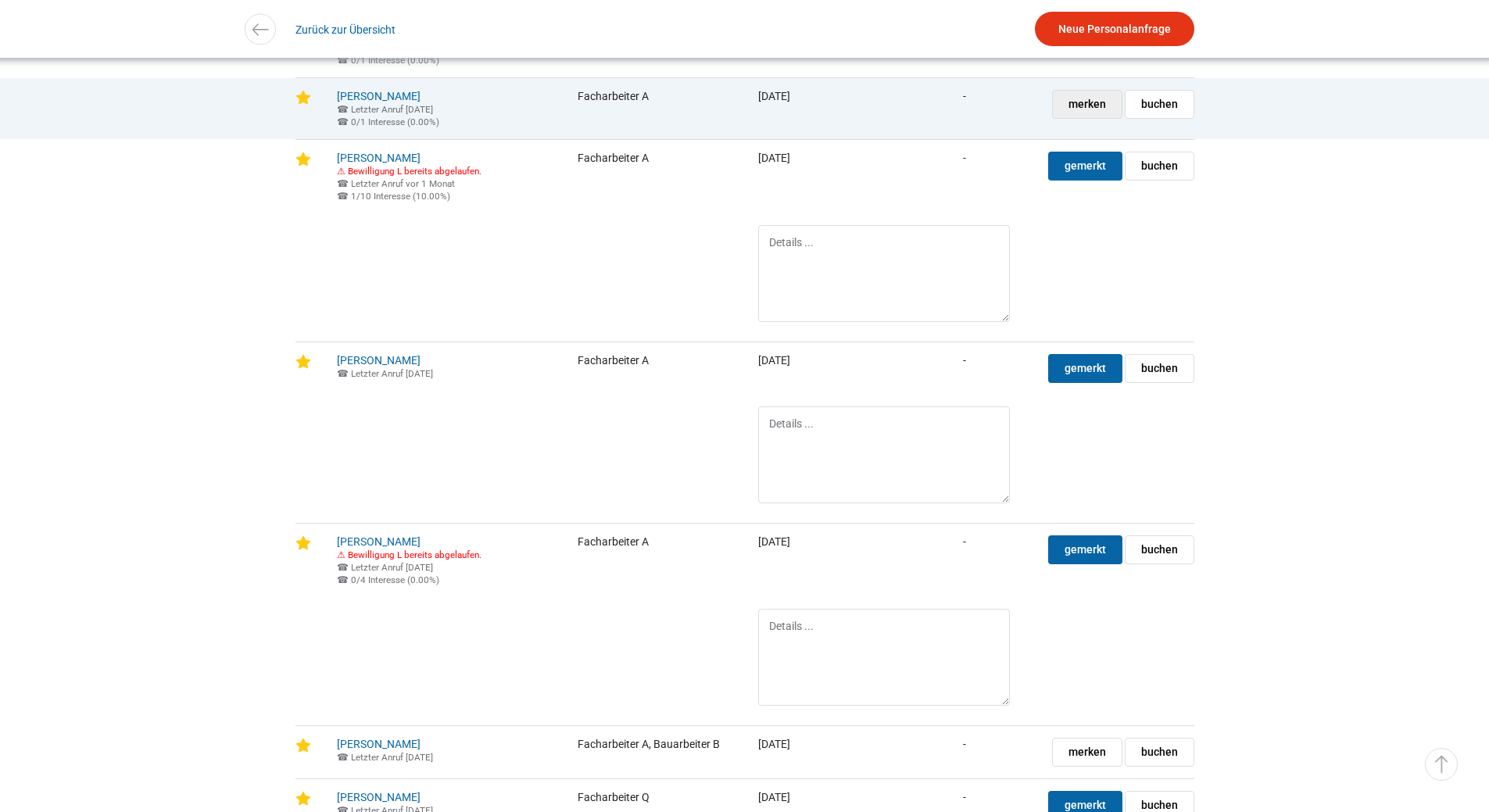
click at [1093, 118] on span "merken" at bounding box center [1087, 104] width 38 height 28
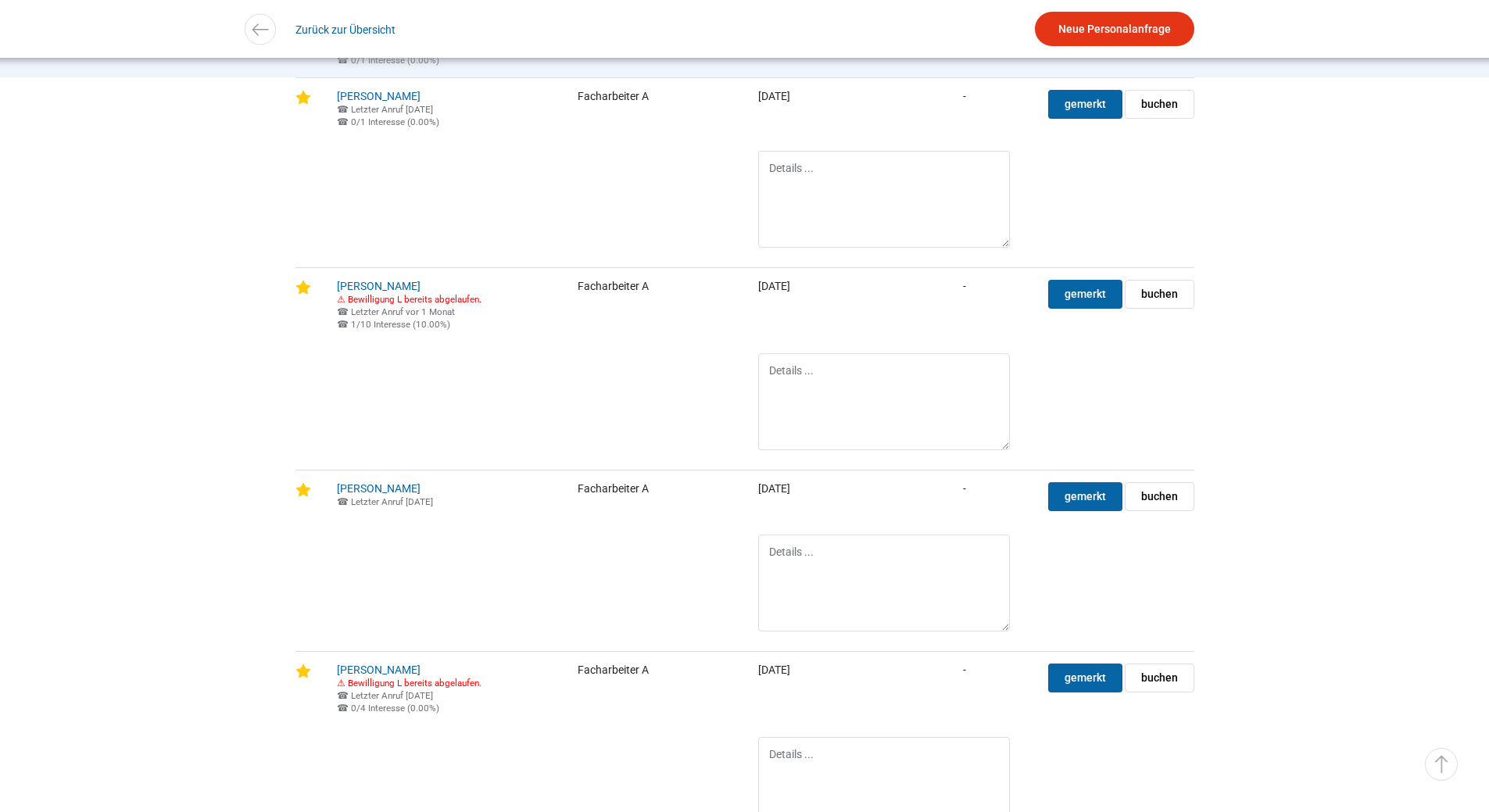
click at [1097, 56] on span "merken" at bounding box center [1087, 42] width 38 height 28
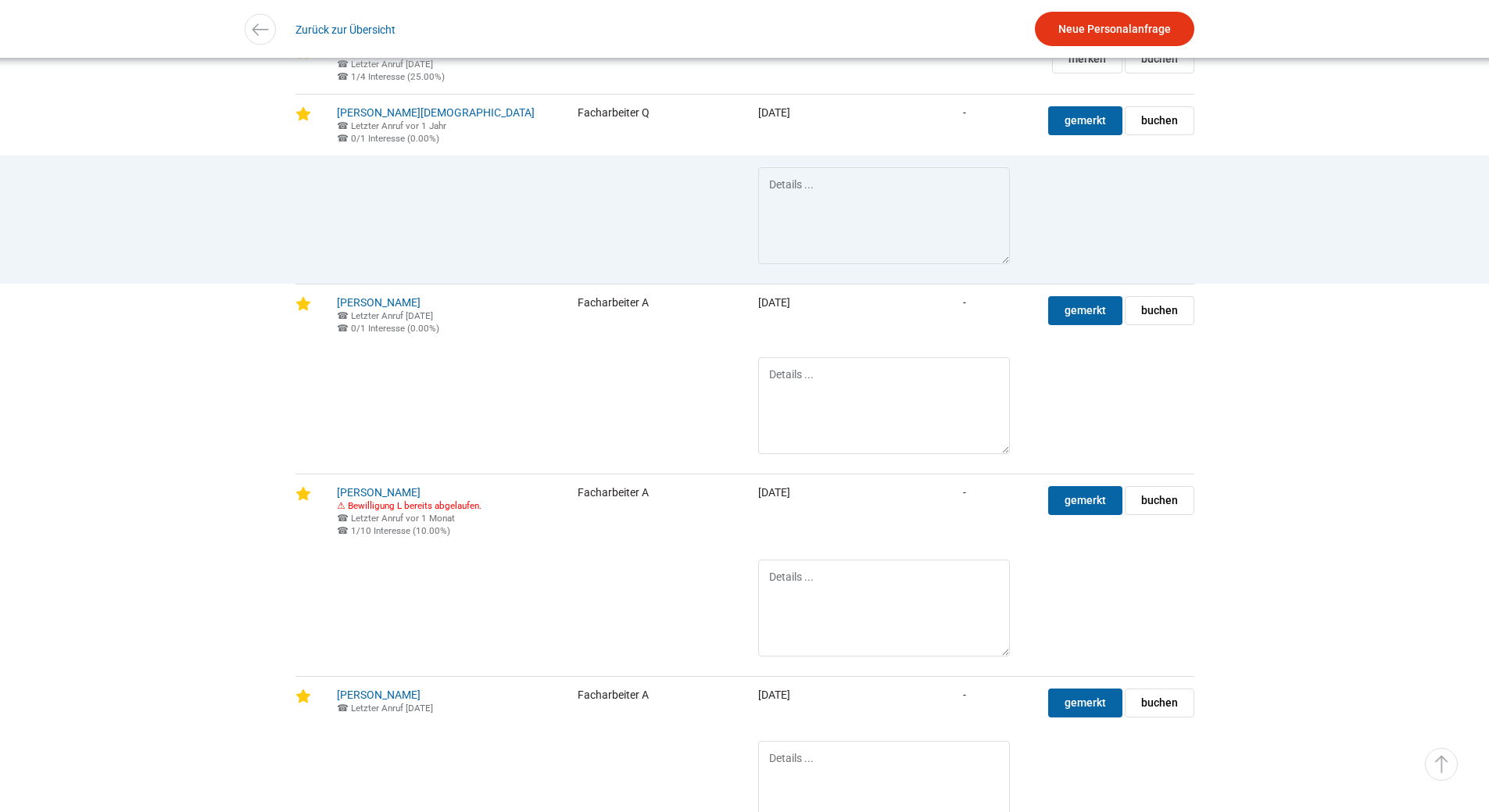
scroll to position [2917, 0]
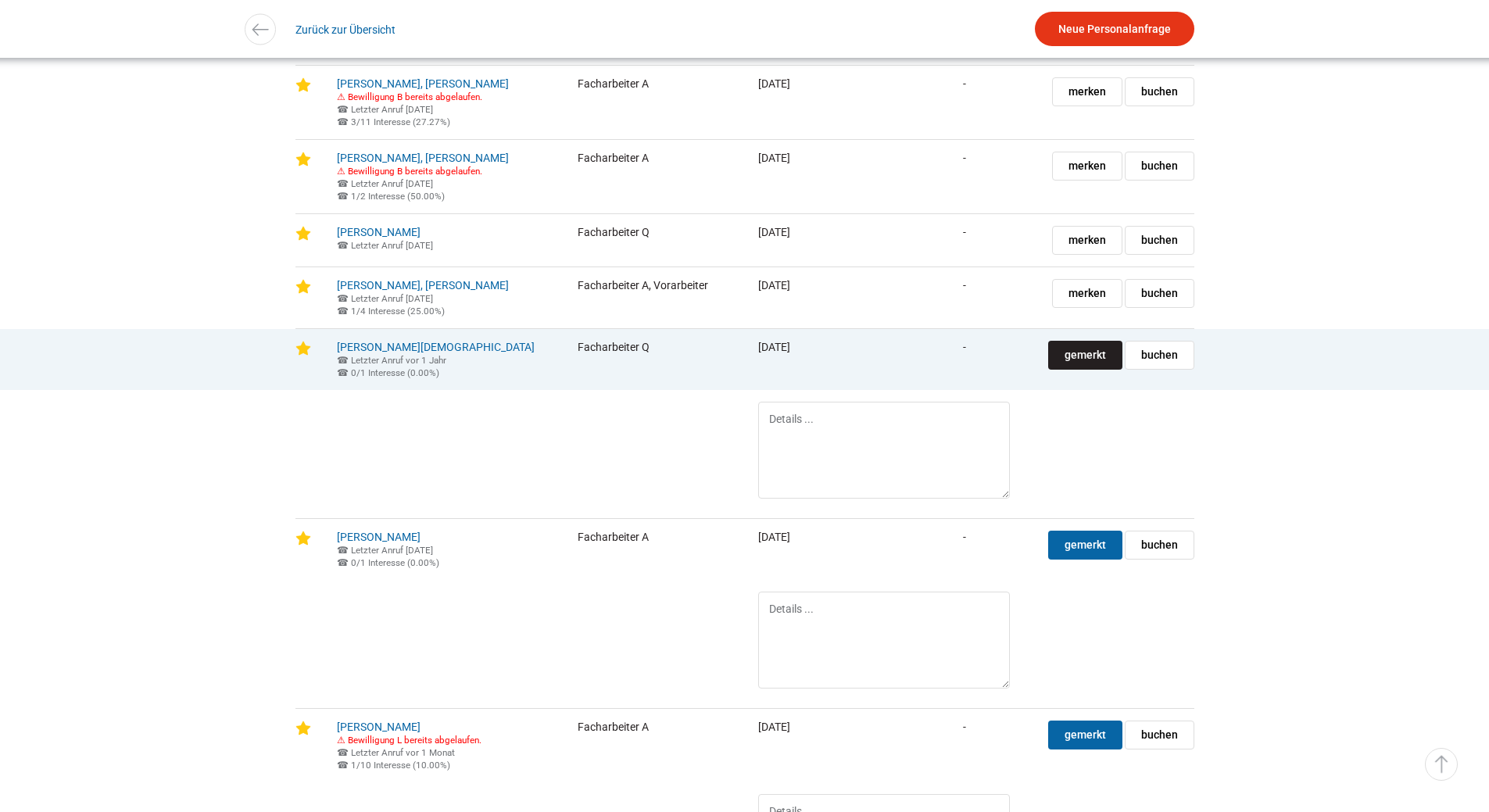
click at [1081, 369] on span "gemerkt" at bounding box center [1085, 356] width 42 height 28
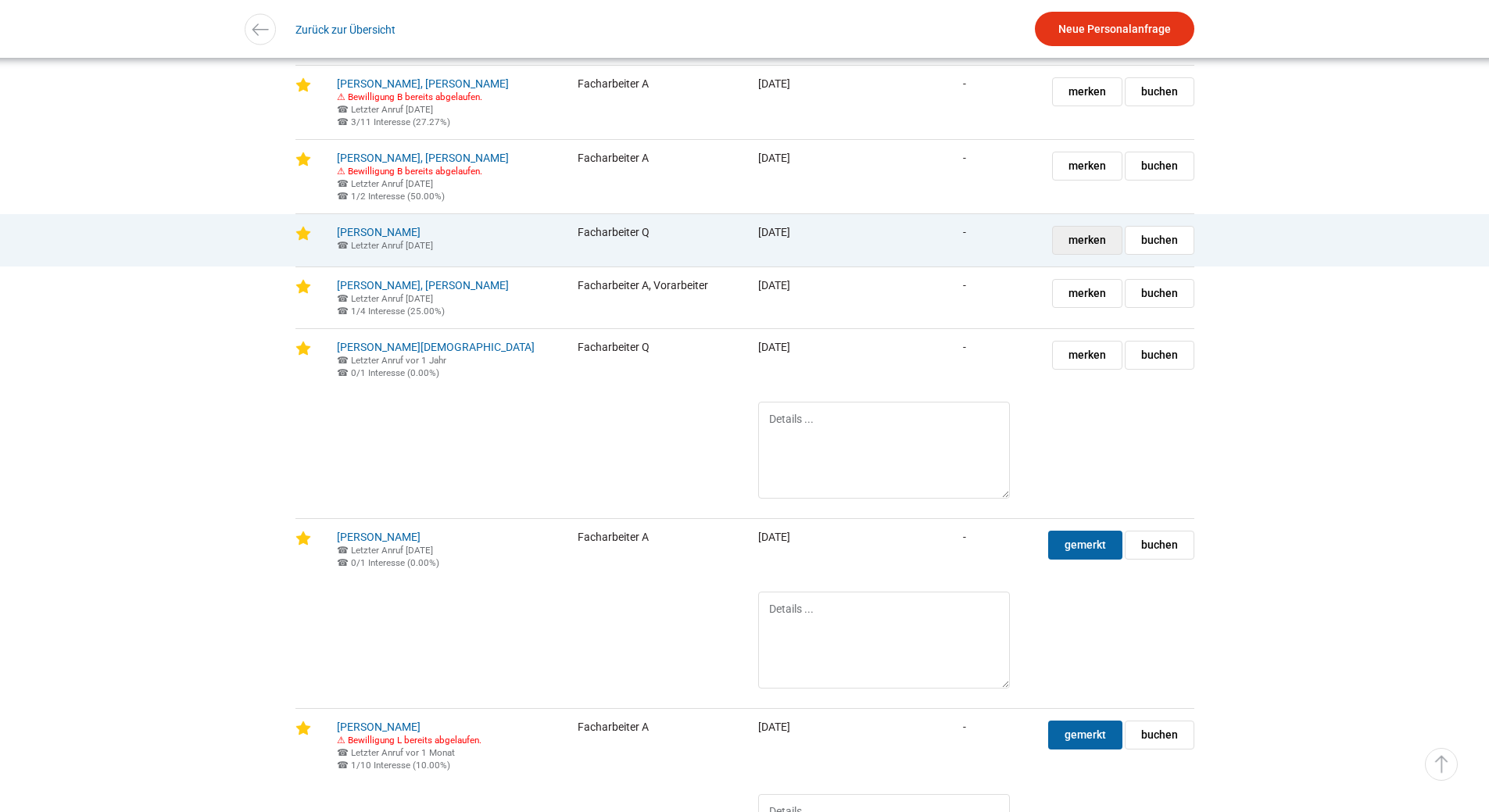
click at [1075, 254] on span "merken" at bounding box center [1087, 240] width 38 height 28
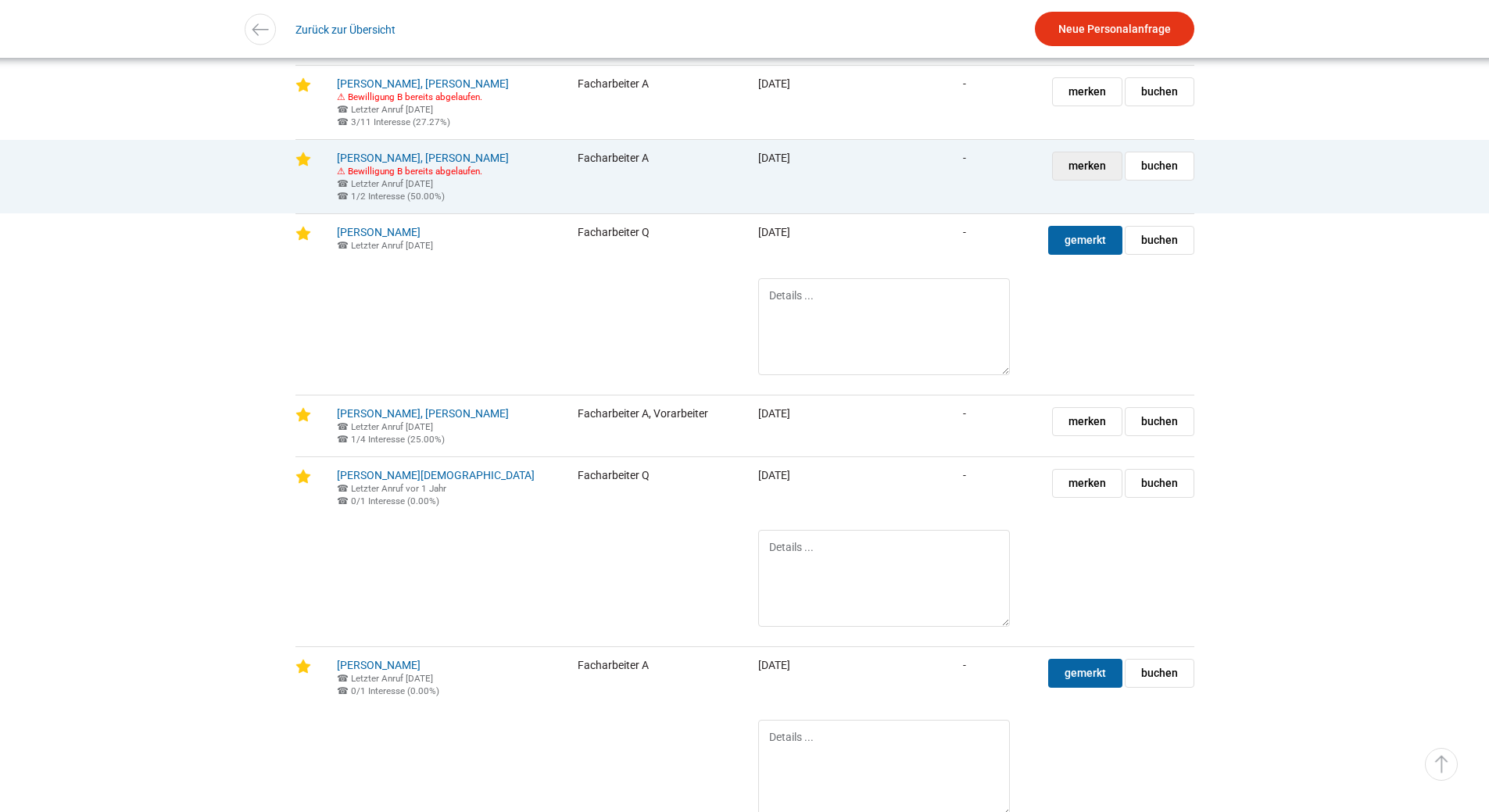
click at [1089, 179] on span "merken" at bounding box center [1087, 166] width 38 height 28
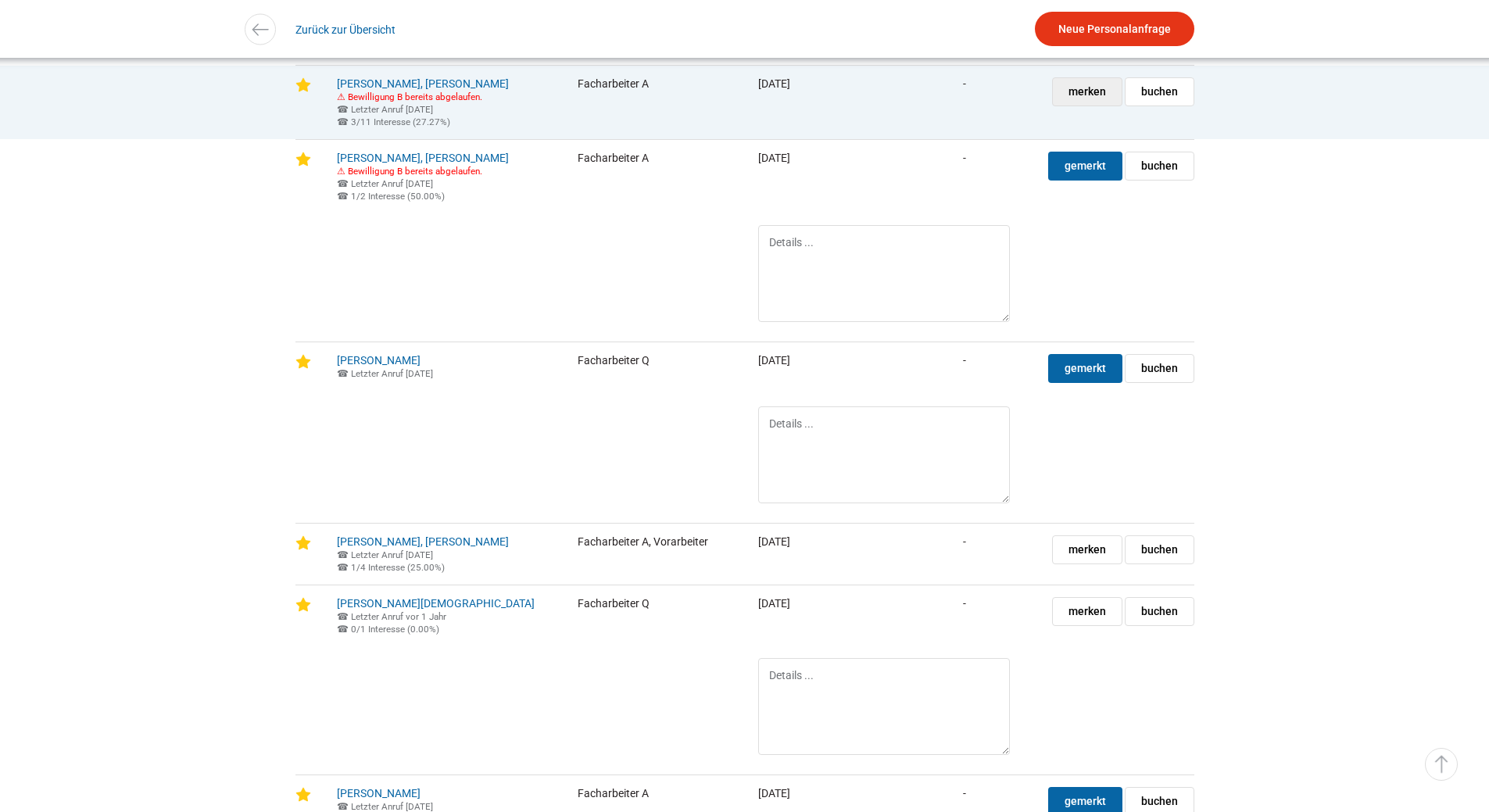
click at [1084, 105] on span "merken" at bounding box center [1087, 92] width 38 height 28
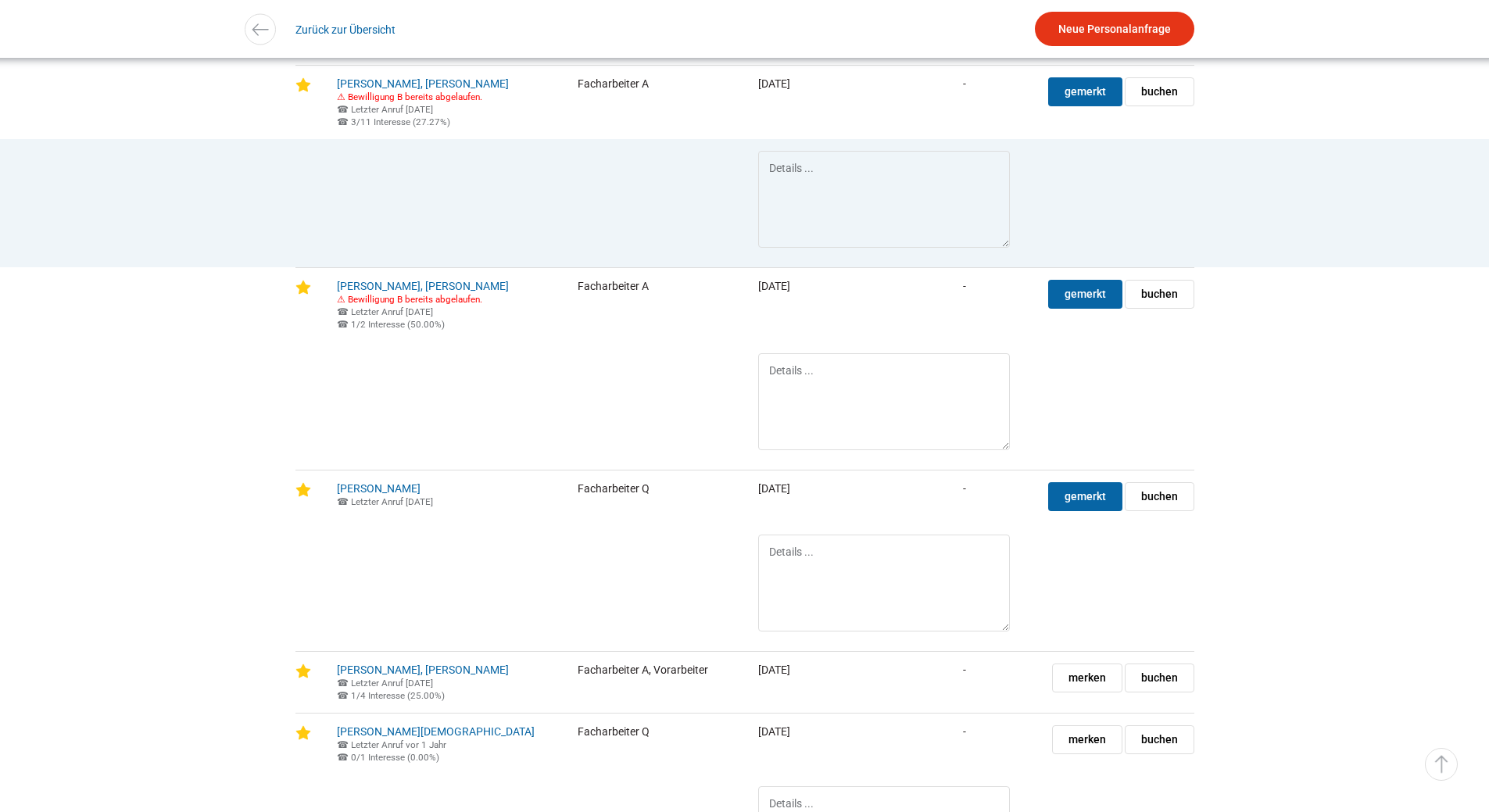
scroll to position [2840, 0]
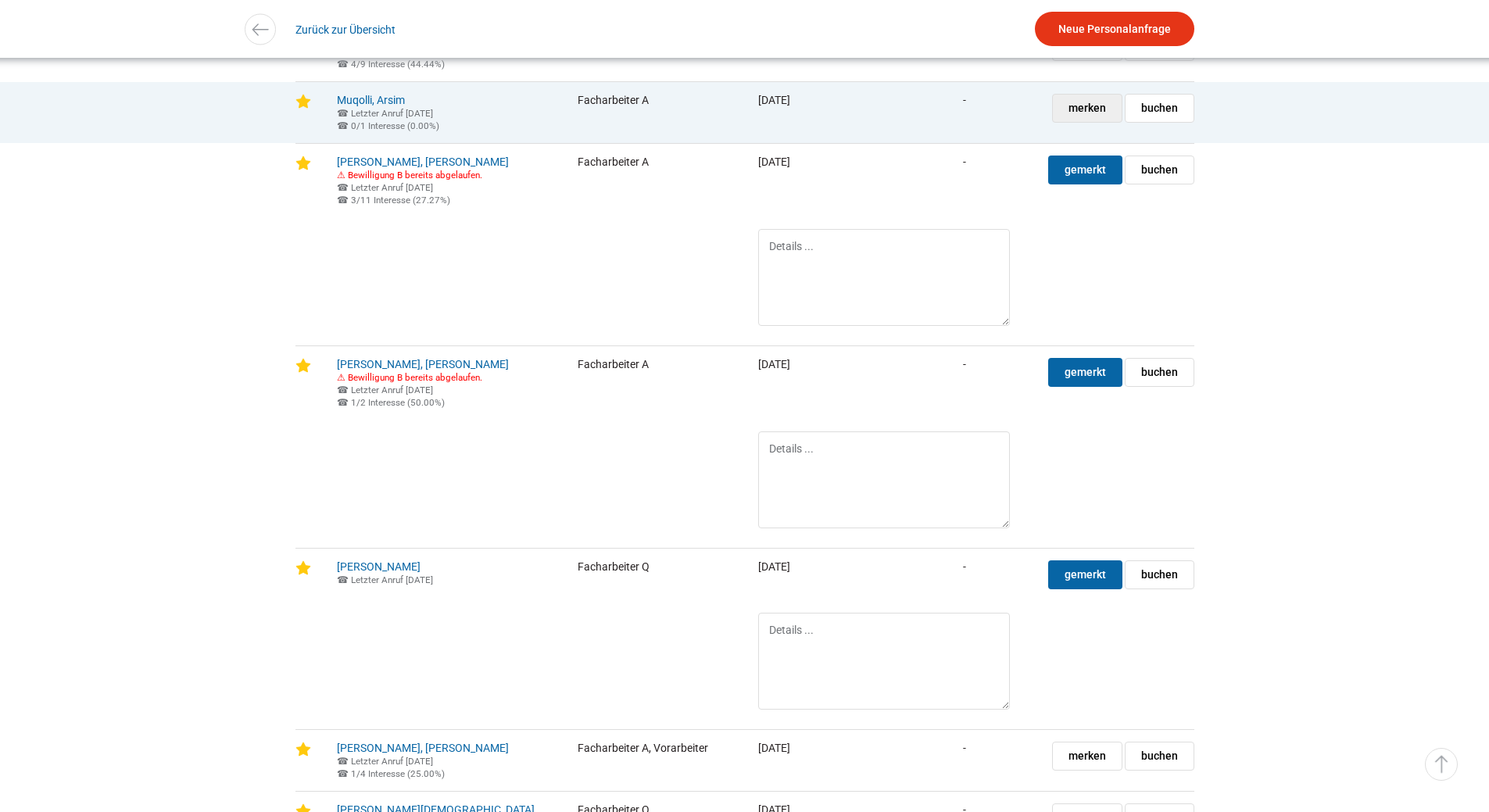
click at [1079, 122] on span "merken" at bounding box center [1087, 108] width 38 height 28
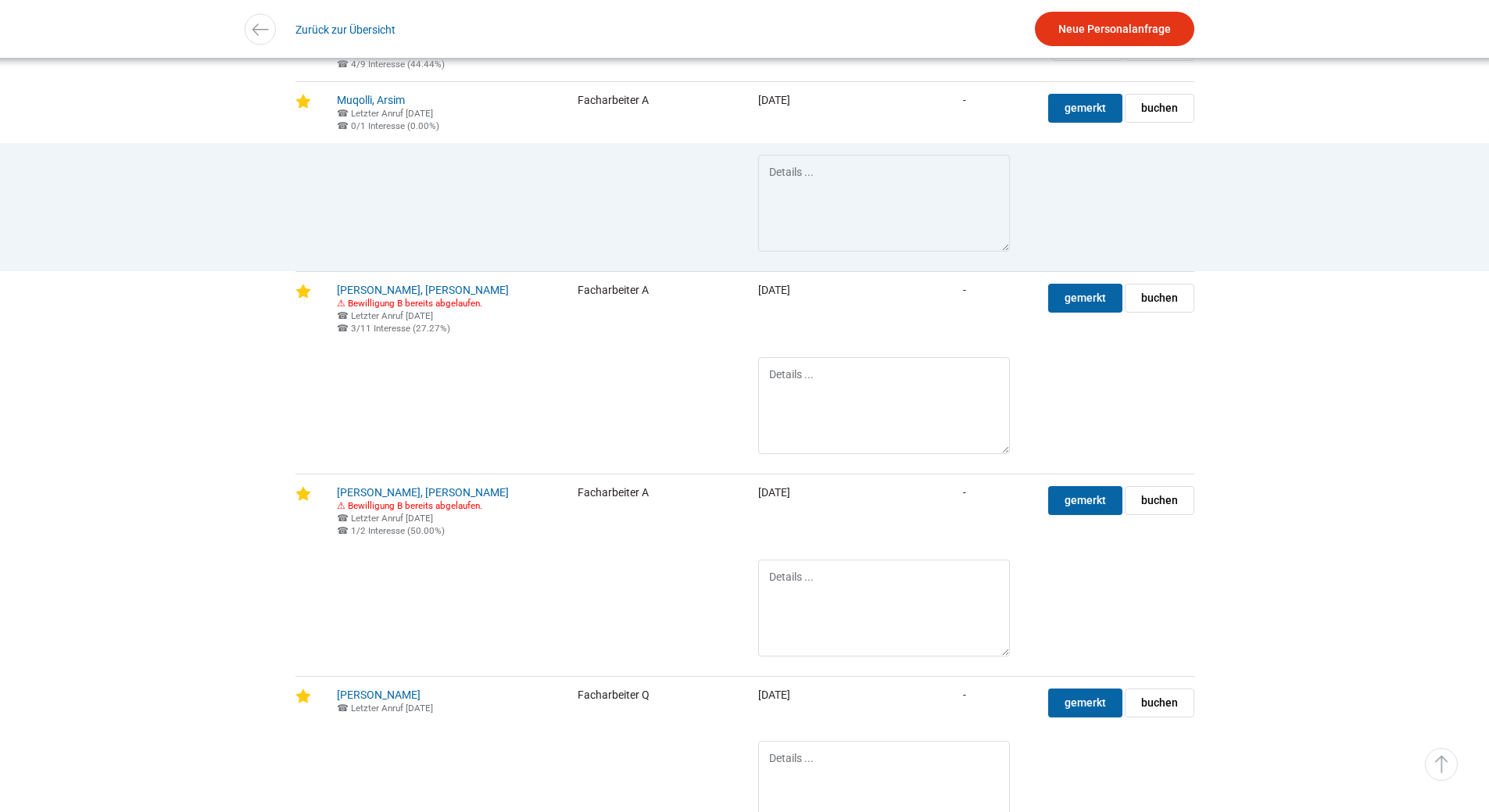
scroll to position [2683, 0]
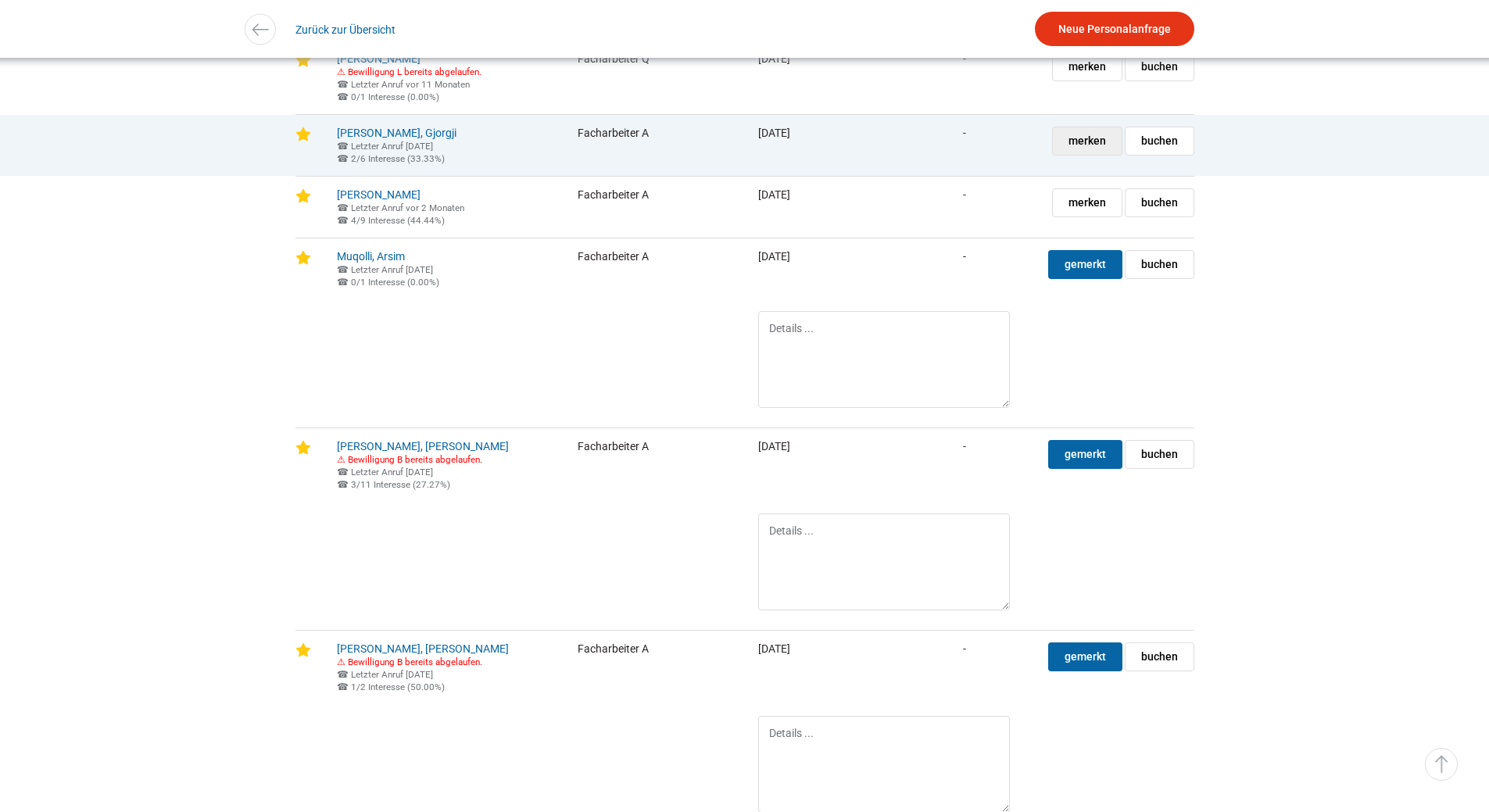
click at [1083, 154] on span "merken" at bounding box center [1087, 141] width 38 height 28
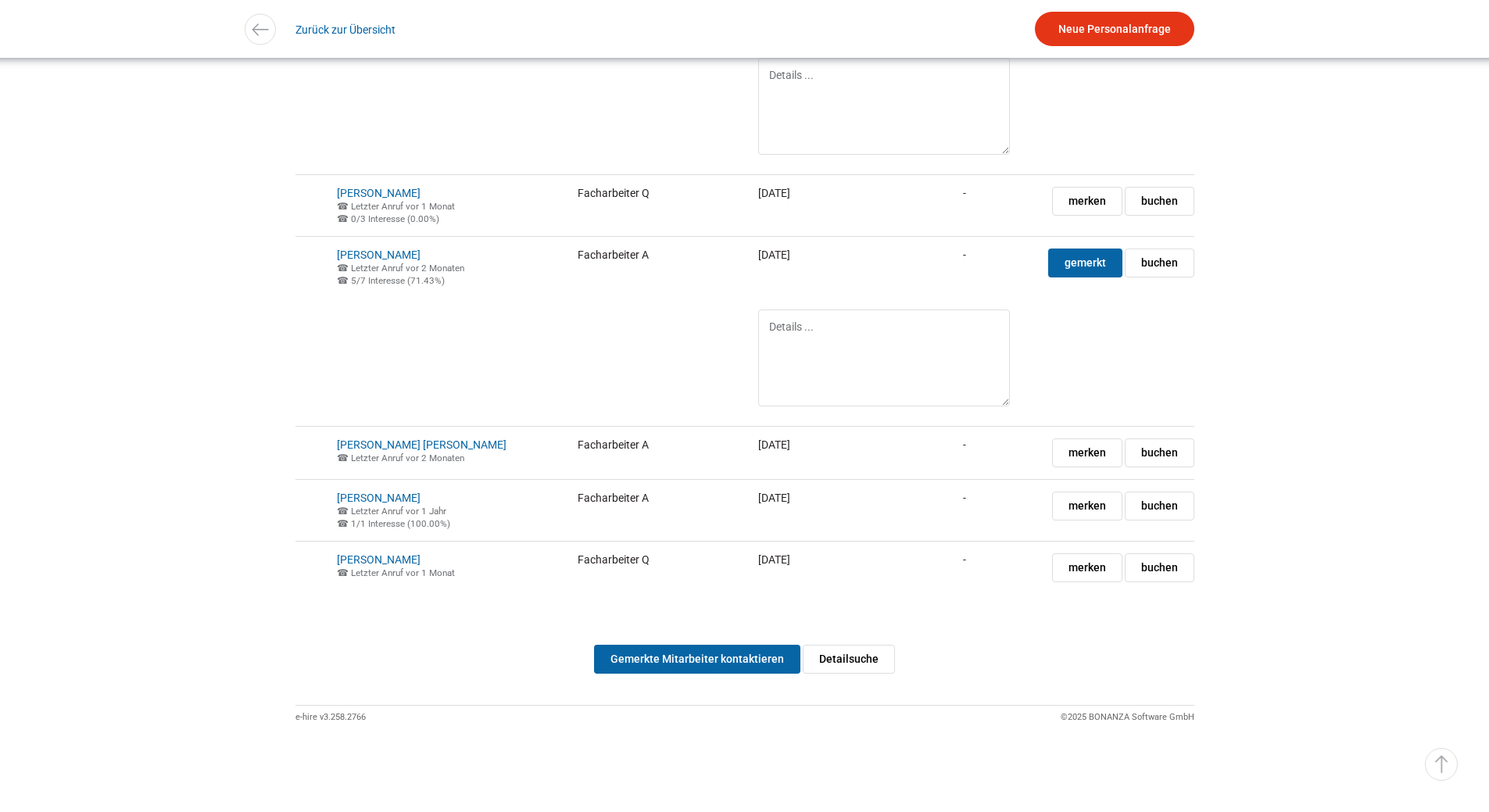
scroll to position [3464, 0]
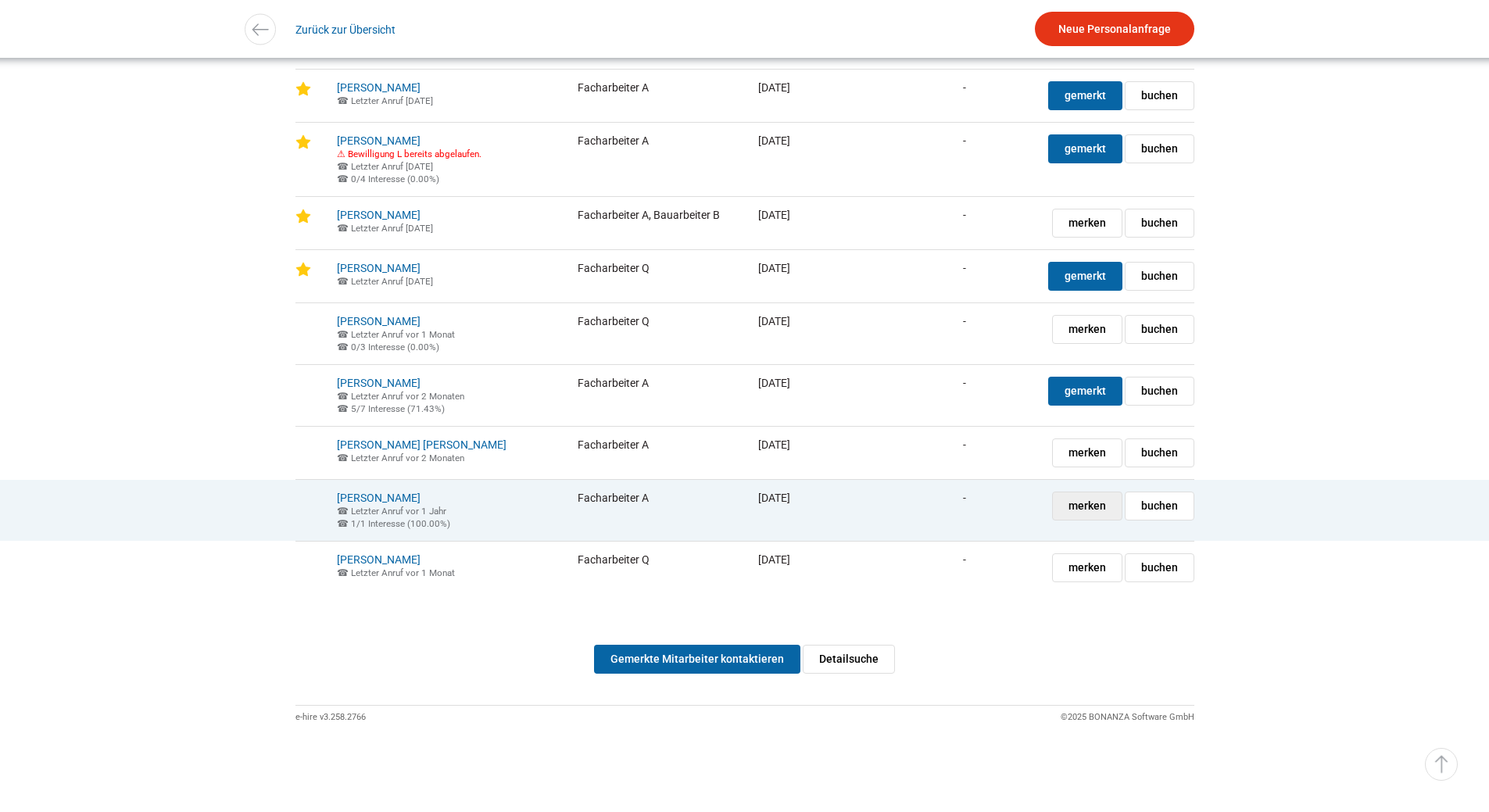
click at [1091, 501] on span "merken" at bounding box center [1087, 506] width 38 height 28
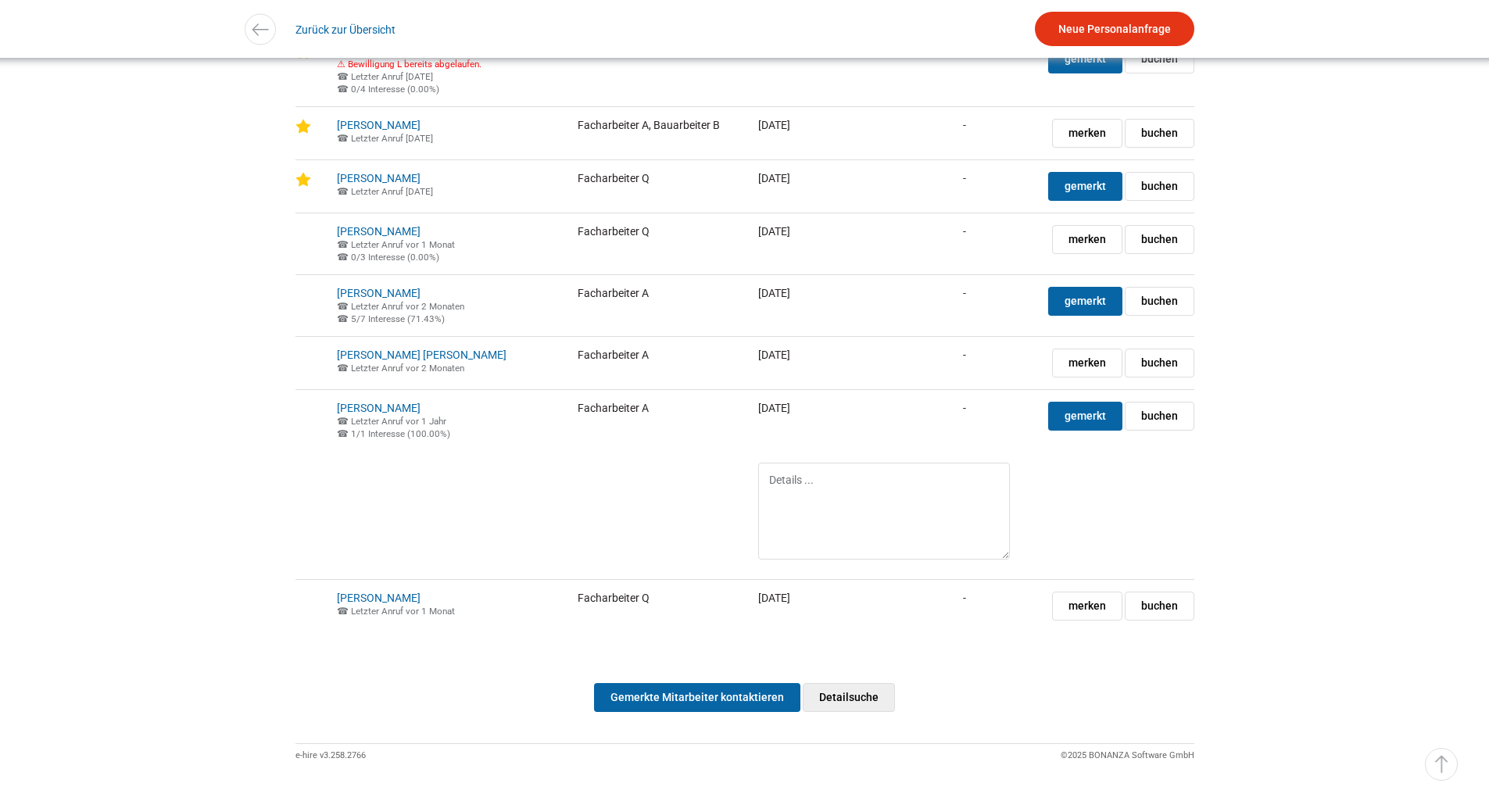
scroll to position [3597, 0]
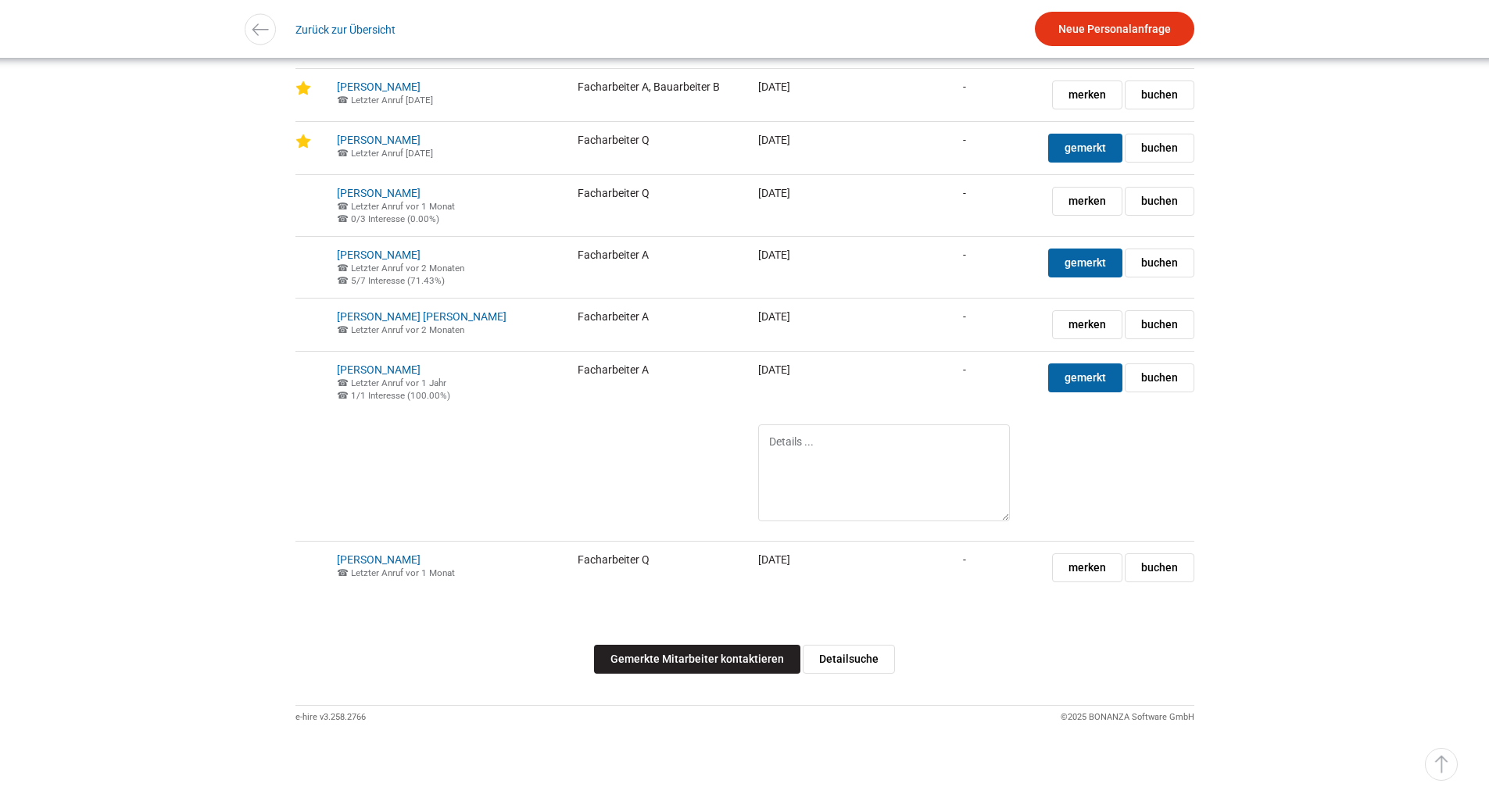
click at [676, 664] on link "Gemerkte Mitarbeiter kontaktieren" at bounding box center [697, 659] width 206 height 29
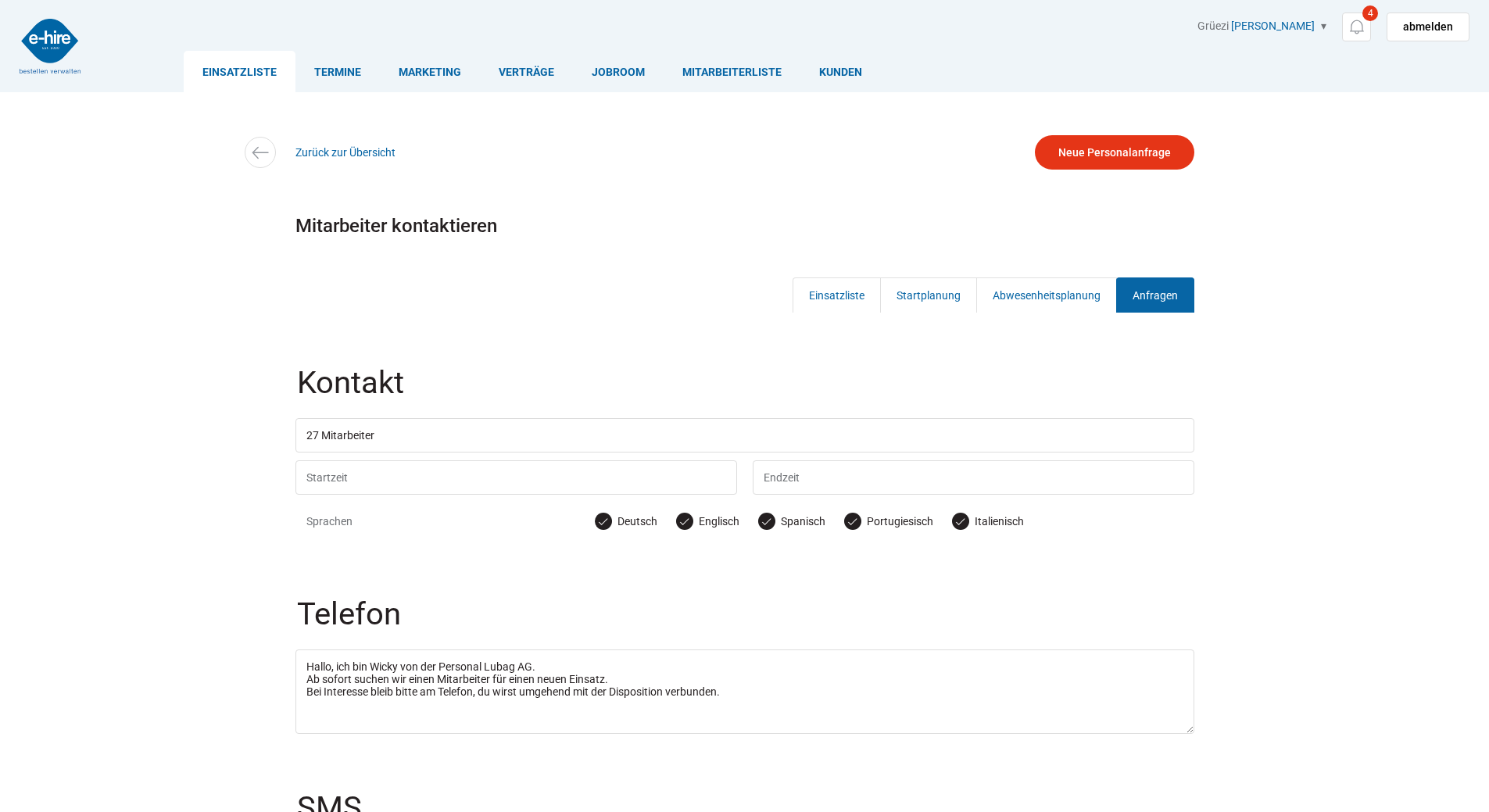
scroll to position [293, 0]
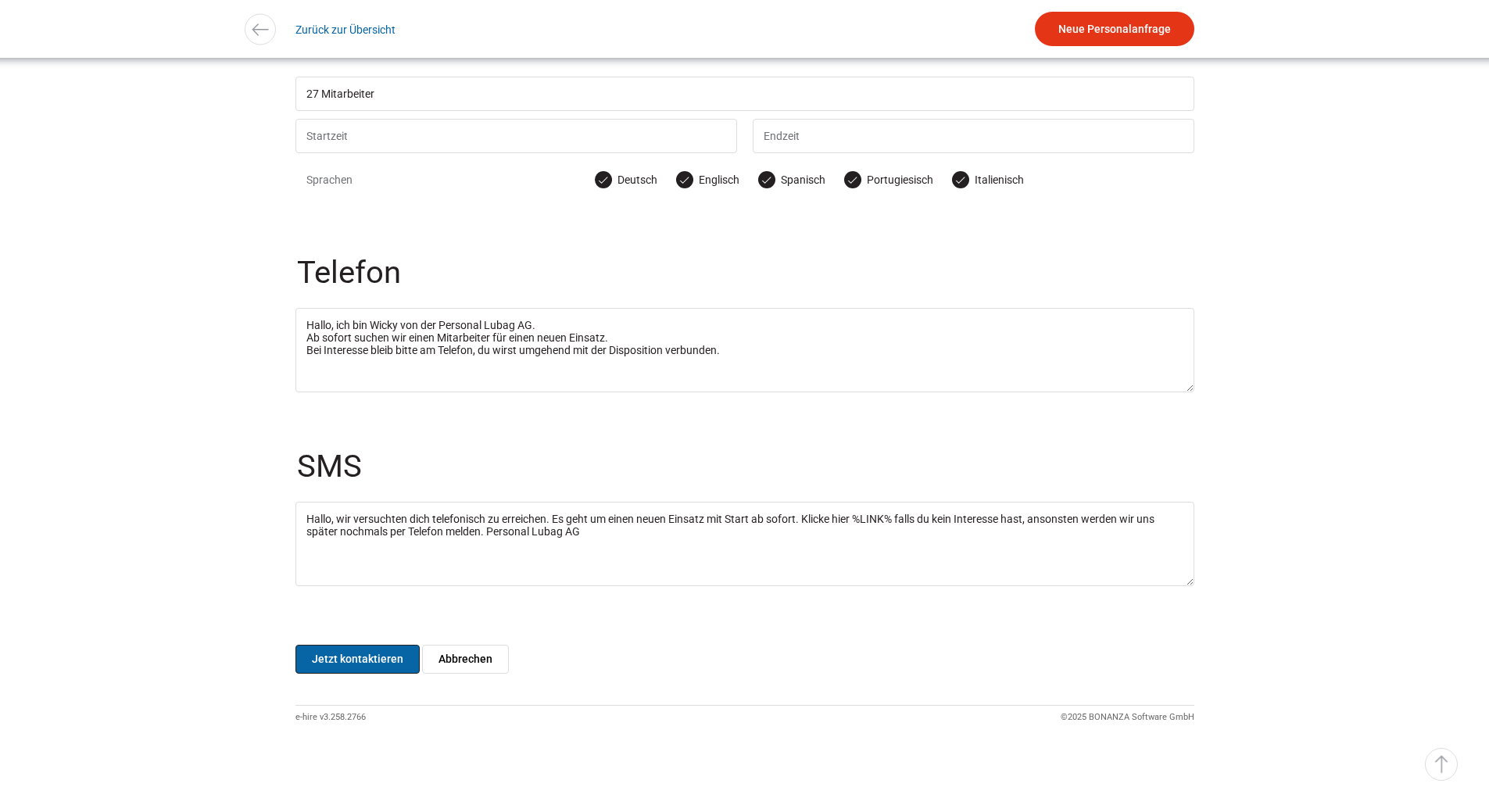
click at [362, 651] on input "Jetzt kontaktieren" at bounding box center [358, 659] width 124 height 29
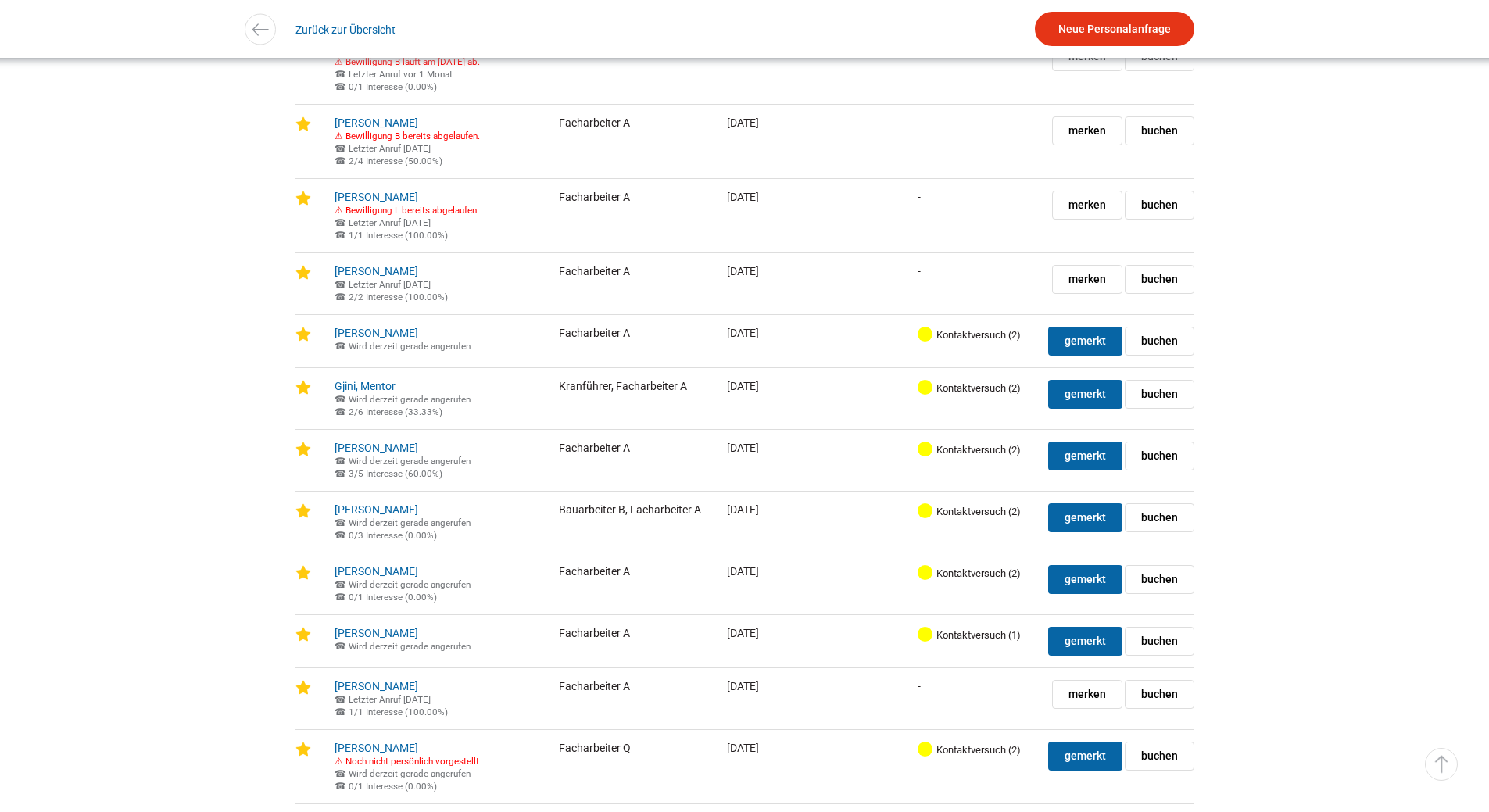
scroll to position [1015, 0]
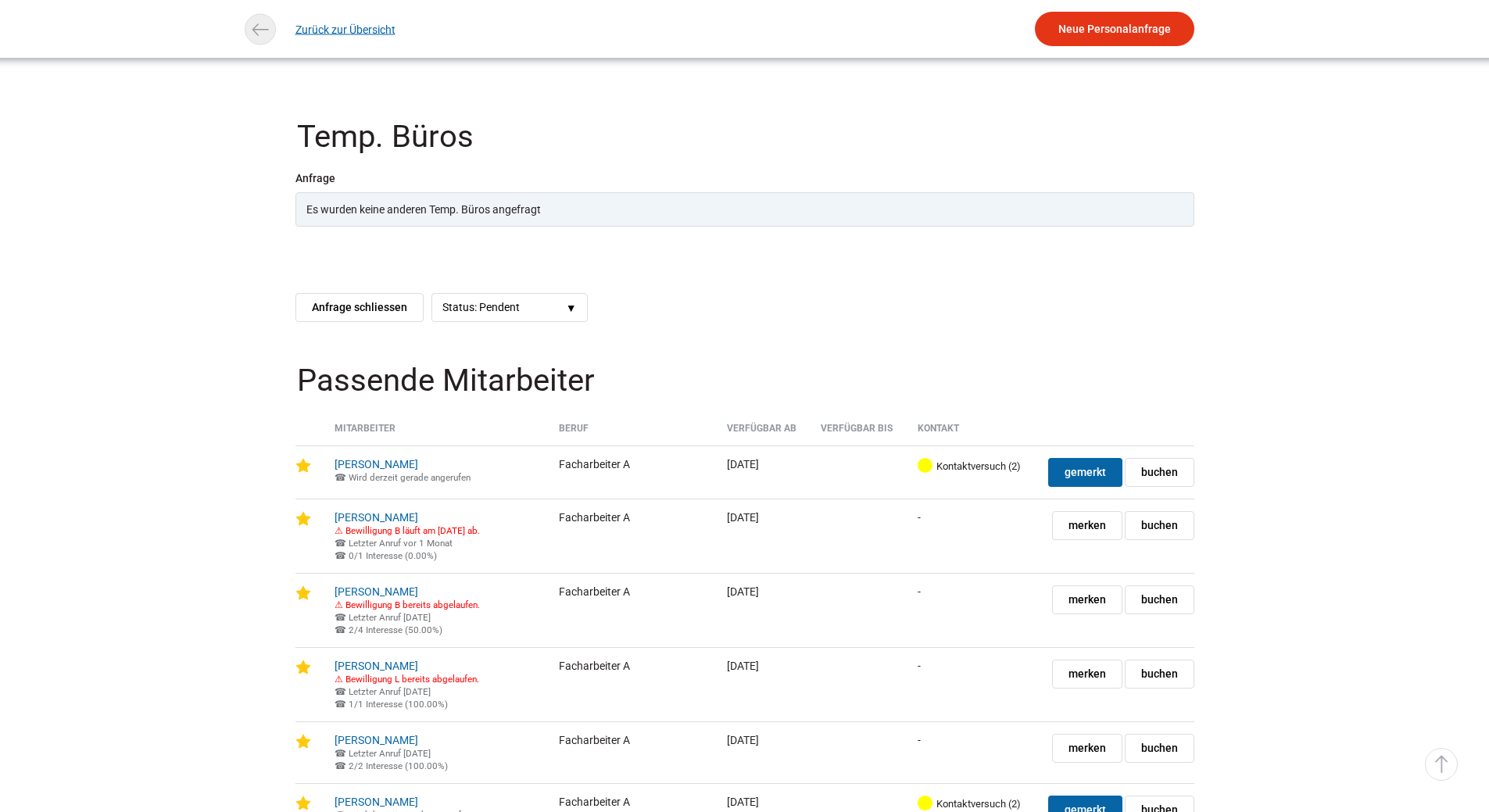
click at [327, 30] on link "Zurück zur Übersicht" at bounding box center [346, 30] width 100 height 35
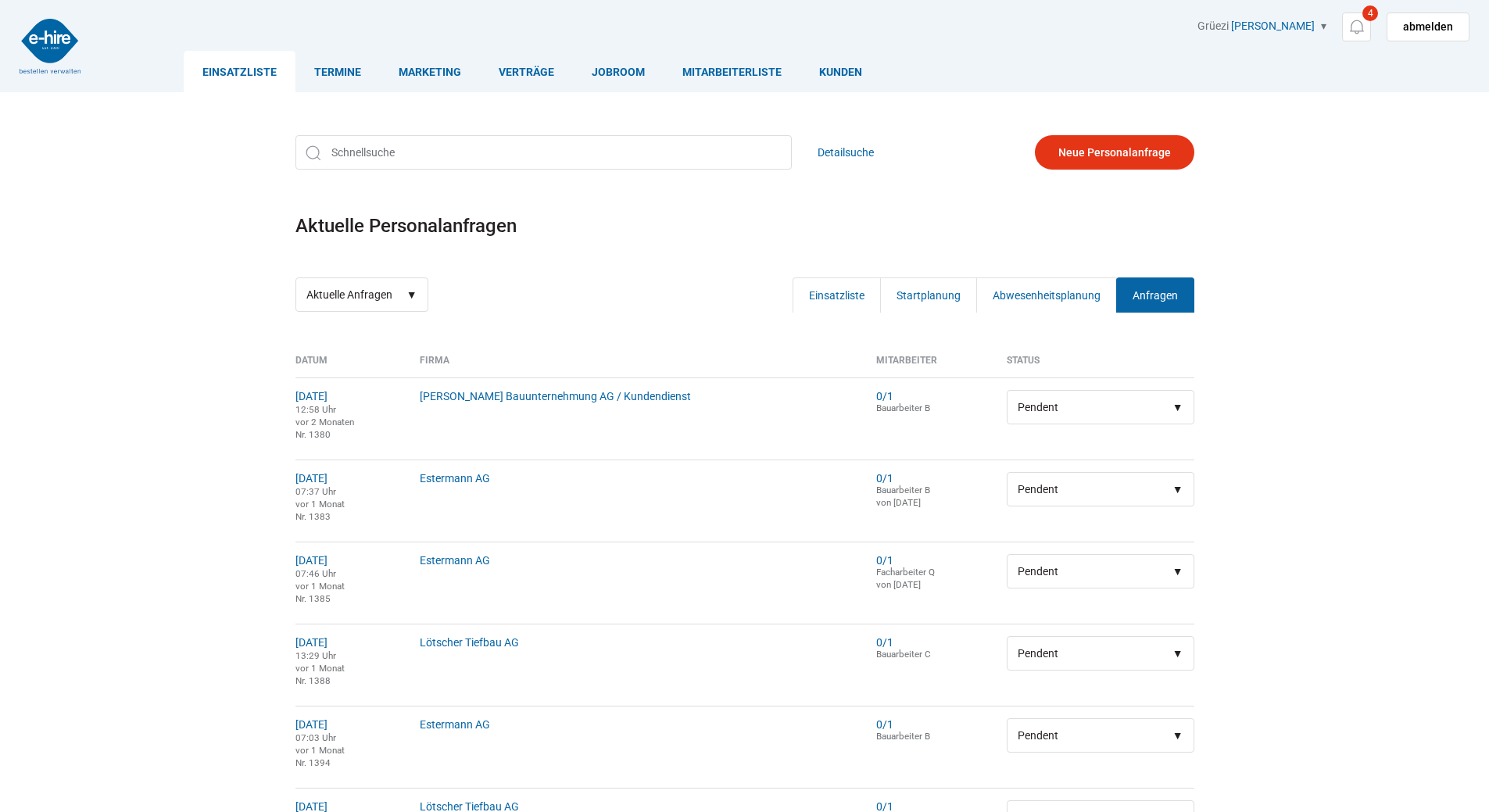
click at [1141, 294] on link "Anfragen" at bounding box center [1154, 295] width 79 height 35
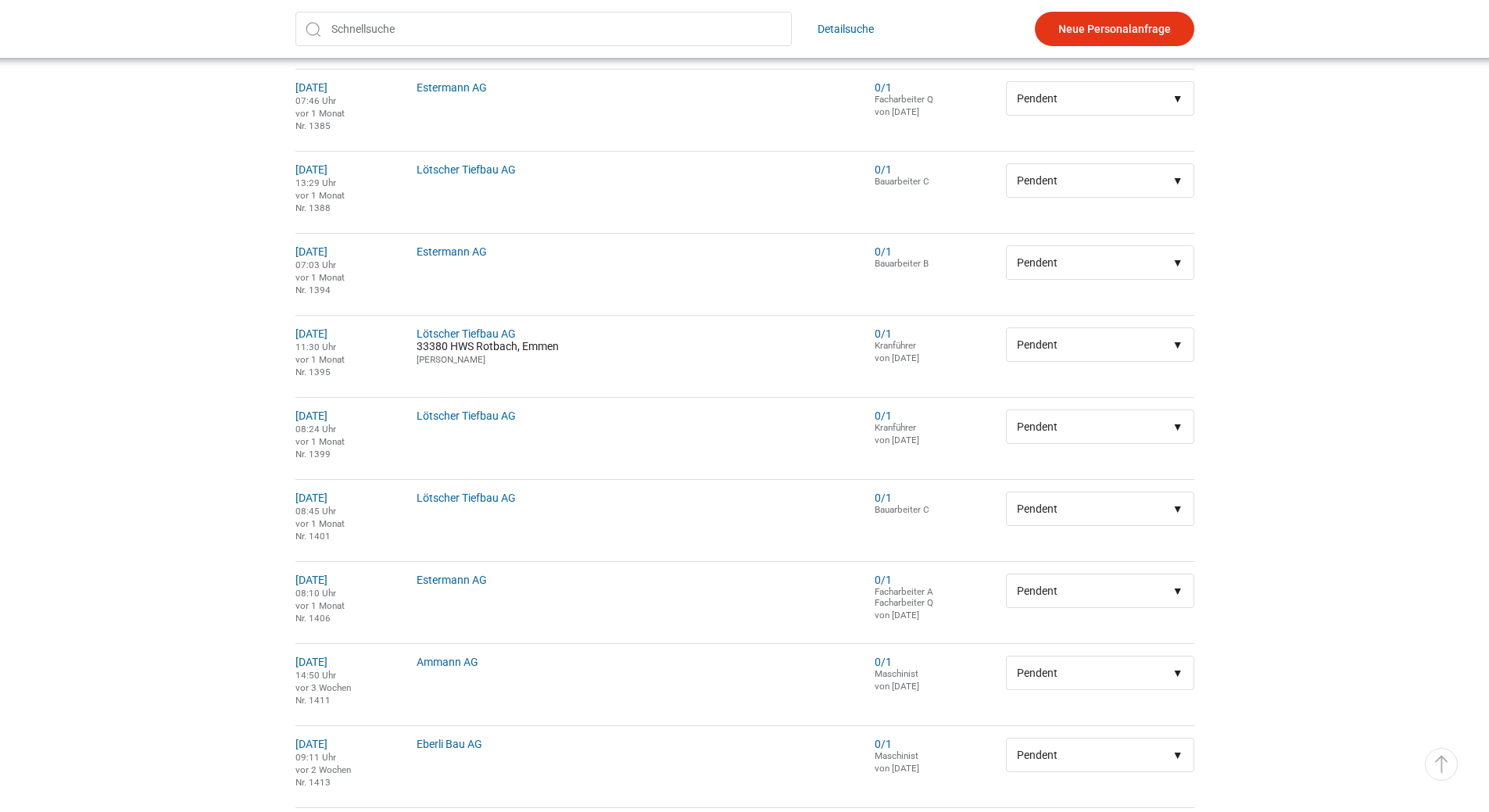
scroll to position [695, 0]
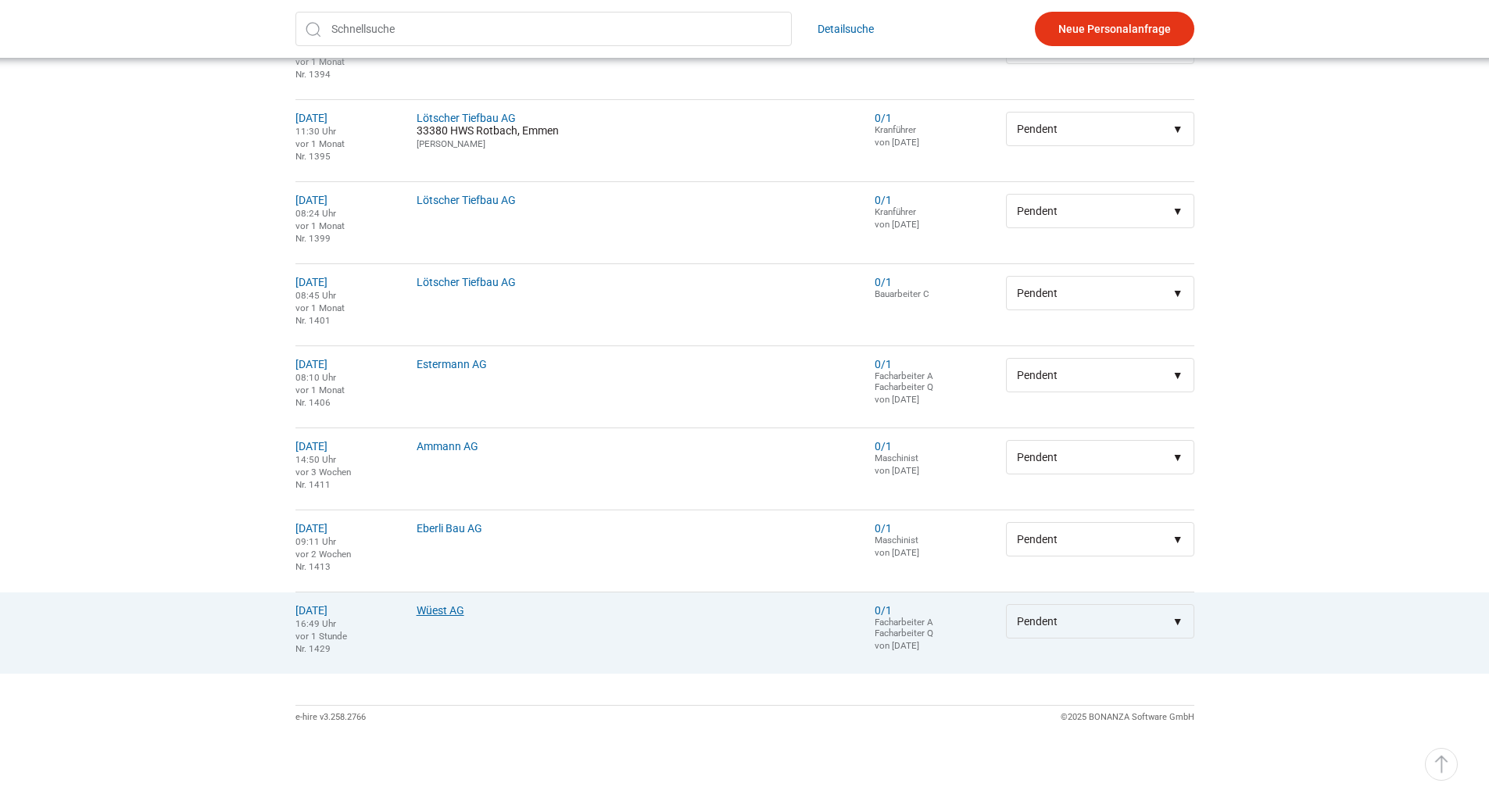
click at [448, 607] on link "Wüest AG" at bounding box center [441, 611] width 48 height 13
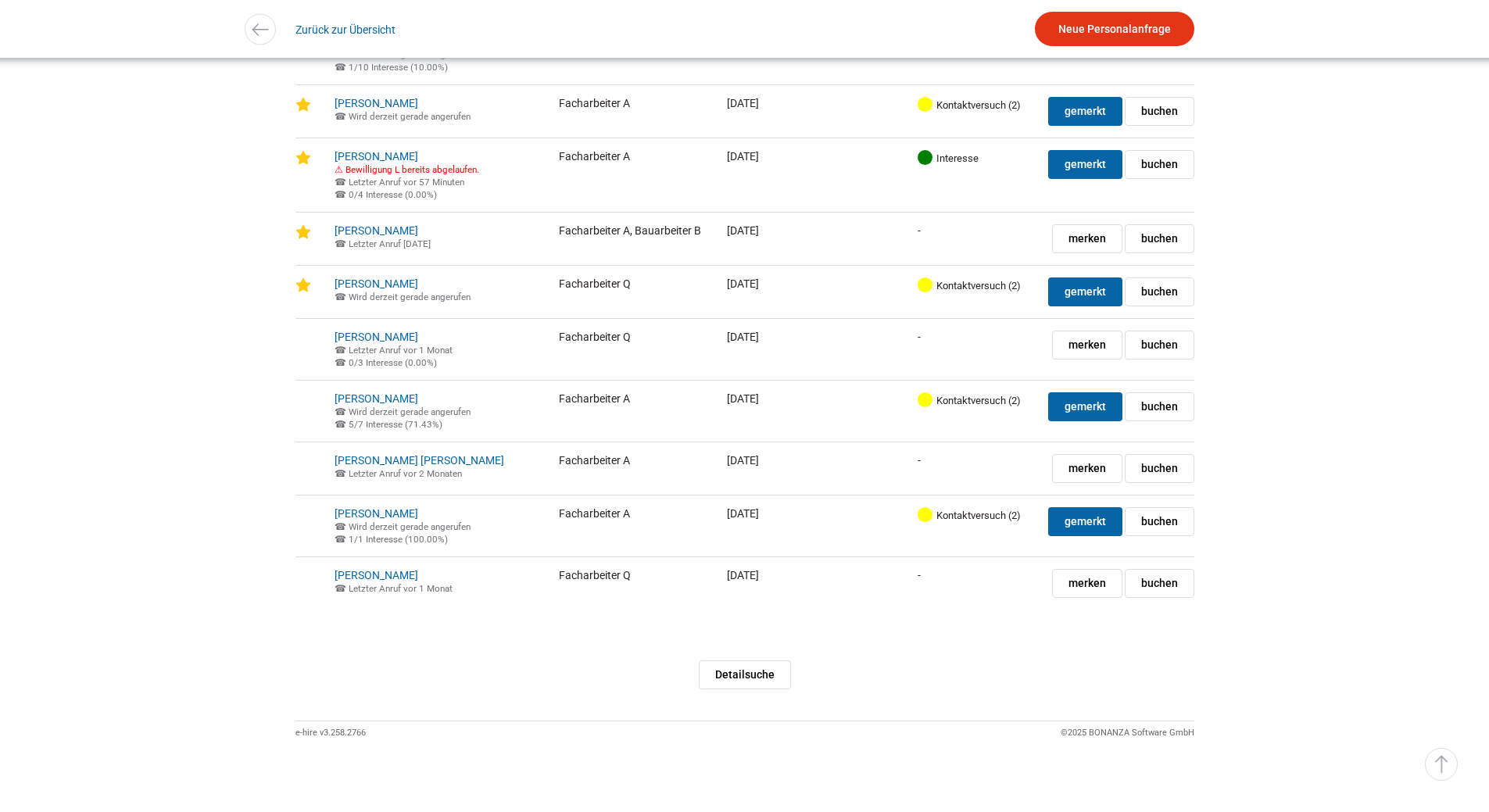
scroll to position [3464, 0]
